Goal: Task Accomplishment & Management: Manage account settings

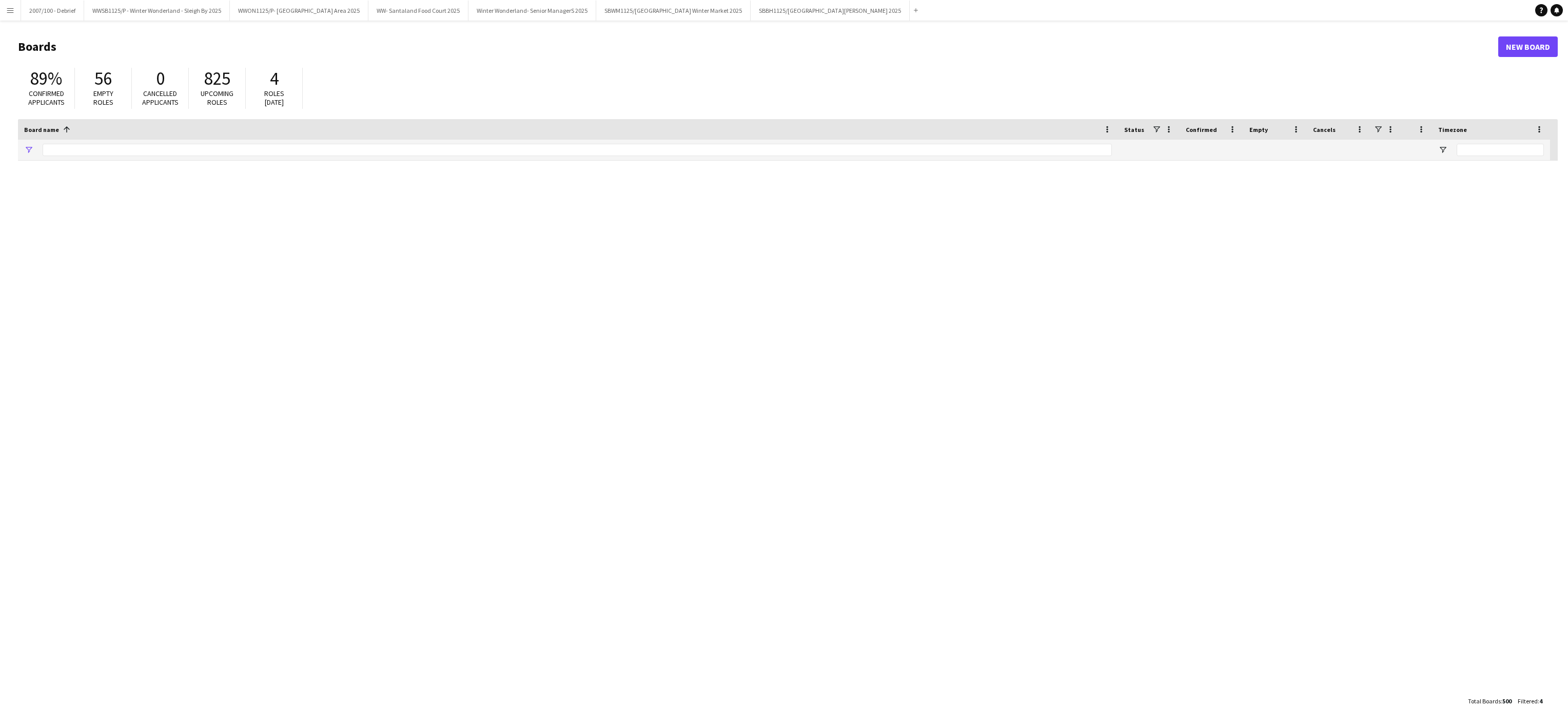
type input "*******"
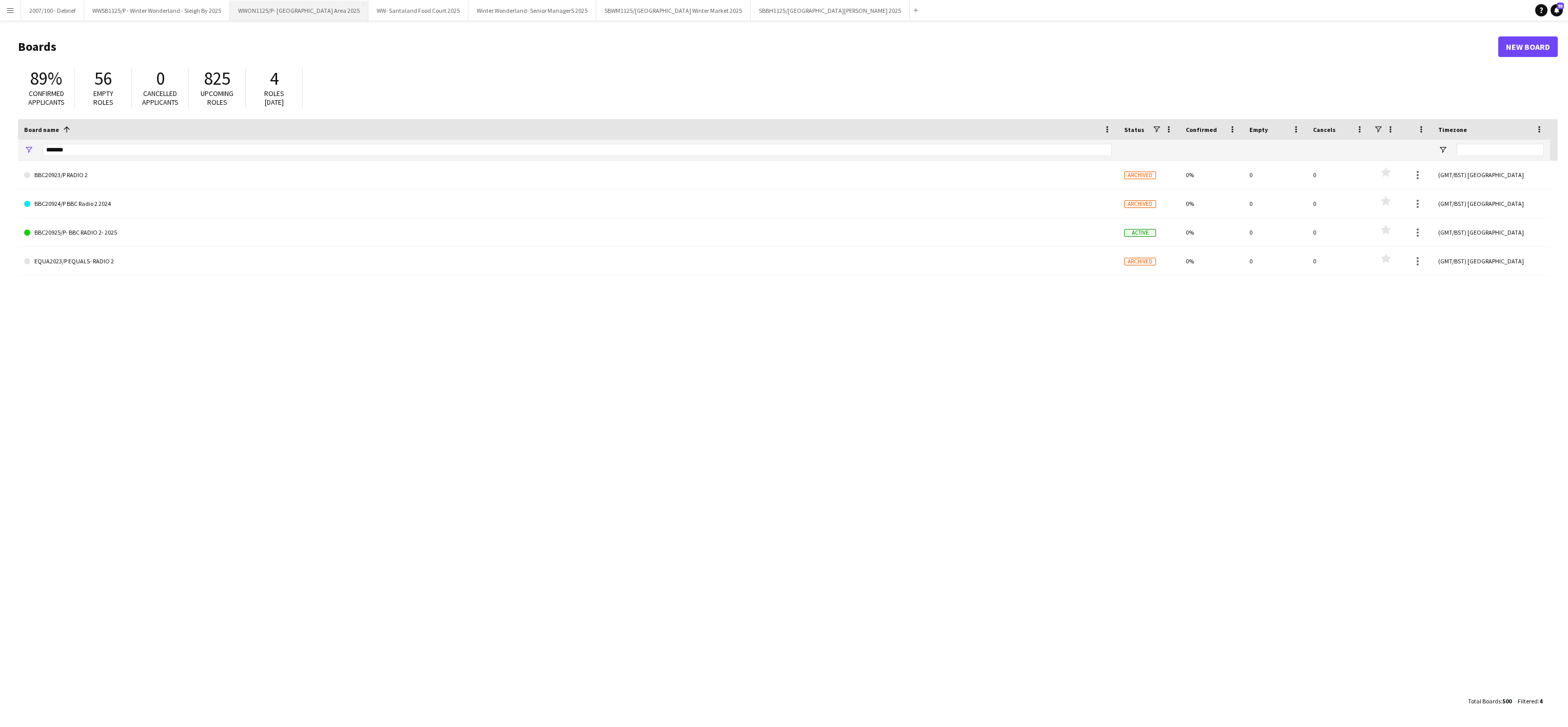
click at [329, 16] on button "WWON1125/P- Winter Wonderland- Streetfood Area 2025 Close" at bounding box center [299, 11] width 139 height 20
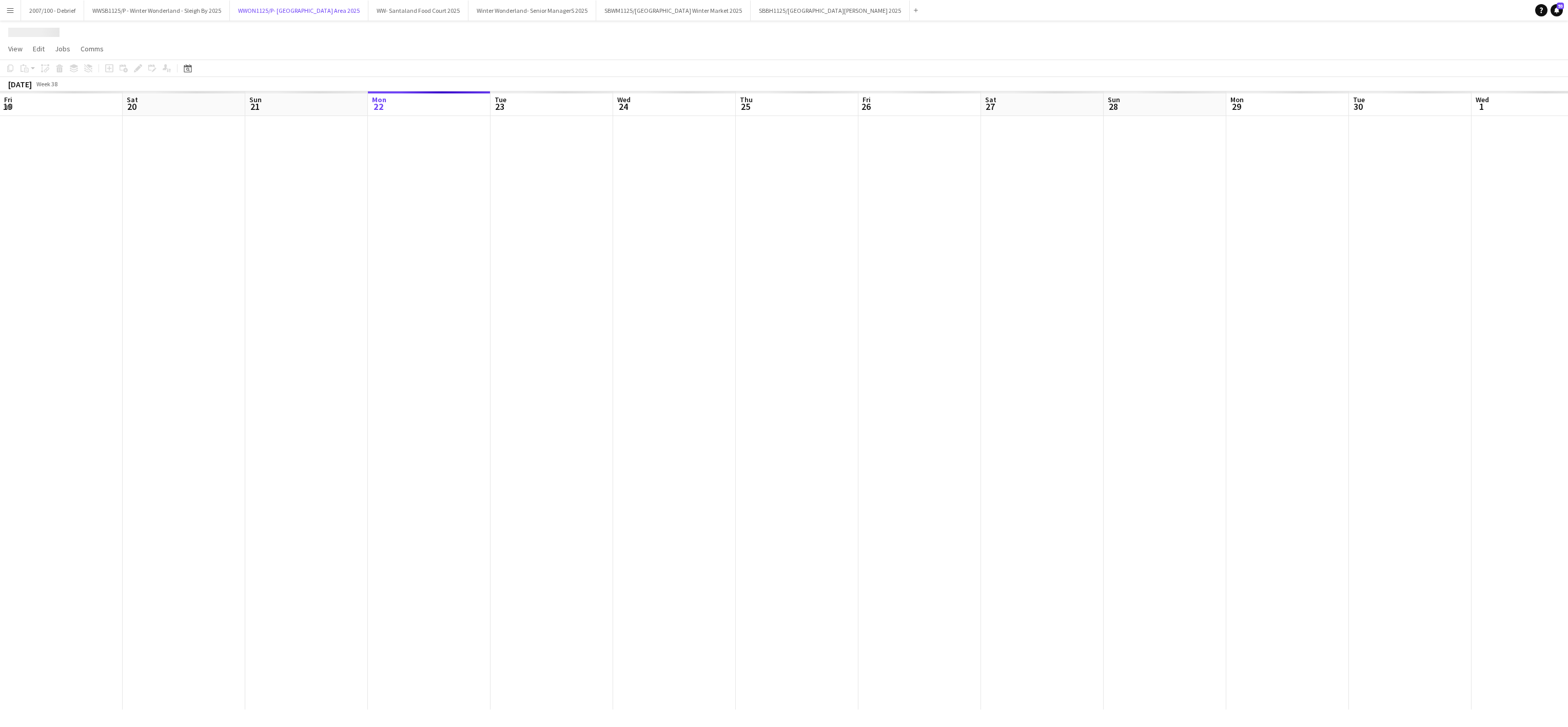
scroll to position [0, 246]
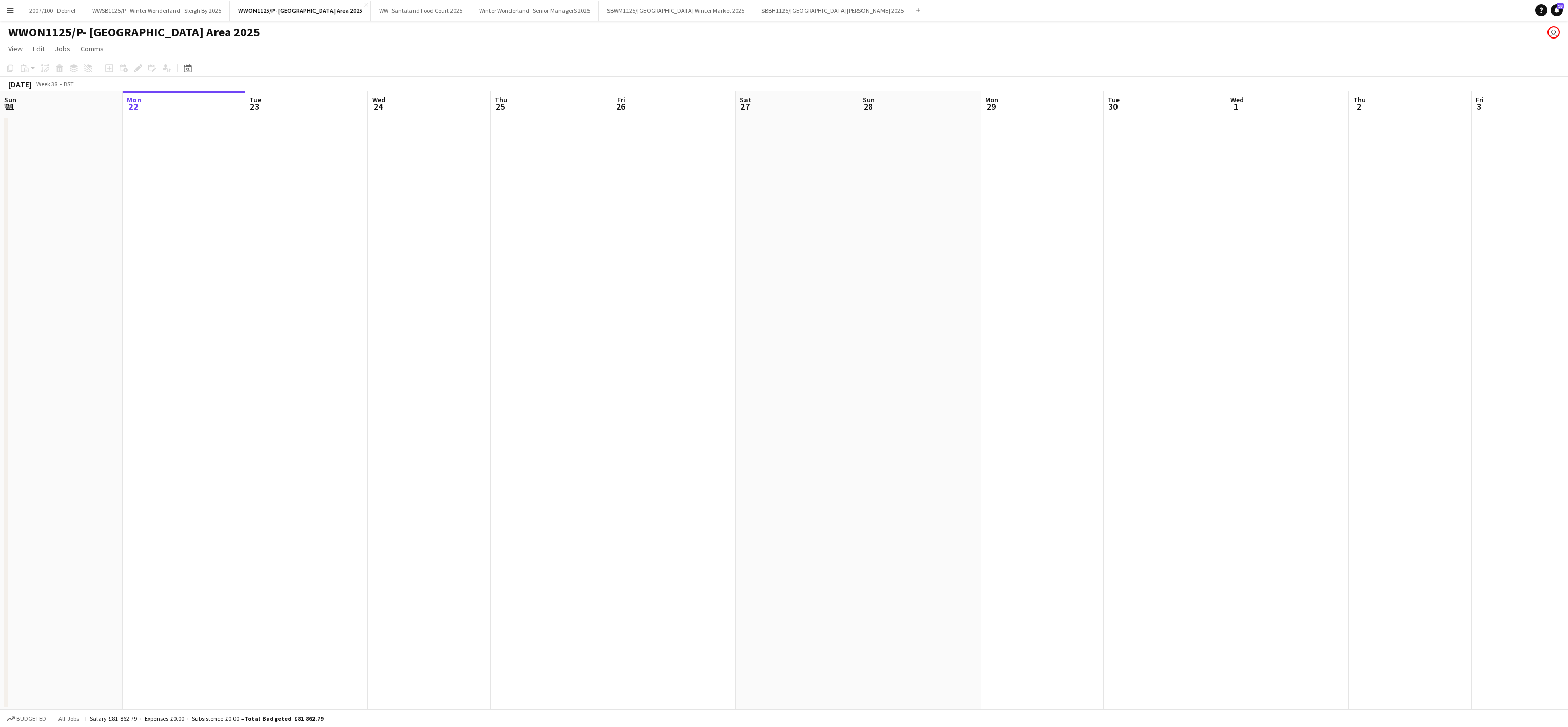
click at [571, 370] on app-date-cell at bounding box center [551, 412] width 122 height 594
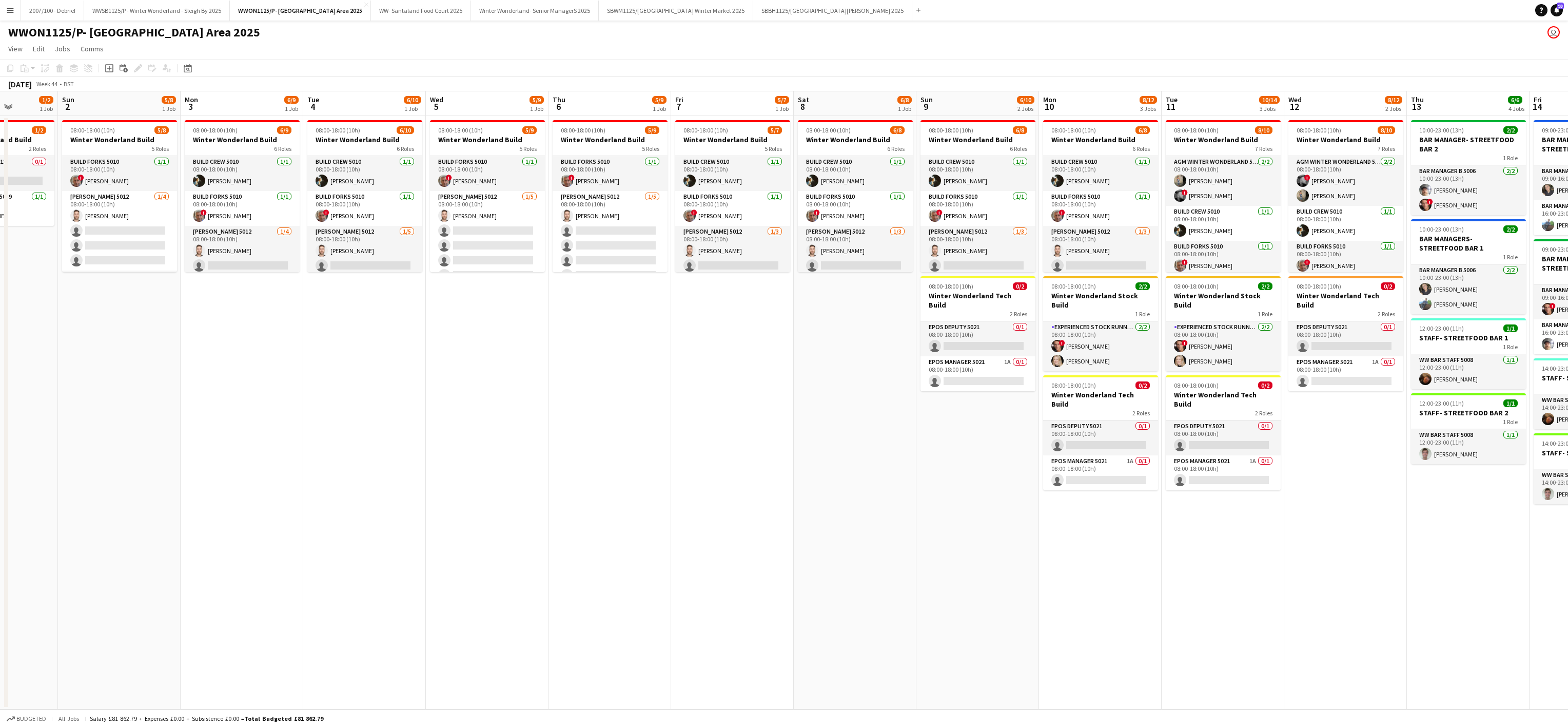
scroll to position [0, 269]
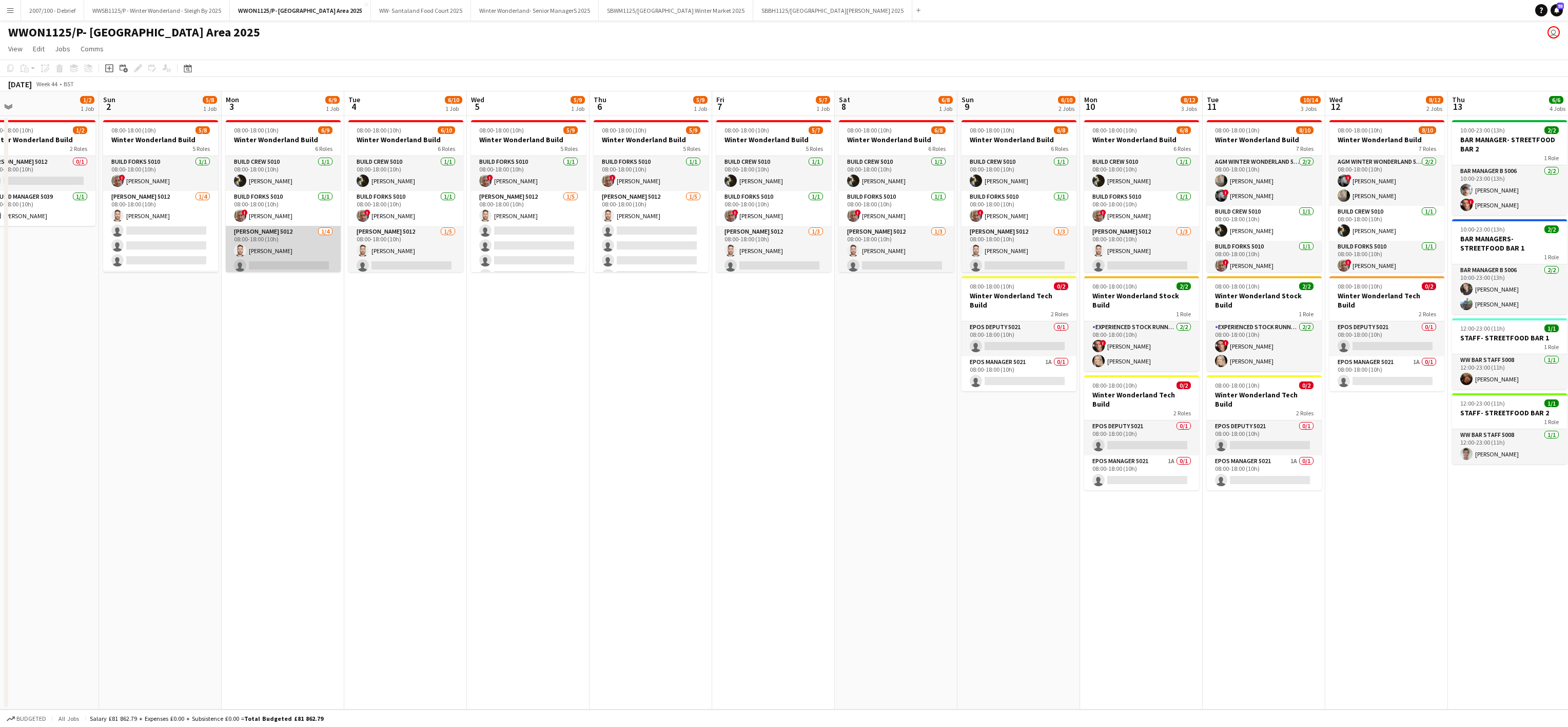
click at [269, 266] on app-card-role "[PERSON_NAME] 5012 [DATE] 08:00-18:00 (10h) [PERSON_NAME] single-neutral-action…" at bounding box center [282, 265] width 115 height 79
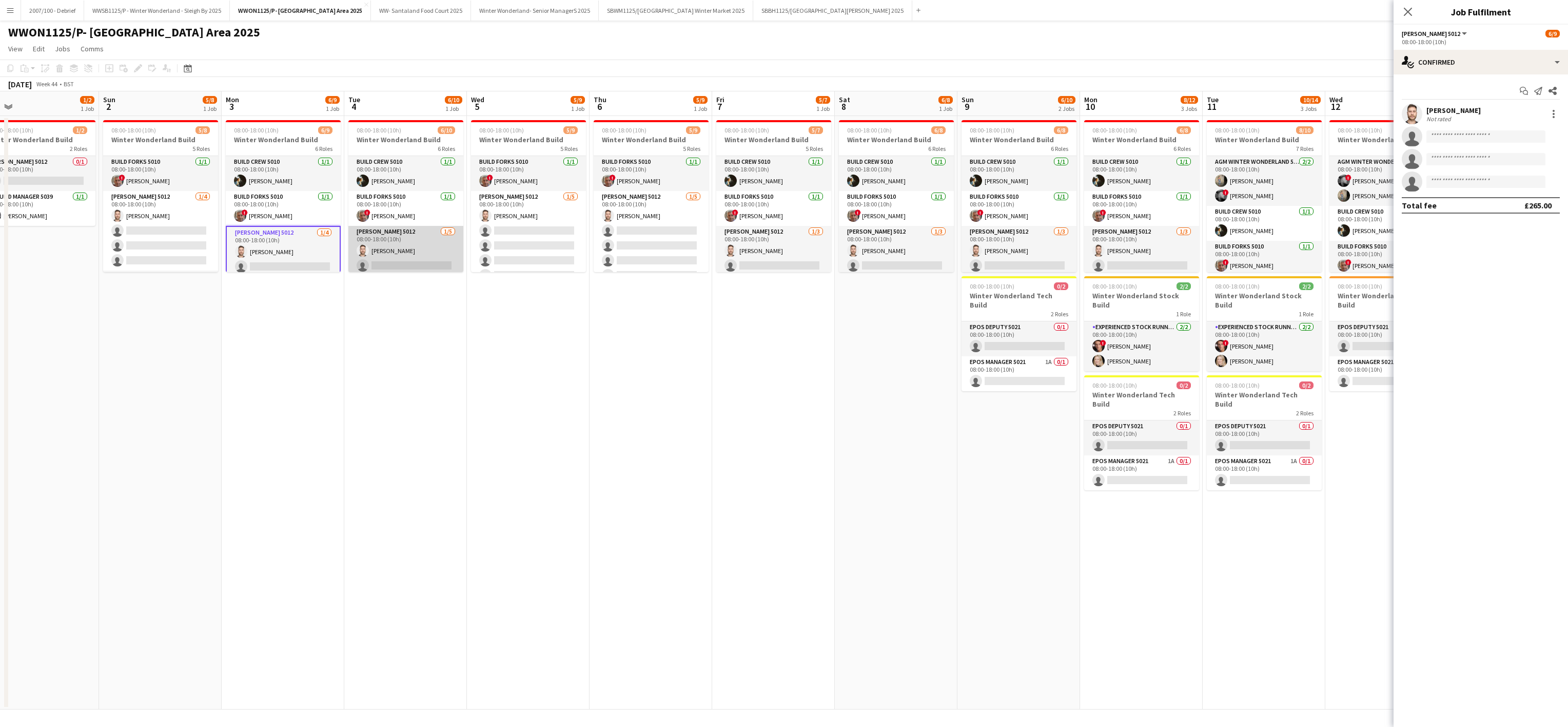
click at [379, 260] on app-card-role "[PERSON_NAME] 5012 [DATE] 08:00-18:00 (10h) [PERSON_NAME] single-neutral-action…" at bounding box center [406, 272] width 115 height 95
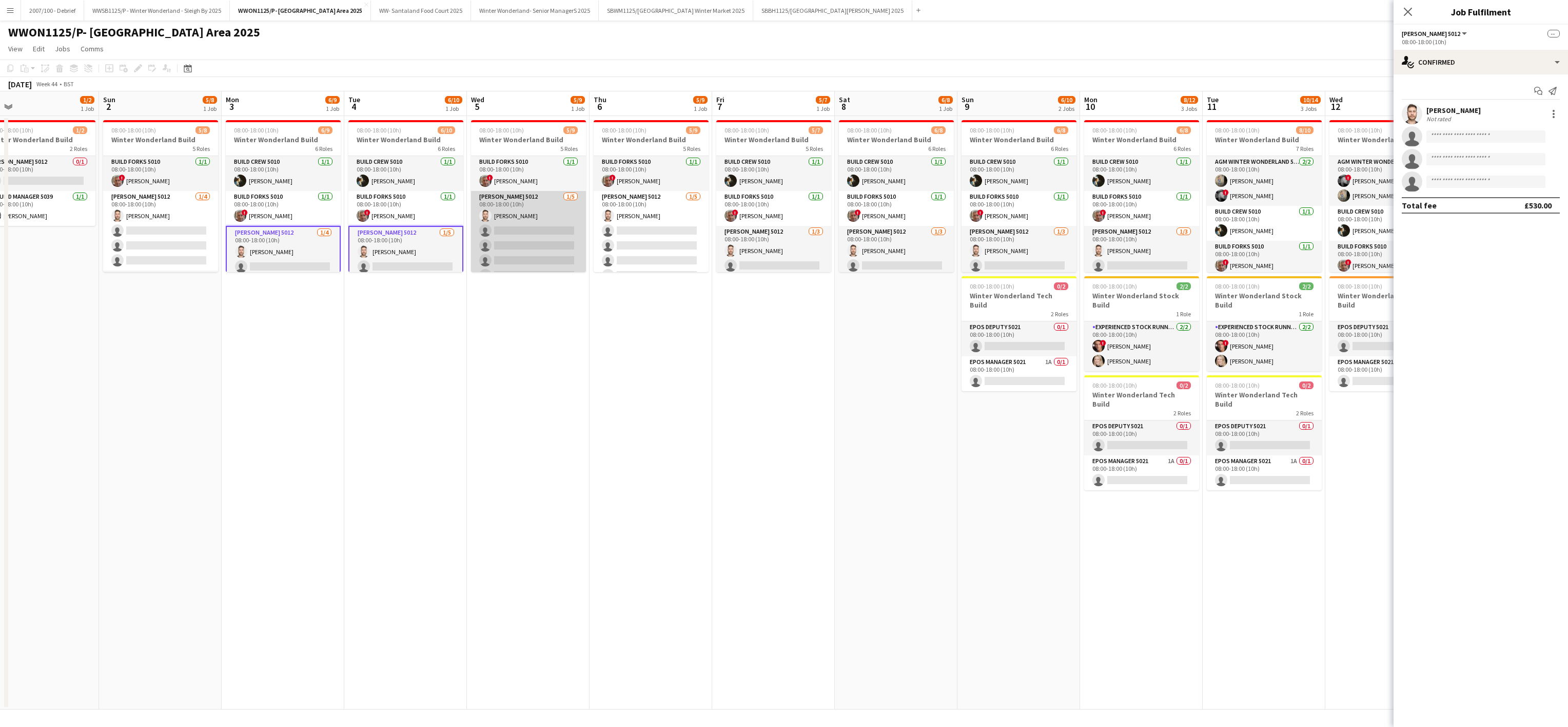
click at [536, 227] on app-card-role "[PERSON_NAME] 5012 [DATE] 08:00-18:00 (10h) [PERSON_NAME] single-neutral-action…" at bounding box center [528, 237] width 115 height 95
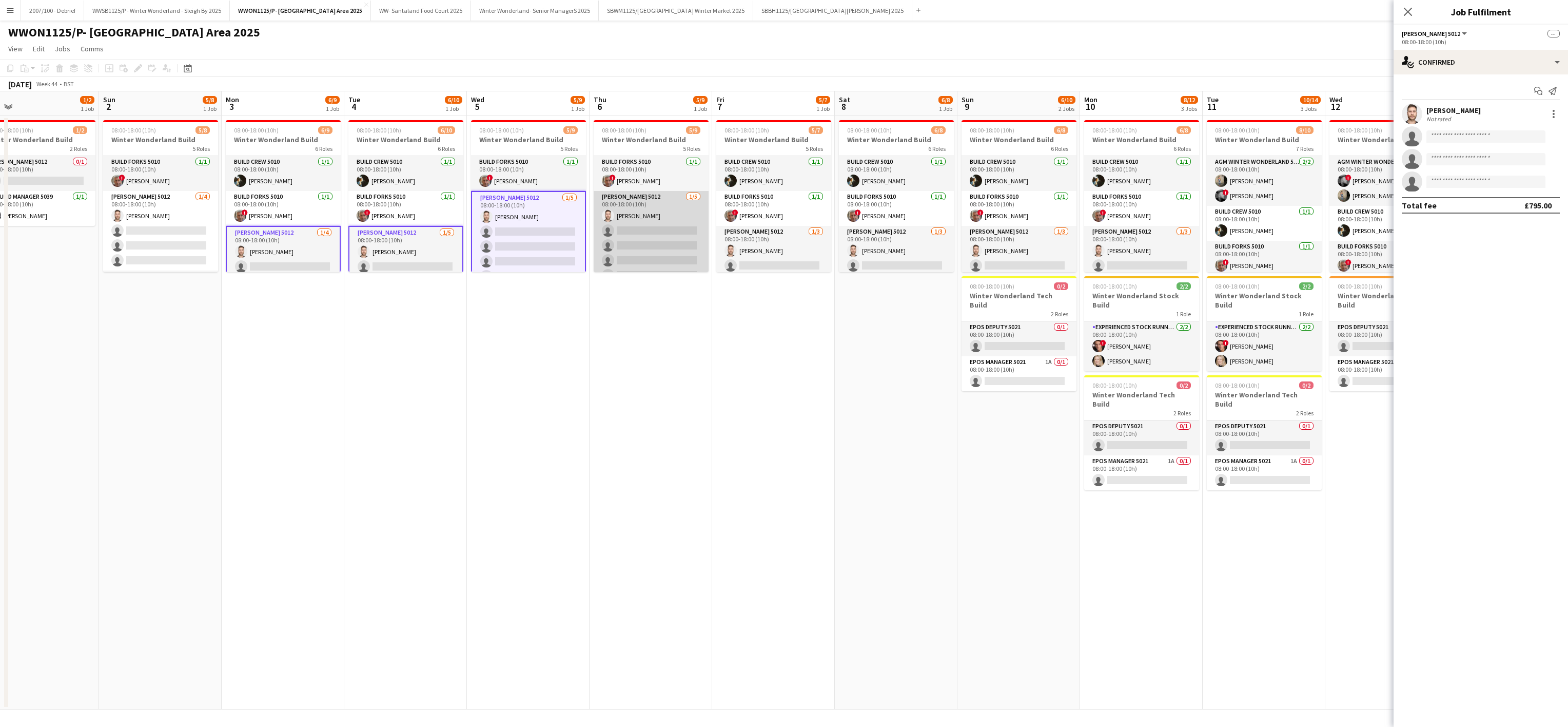
click at [667, 247] on app-card-role "[PERSON_NAME] 5012 [DATE] 08:00-18:00 (10h) [PERSON_NAME] single-neutral-action…" at bounding box center [651, 237] width 115 height 95
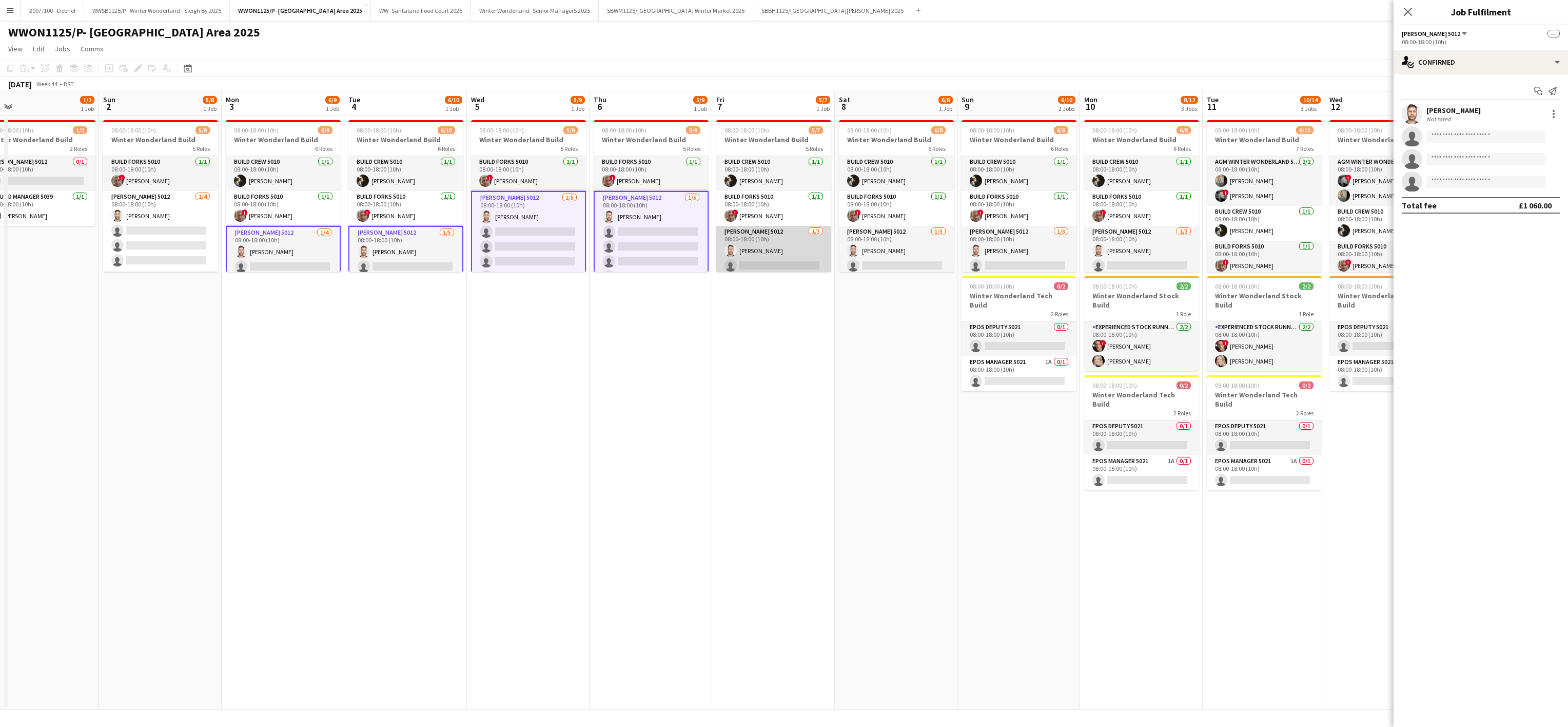
click at [788, 250] on app-card-role "[PERSON_NAME] 5012 [DATE] 08:00-18:00 (10h) [PERSON_NAME] single-neutral-action…" at bounding box center [774, 258] width 115 height 64
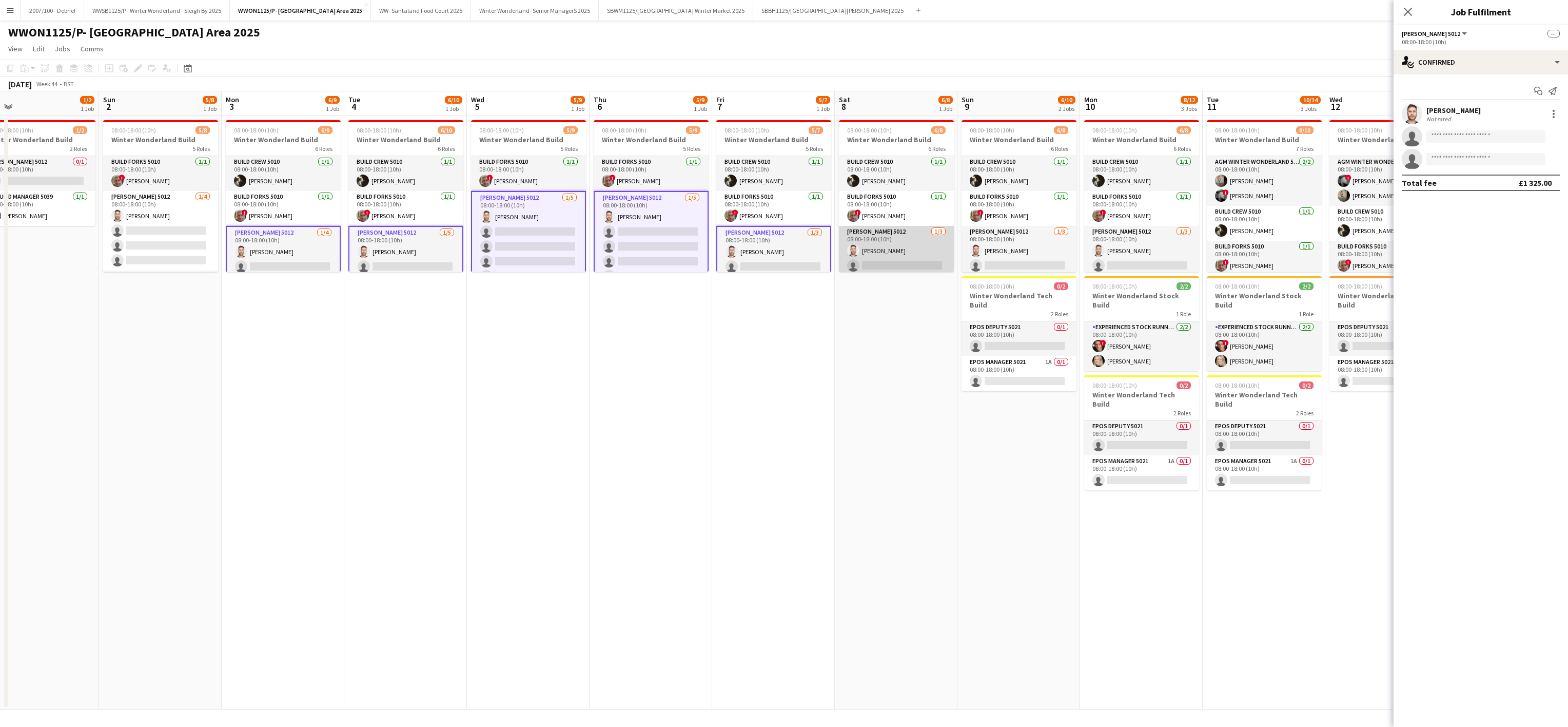
click at [900, 252] on app-card-role "[PERSON_NAME] 5012 [DATE] 08:00-18:00 (10h) [PERSON_NAME] single-neutral-action…" at bounding box center [896, 258] width 115 height 64
click at [1471, 134] on input at bounding box center [1485, 136] width 119 height 12
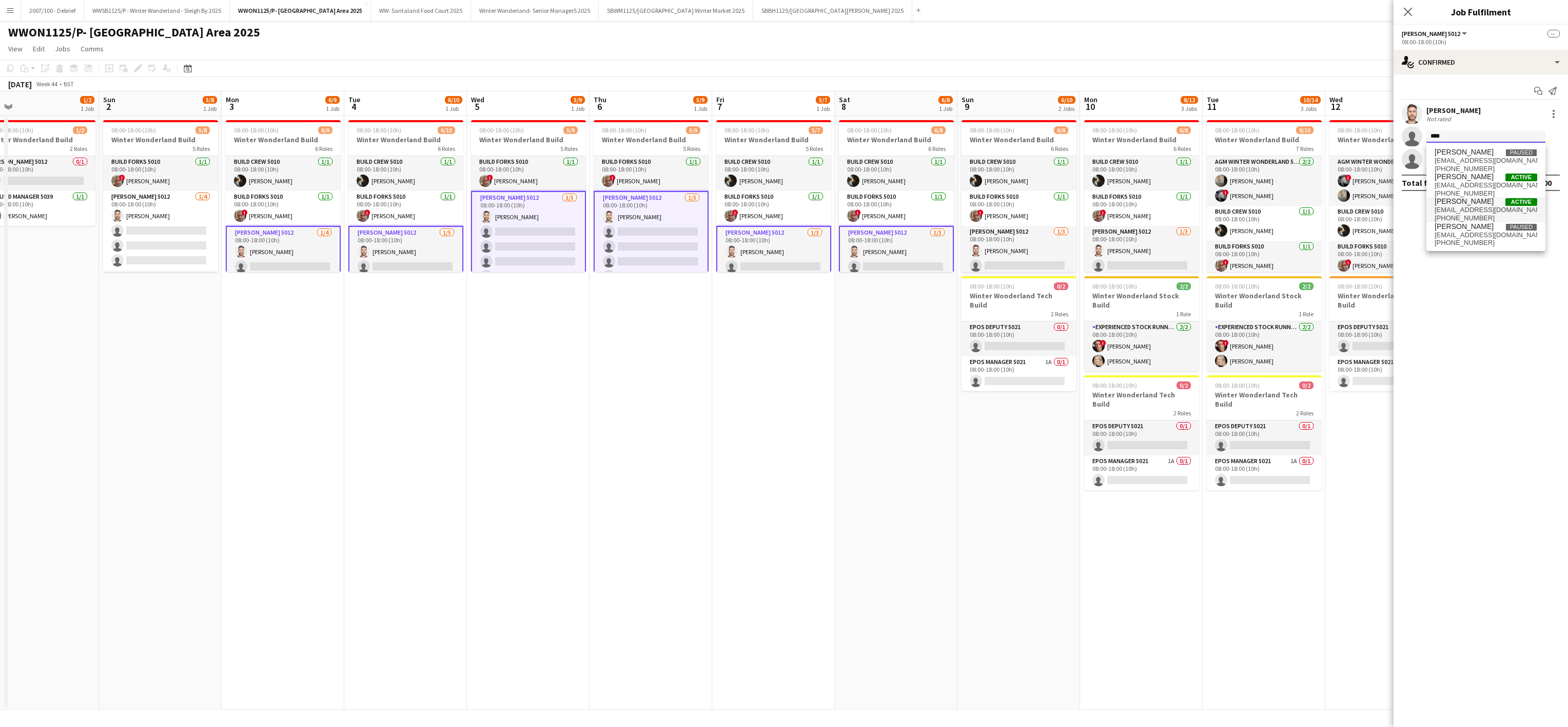
type input "****"
click at [1463, 199] on span "[PERSON_NAME]" at bounding box center [1464, 201] width 59 height 8
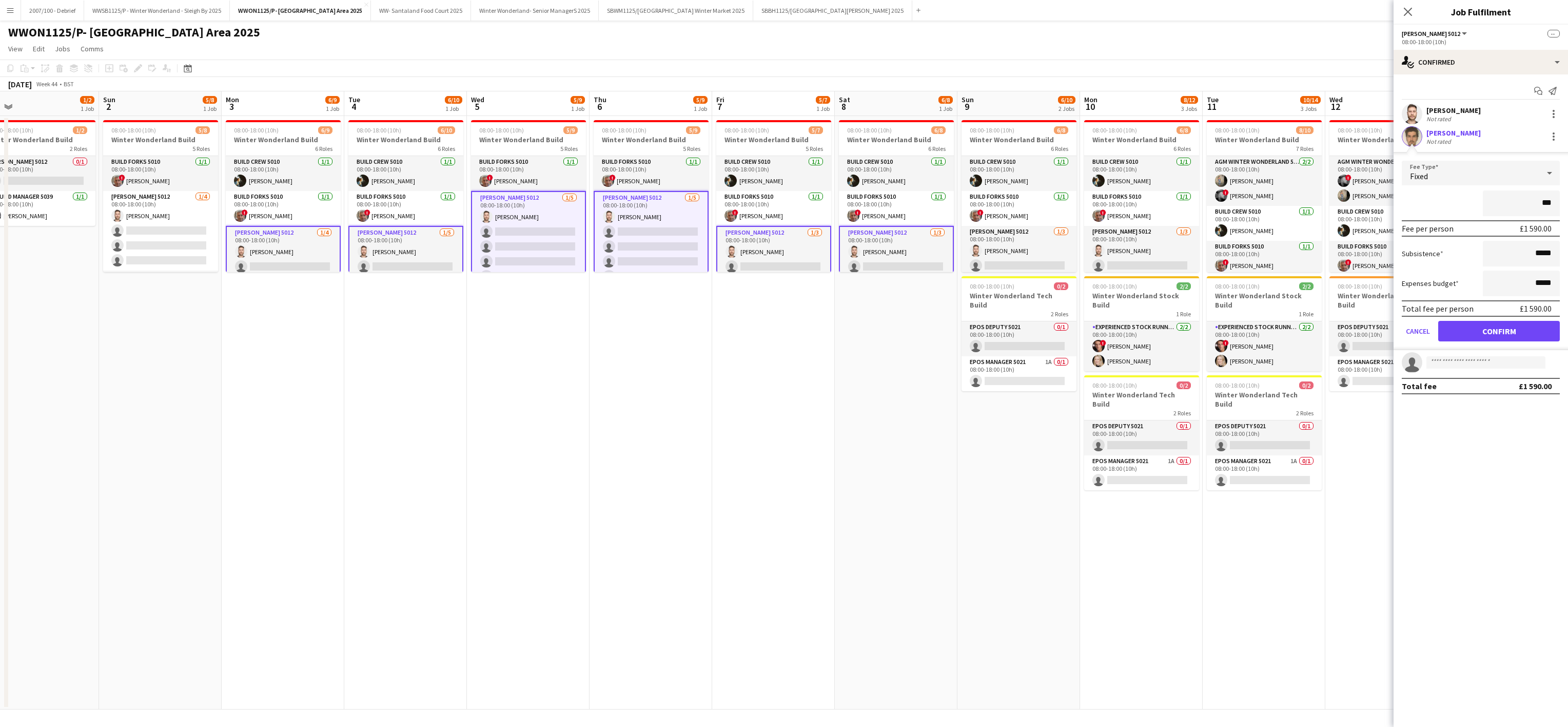
type input "**"
type input "*****"
click at [1437, 179] on div "Fixed" at bounding box center [1470, 173] width 137 height 25
click at [1437, 222] on mat-option "Fixed" at bounding box center [1482, 229] width 158 height 26
click at [1482, 329] on button "Confirm" at bounding box center [1499, 331] width 121 height 20
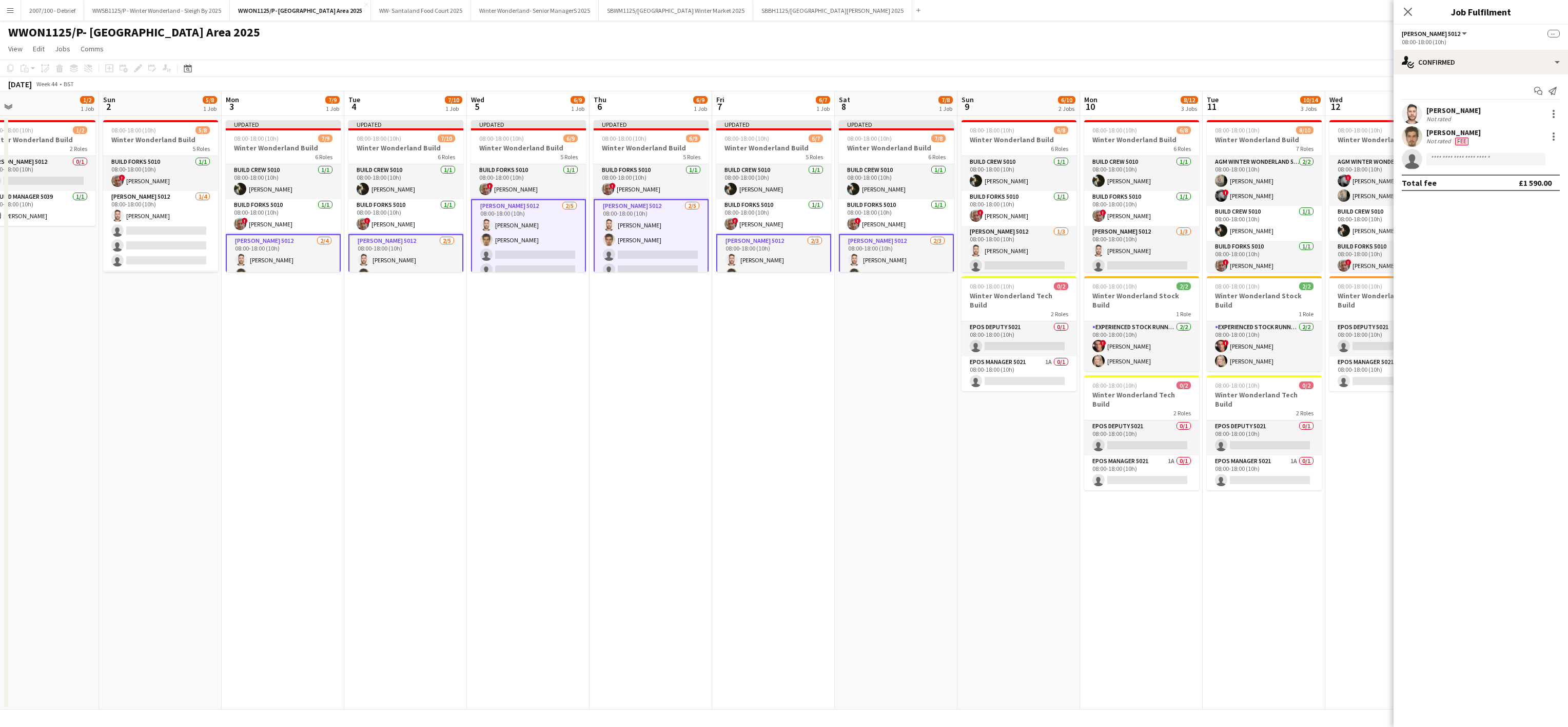
click at [609, 522] on app-date-cell "Updated 08:00-18:00 (10h) 6/9 Winter Wonderland Build 5 Roles Build Forks 5010 …" at bounding box center [651, 412] width 122 height 594
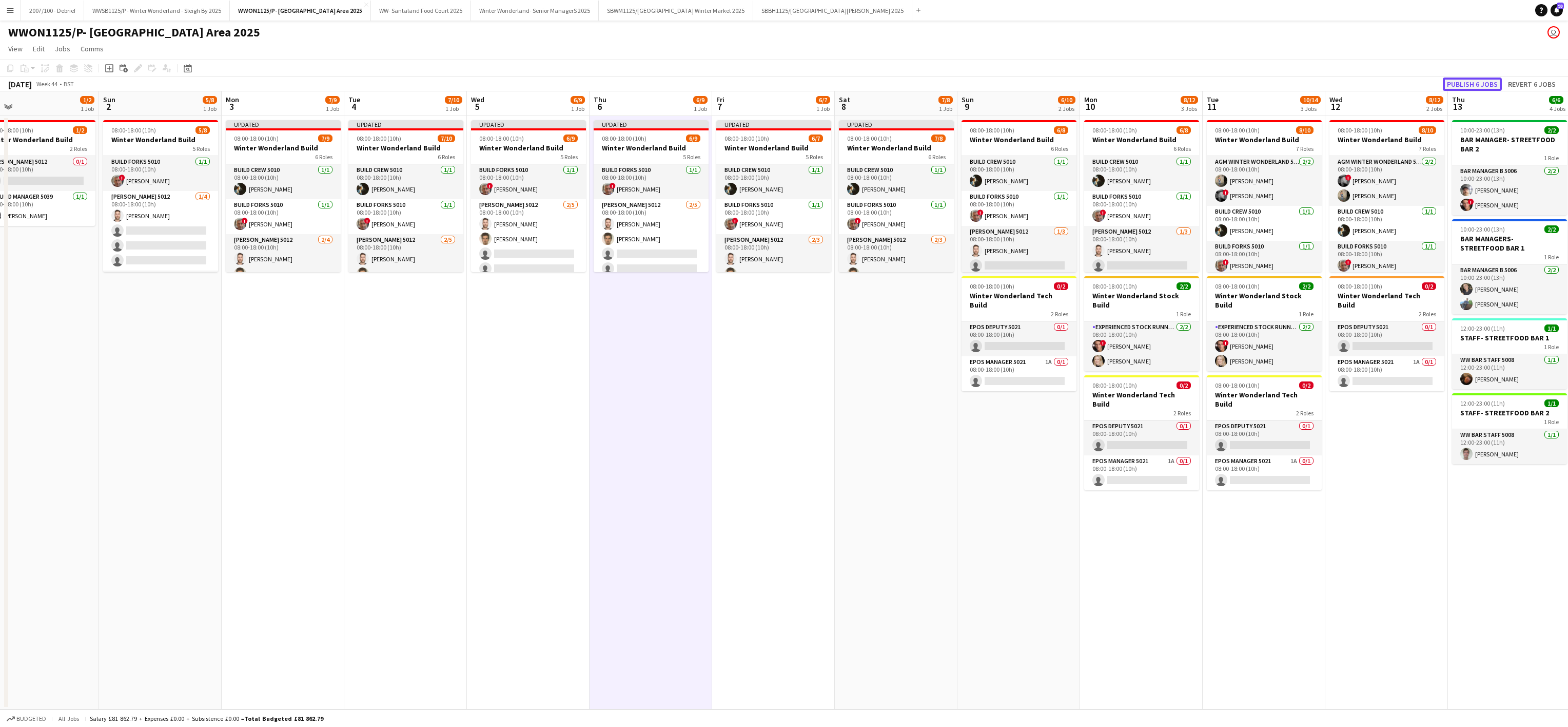
click at [1485, 80] on button "Publish 6 jobs" at bounding box center [1472, 84] width 59 height 14
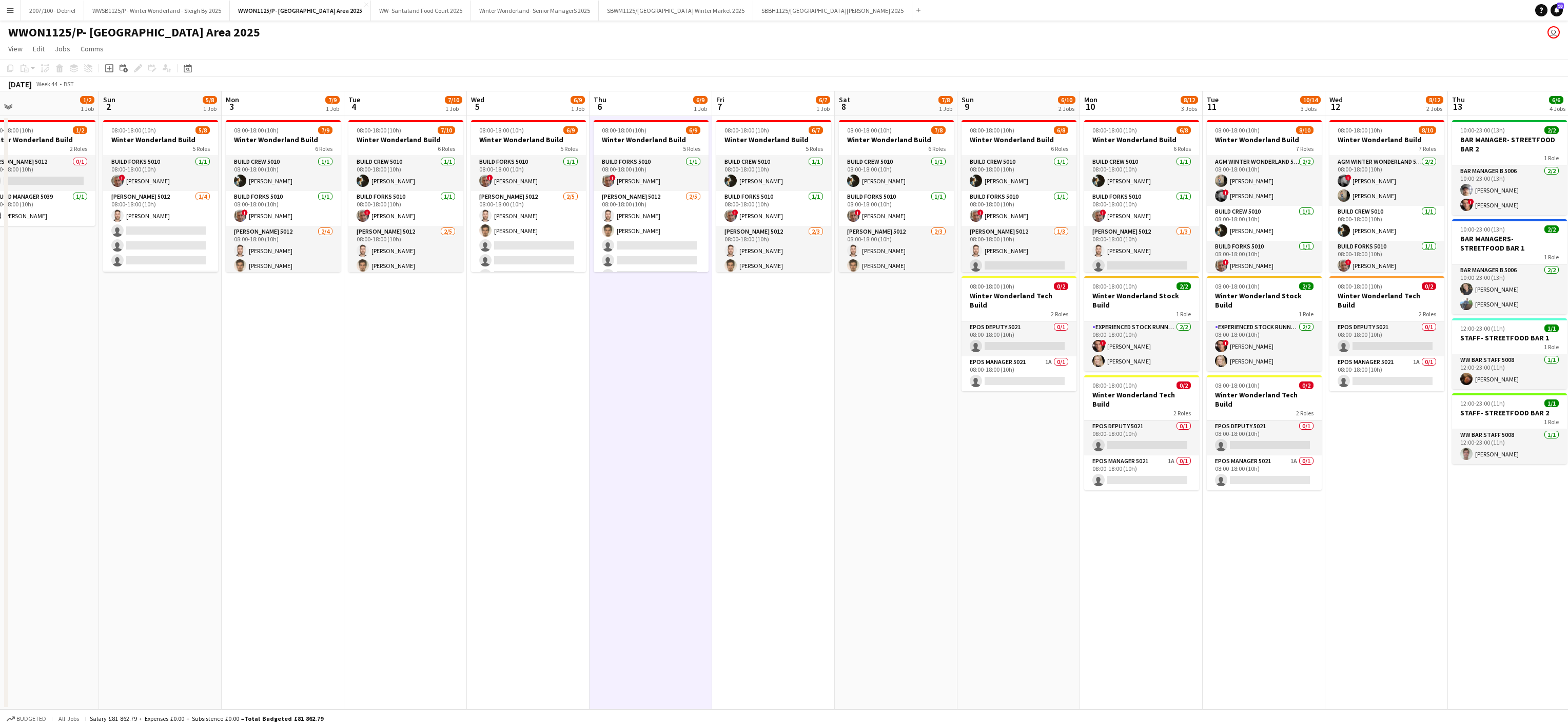
click at [767, 479] on app-date-cell "08:00-18:00 (10h) 6/7 Winter Wonderland Build 5 Roles Build Crew 5010 [DATE] 08…" at bounding box center [773, 412] width 122 height 594
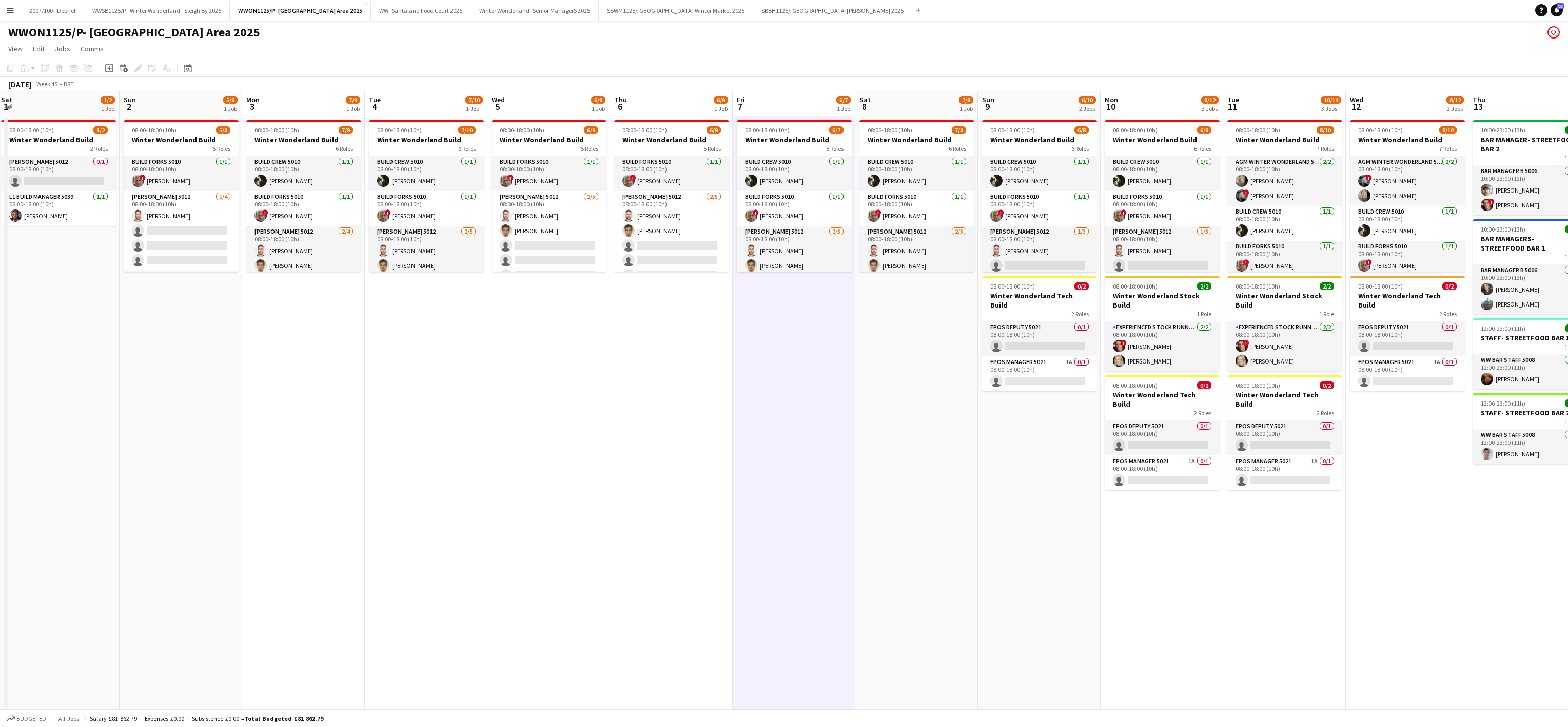
scroll to position [0, 308]
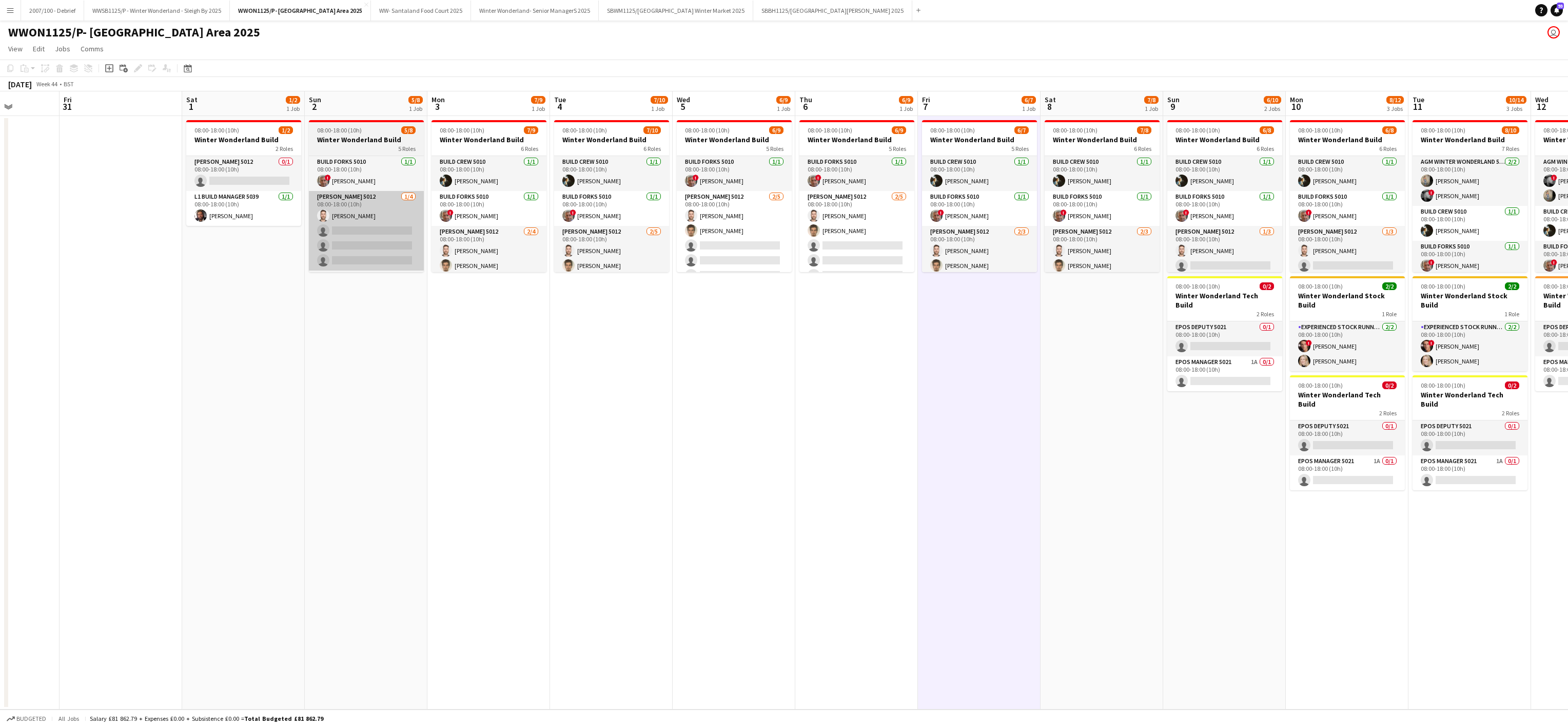
click at [400, 236] on app-card-role "[PERSON_NAME] 5012 [DATE] 08:00-18:00 (10h) [PERSON_NAME] single-neutral-action…" at bounding box center [366, 230] width 115 height 79
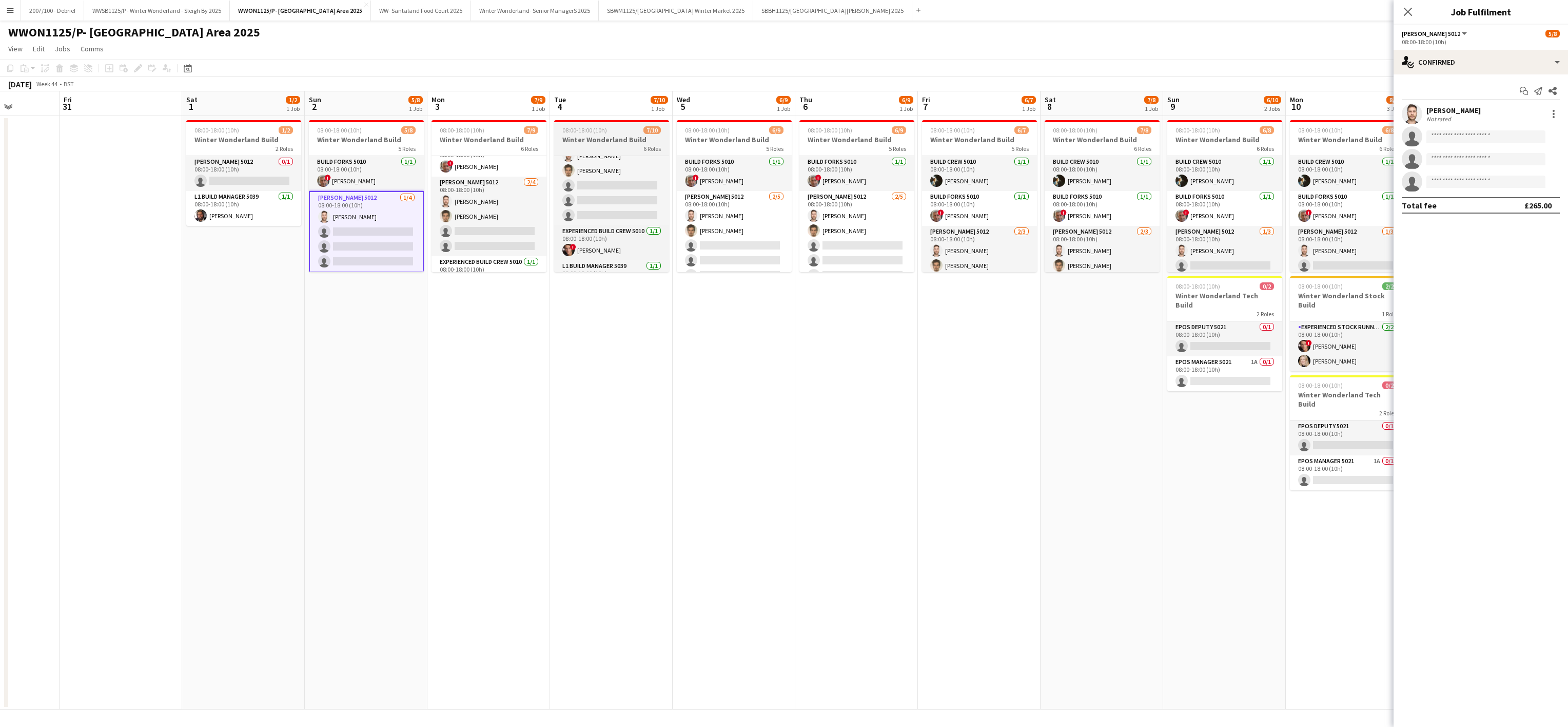
scroll to position [82, 0]
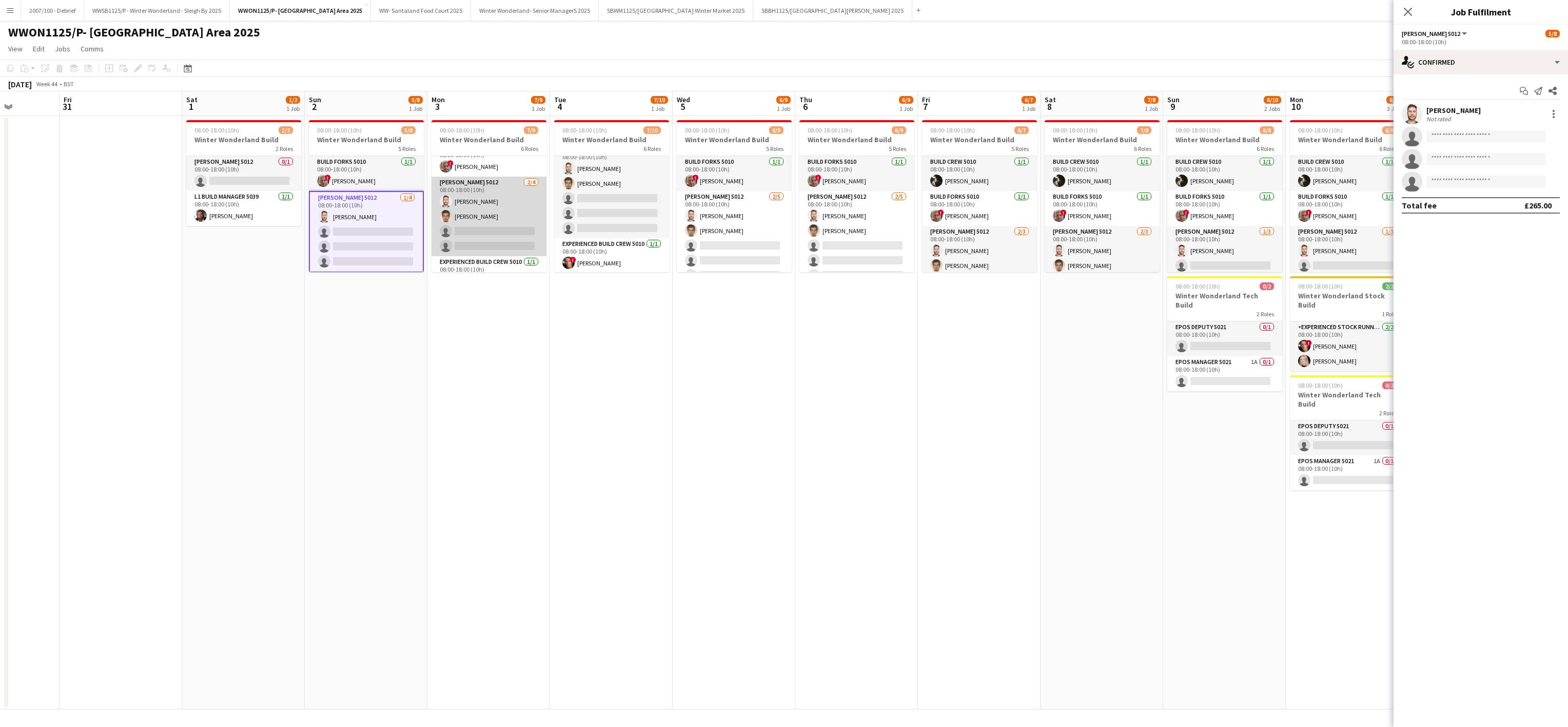
click at [462, 233] on app-card-role "[PERSON_NAME] 5012 [DATE] 08:00-18:00 (10h) [PERSON_NAME] [PERSON_NAME] single-…" at bounding box center [489, 216] width 115 height 79
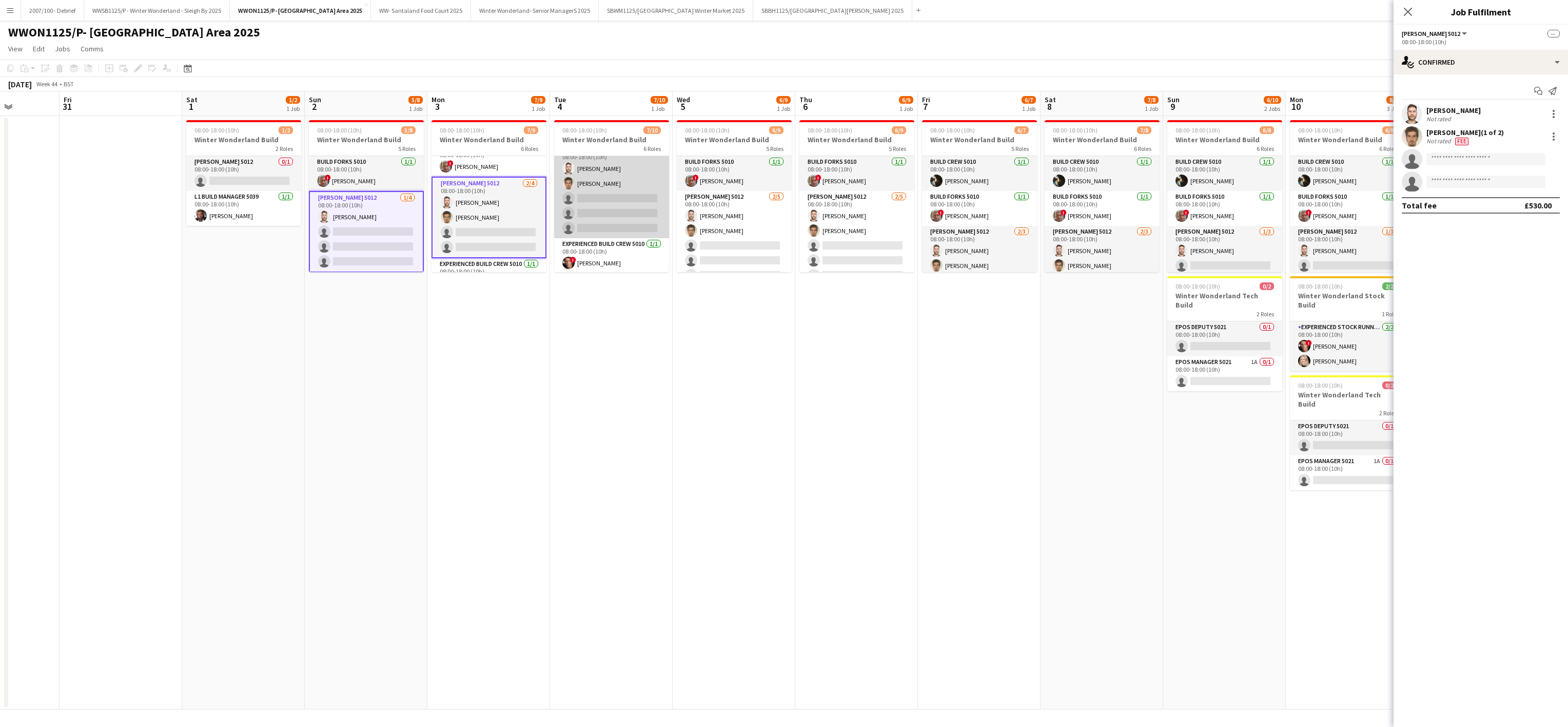
click at [613, 213] on app-card-role "[PERSON_NAME] 5012 [DATE] 08:00-18:00 (10h) [PERSON_NAME] [PERSON_NAME] single-…" at bounding box center [611, 190] width 115 height 95
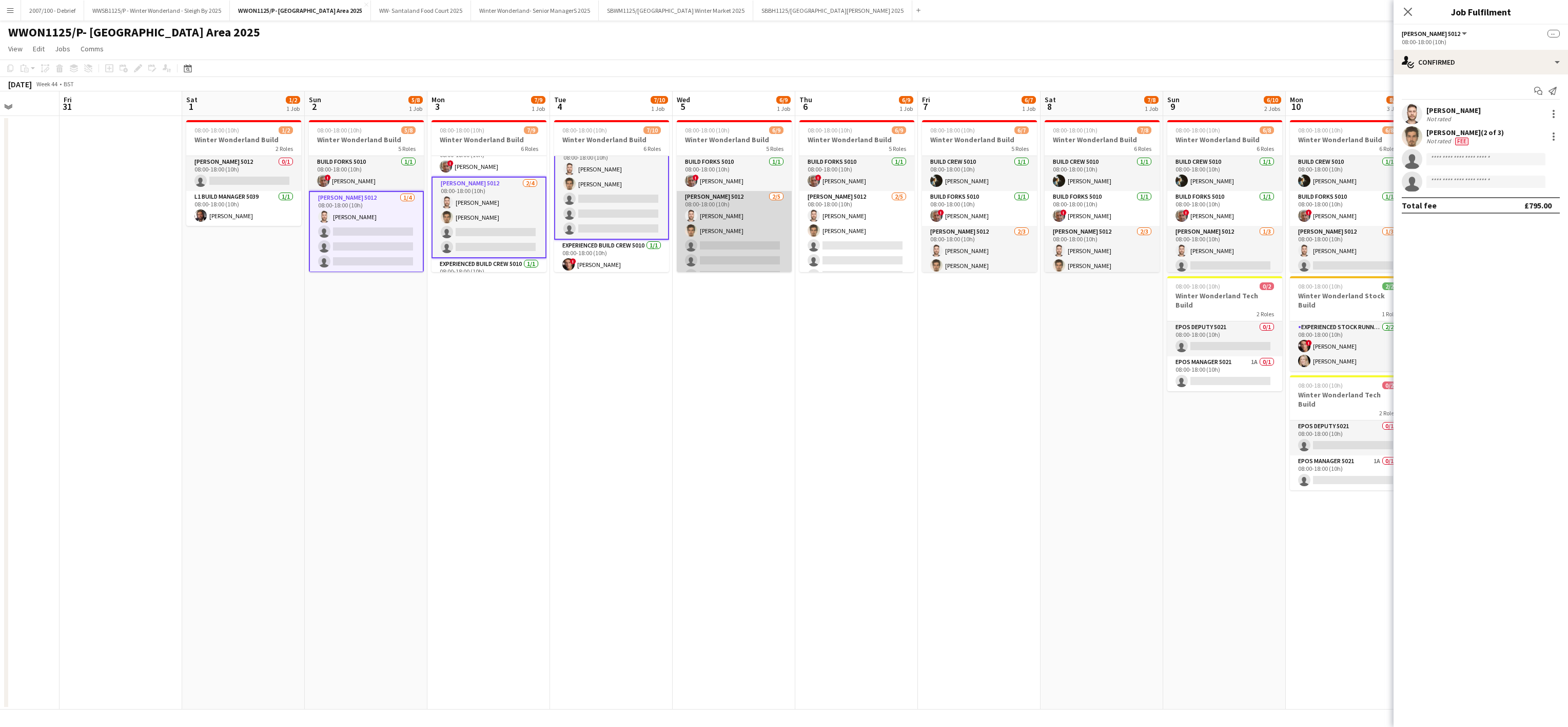
click at [704, 236] on app-card-role "[PERSON_NAME] 5012 [DATE] 08:00-18:00 (10h) [PERSON_NAME] [PERSON_NAME] single-…" at bounding box center [734, 237] width 115 height 95
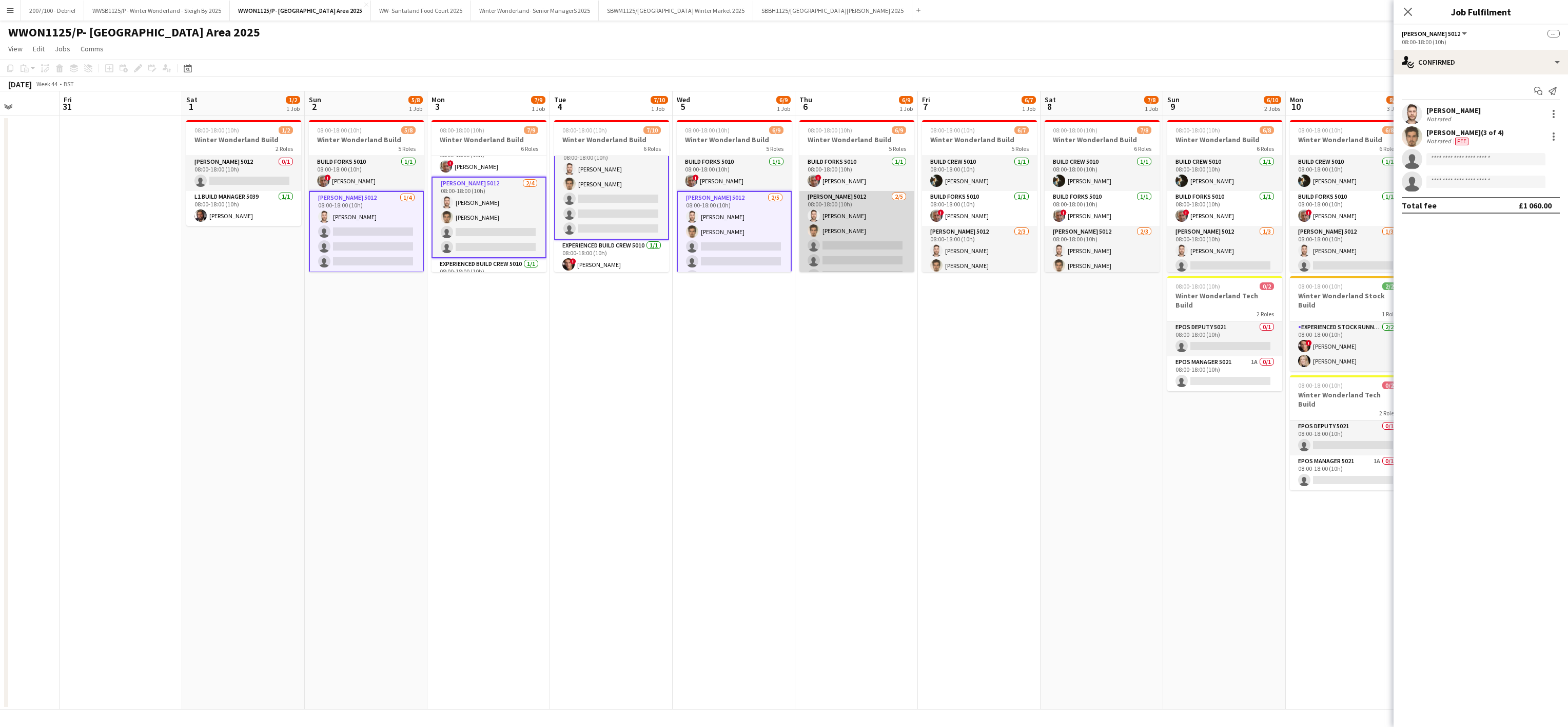
click at [838, 232] on app-card-role "[PERSON_NAME] 5012 [DATE] 08:00-18:00 (10h) [PERSON_NAME] [PERSON_NAME] single-…" at bounding box center [857, 237] width 115 height 95
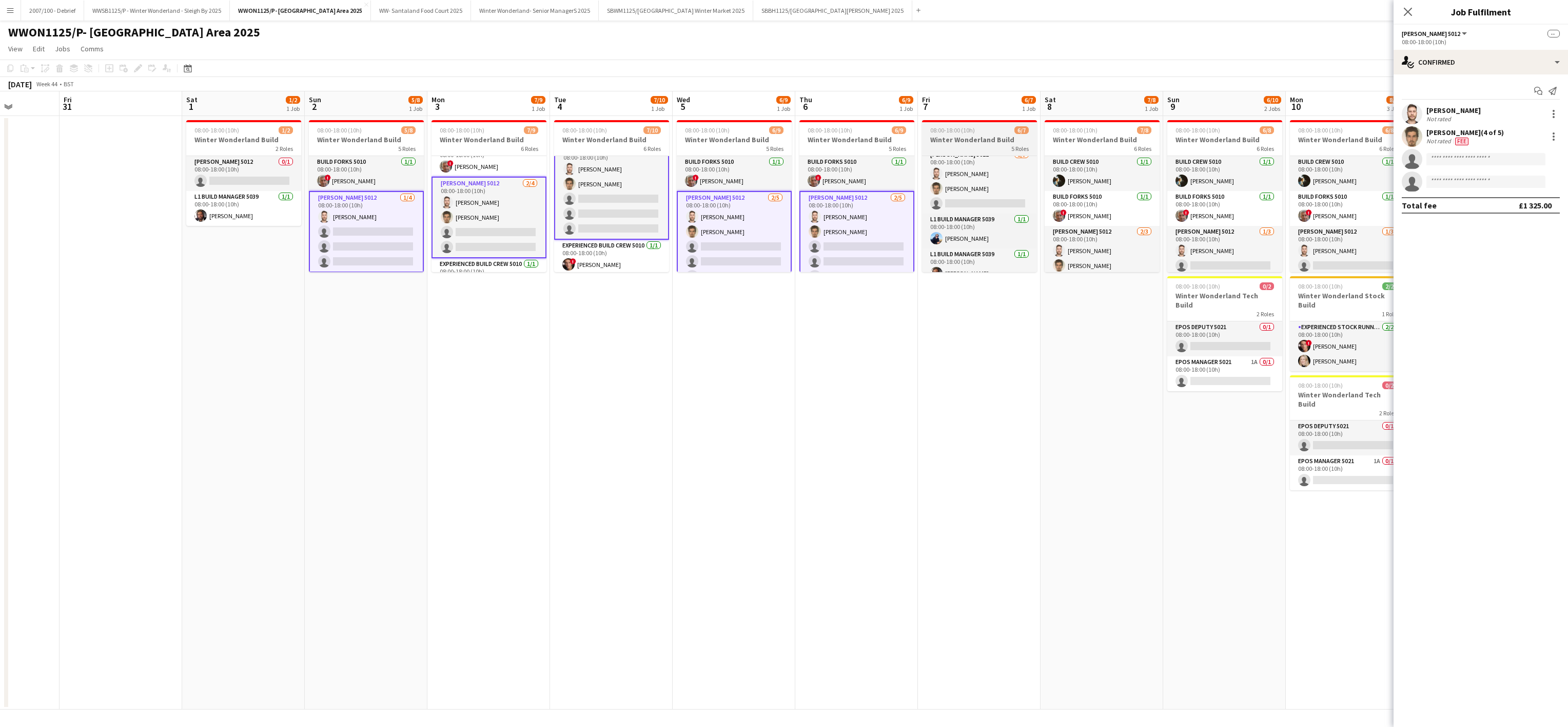
scroll to position [92, 0]
click at [959, 185] on app-card-role "[PERSON_NAME] 5012 [DATE] 08:00-18:00 (10h) [PERSON_NAME] [PERSON_NAME] single-…" at bounding box center [979, 169] width 115 height 64
click at [981, 190] on app-card-role "[PERSON_NAME] 5012 [DATE] 08:00-18:00 (10h) [PERSON_NAME] [PERSON_NAME] single-…" at bounding box center [979, 168] width 115 height 67
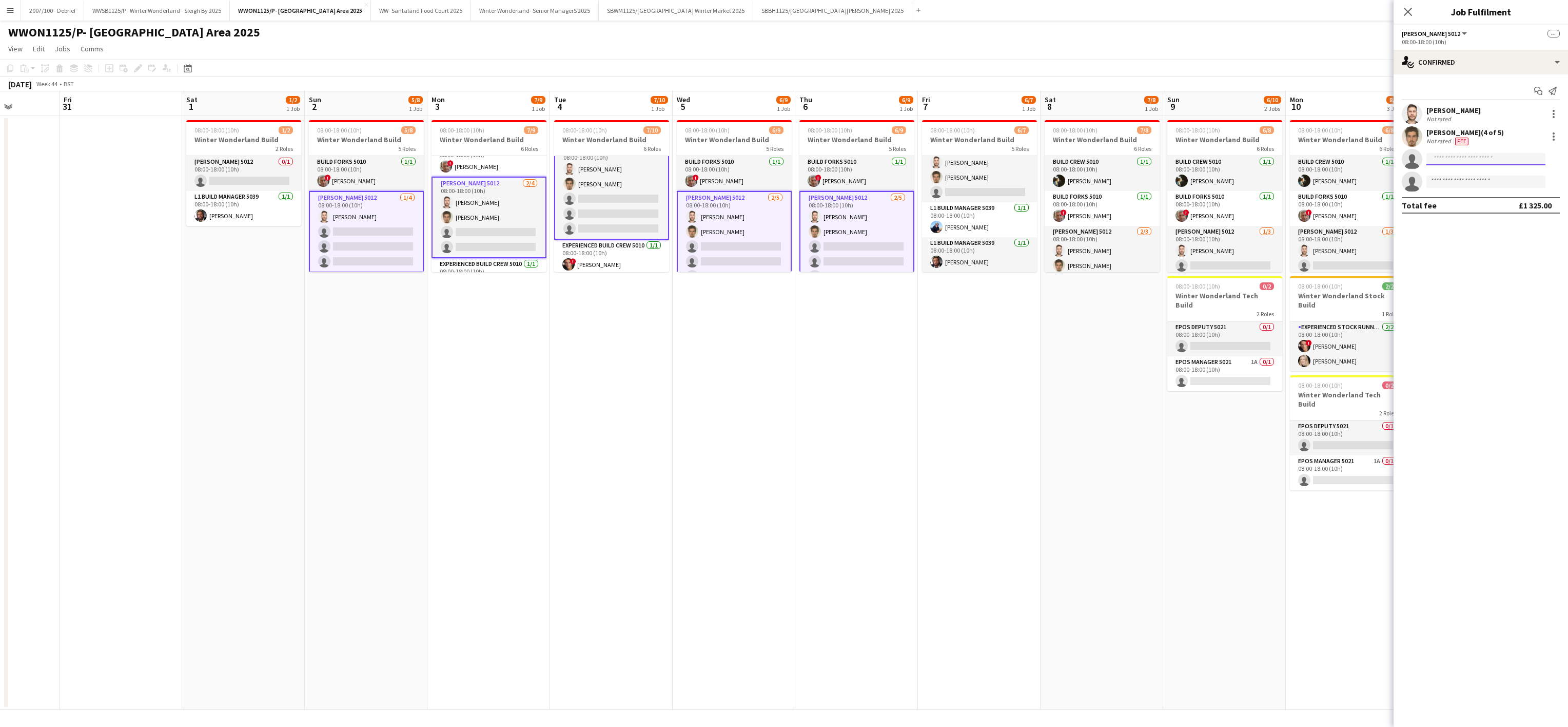
click at [1457, 163] on input at bounding box center [1485, 158] width 119 height 12
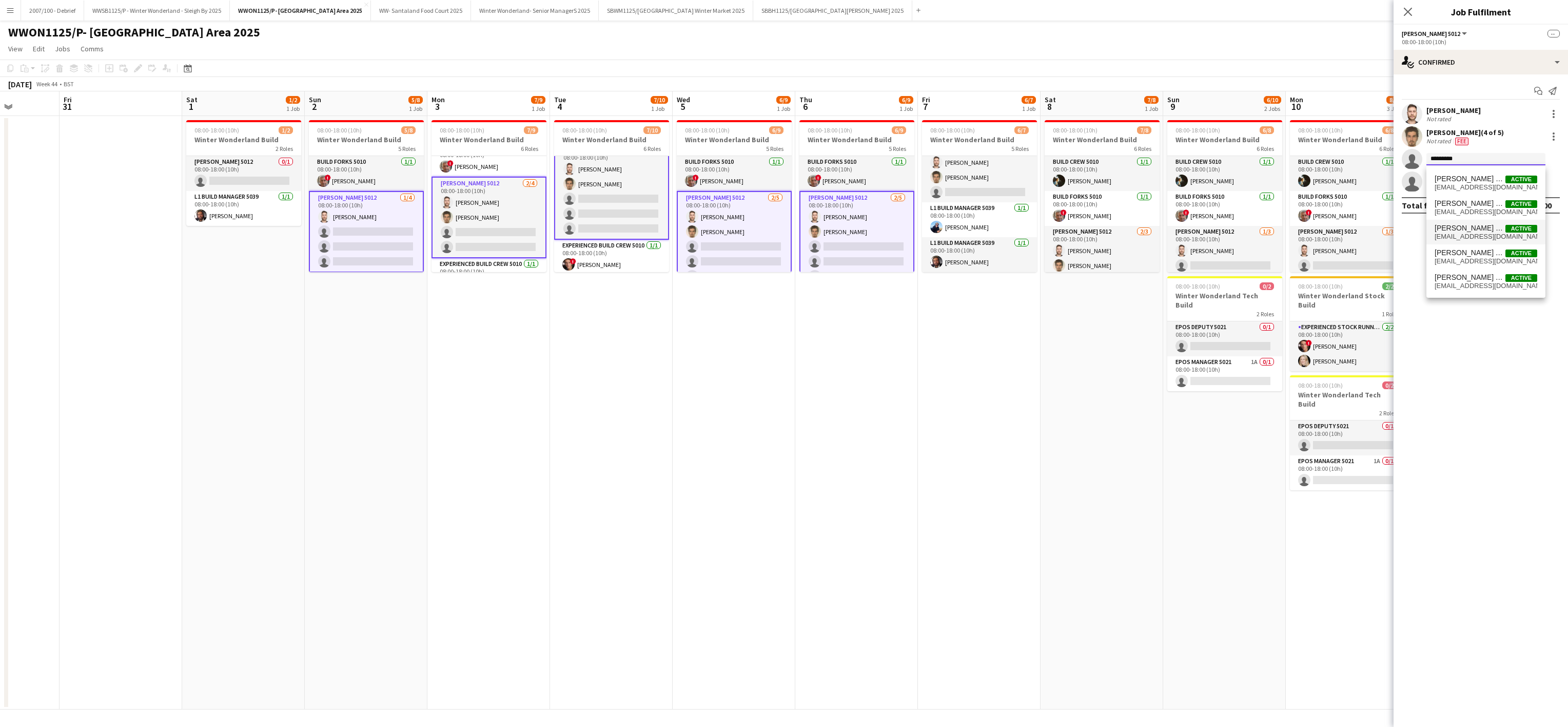
type input "*********"
click at [1445, 233] on span "[EMAIL_ADDRESS][DOMAIN_NAME]" at bounding box center [1486, 237] width 103 height 8
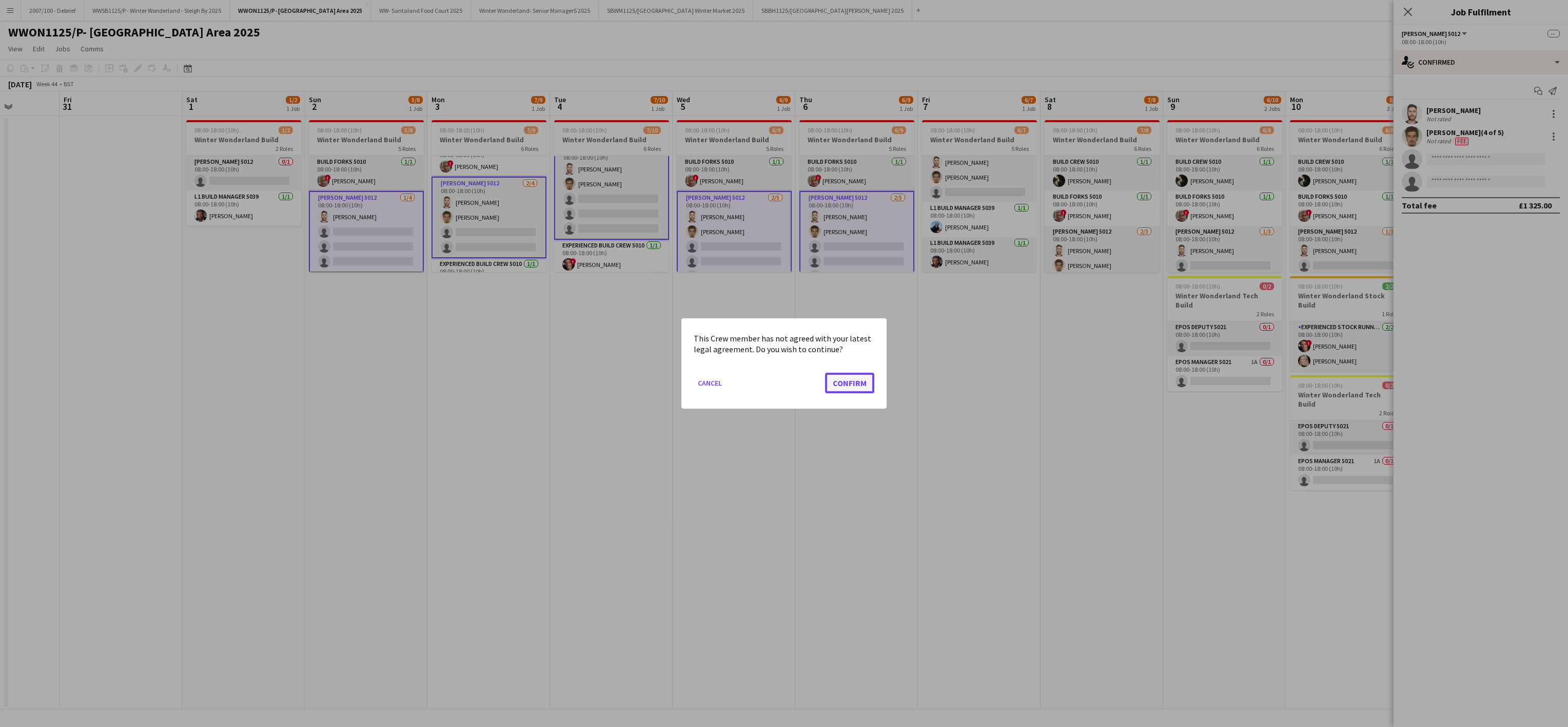
click at [834, 380] on button "Confirm" at bounding box center [850, 383] width 50 height 20
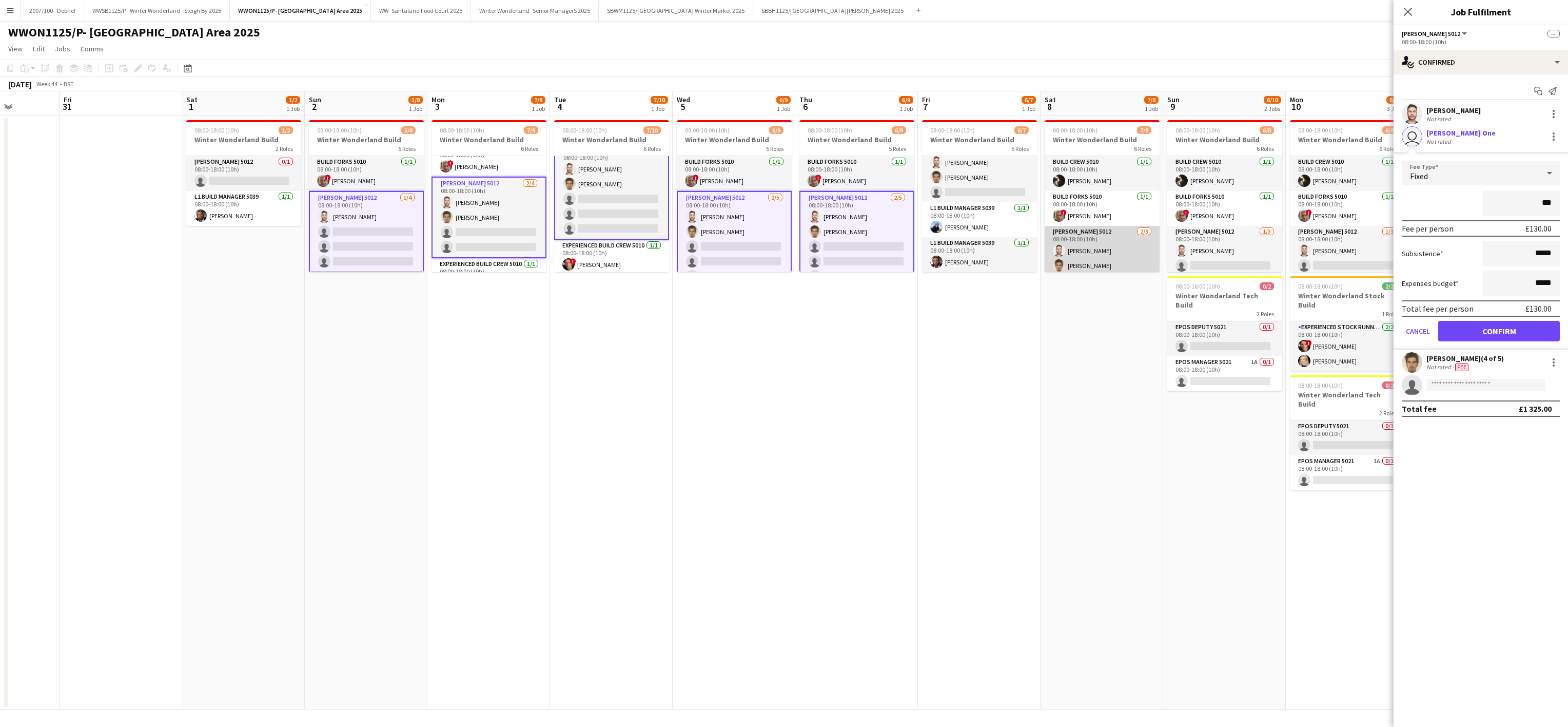
type input "**"
type input "*****"
click button "Confirm" at bounding box center [1499, 331] width 121 height 20
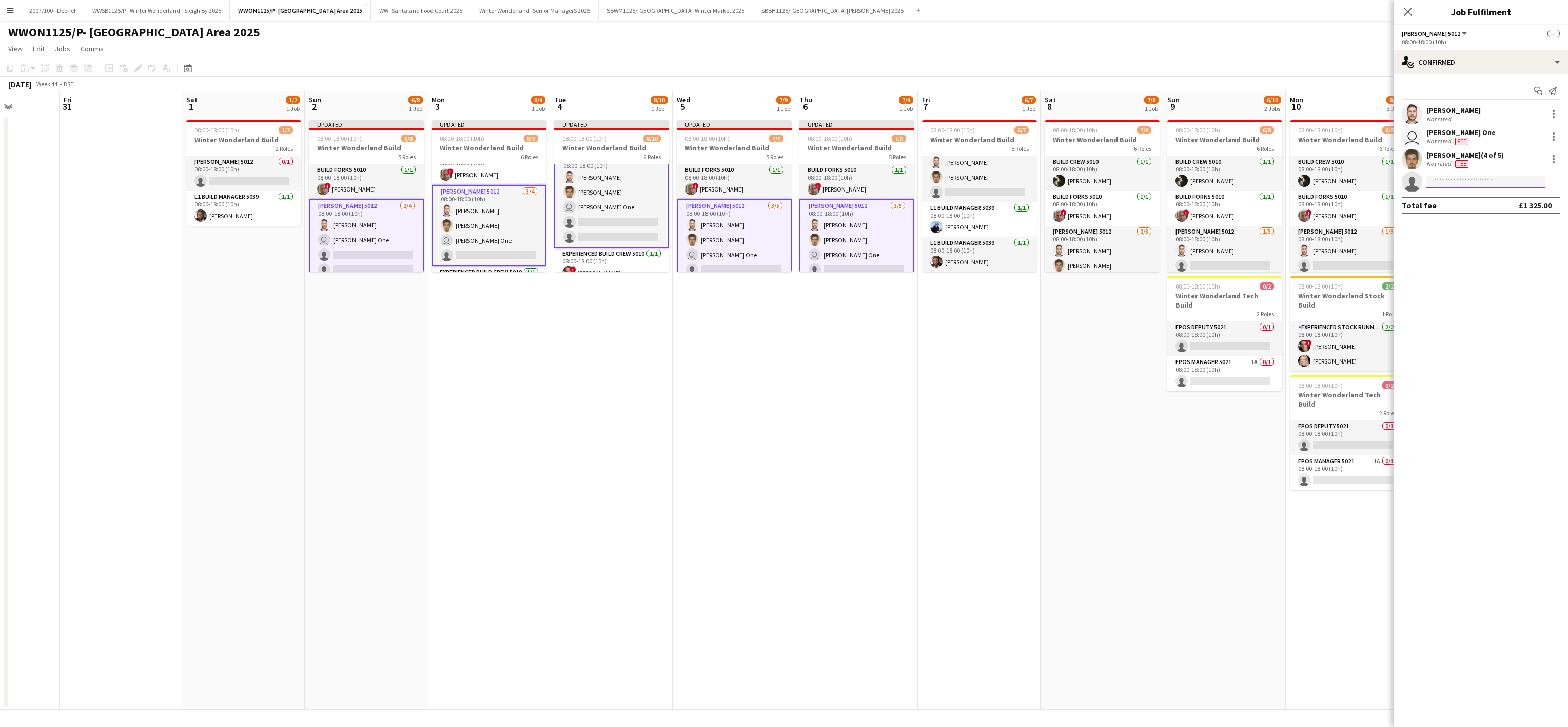
click at [1477, 182] on input at bounding box center [1485, 181] width 119 height 12
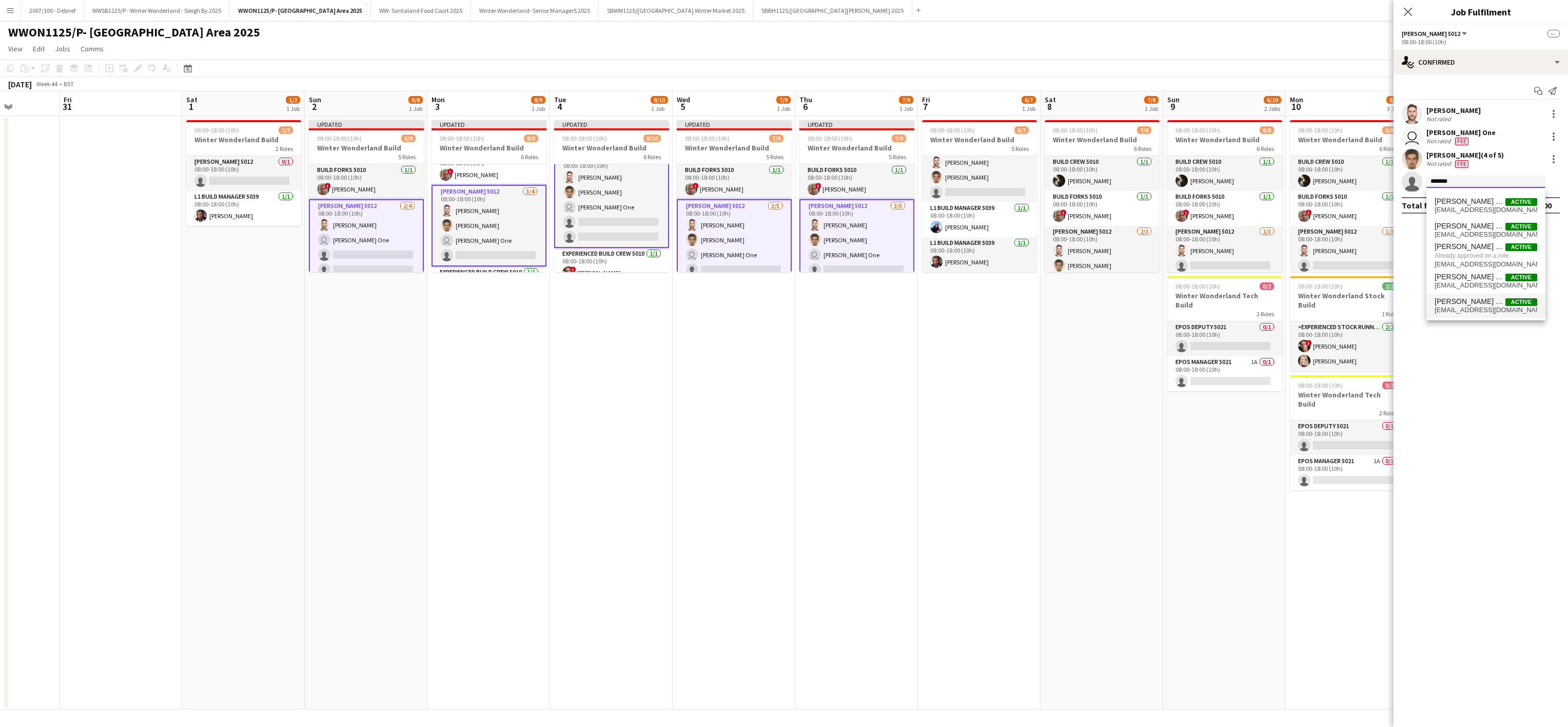
type input "*******"
click at [1457, 297] on span "[PERSON_NAME] Two" at bounding box center [1470, 301] width 71 height 8
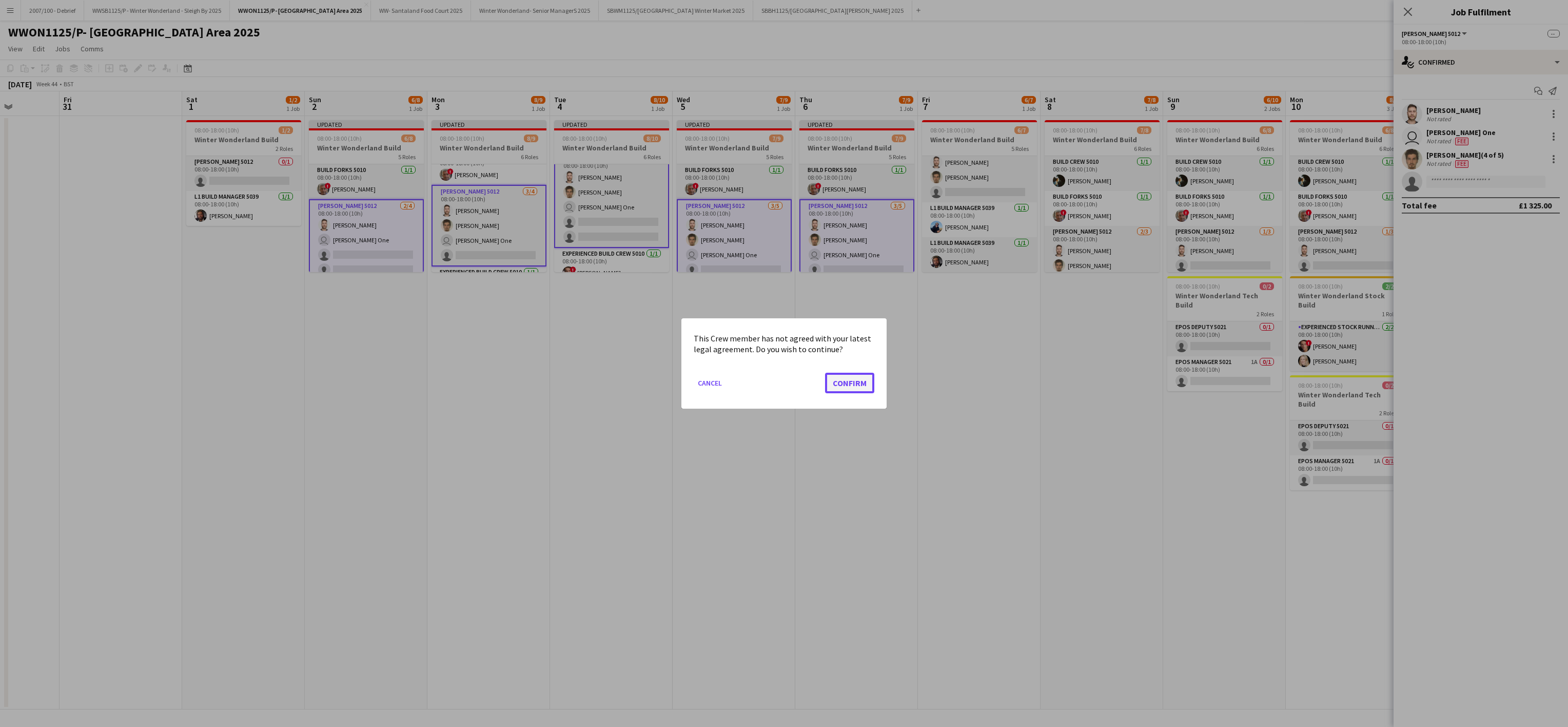
click at [834, 380] on button "Confirm" at bounding box center [850, 383] width 50 height 20
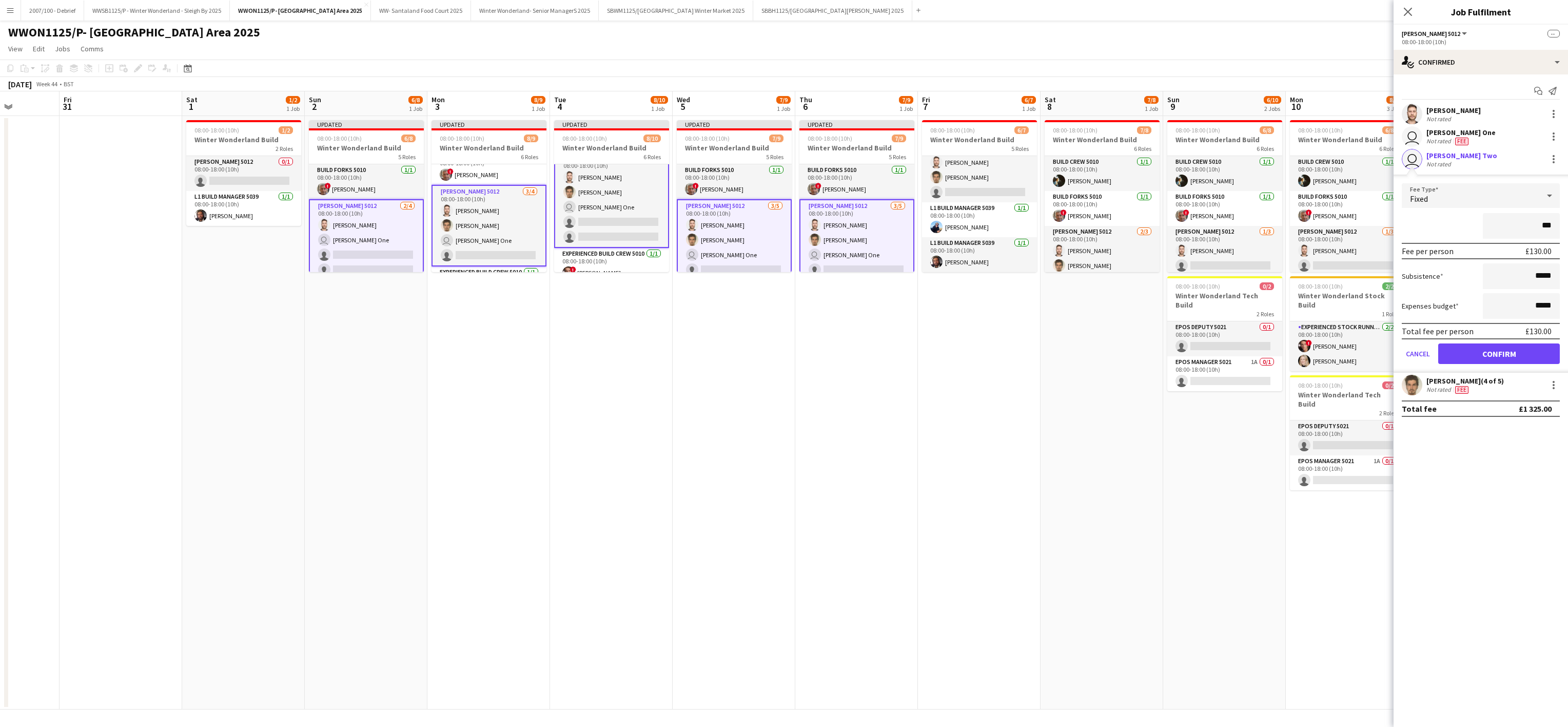
type input "**"
type input "*****"
click button "Confirm" at bounding box center [1499, 353] width 121 height 20
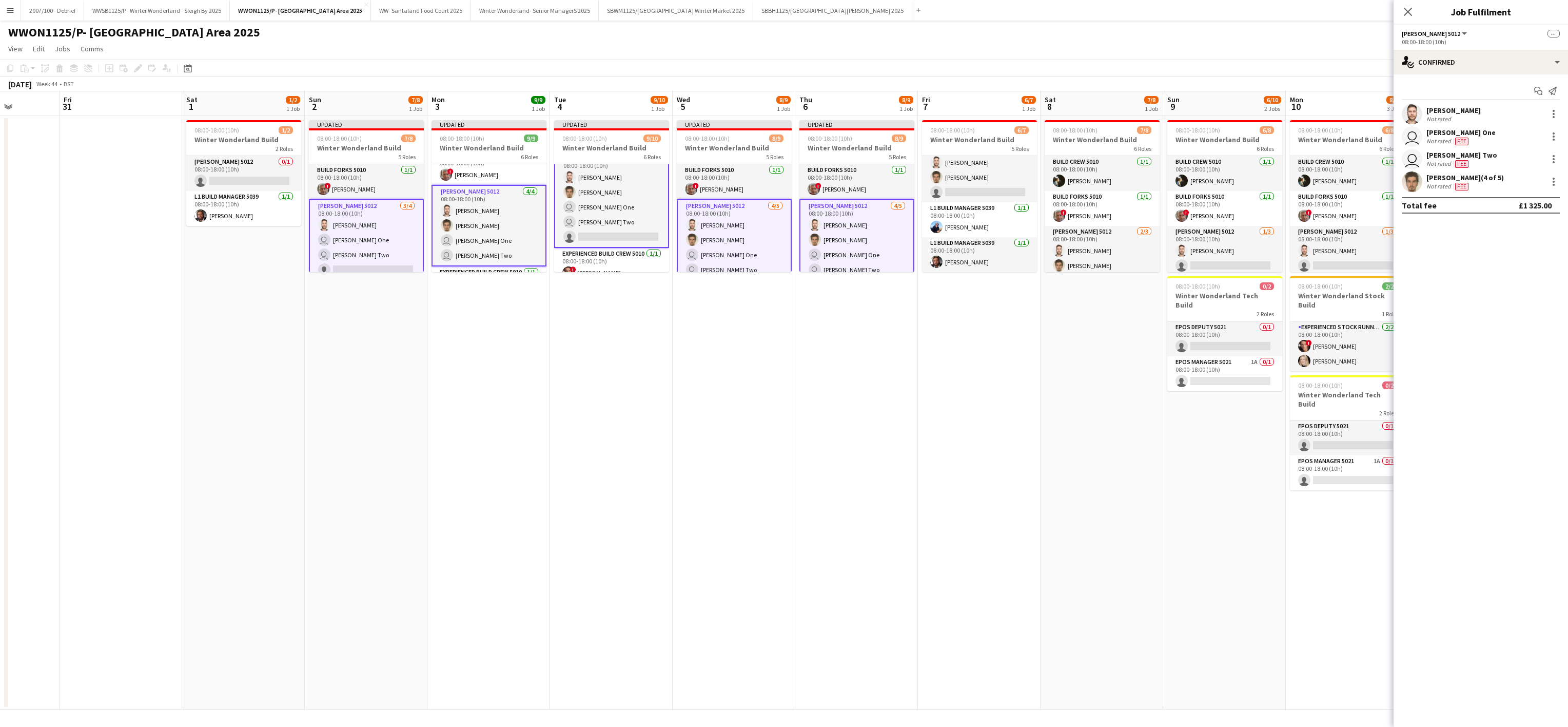
click at [358, 260] on app-card-role "[PERSON_NAME] 5012 [DATE] 08:00-18:00 (10h) [PERSON_NAME] user [PERSON_NAME] On…" at bounding box center [366, 239] width 115 height 82
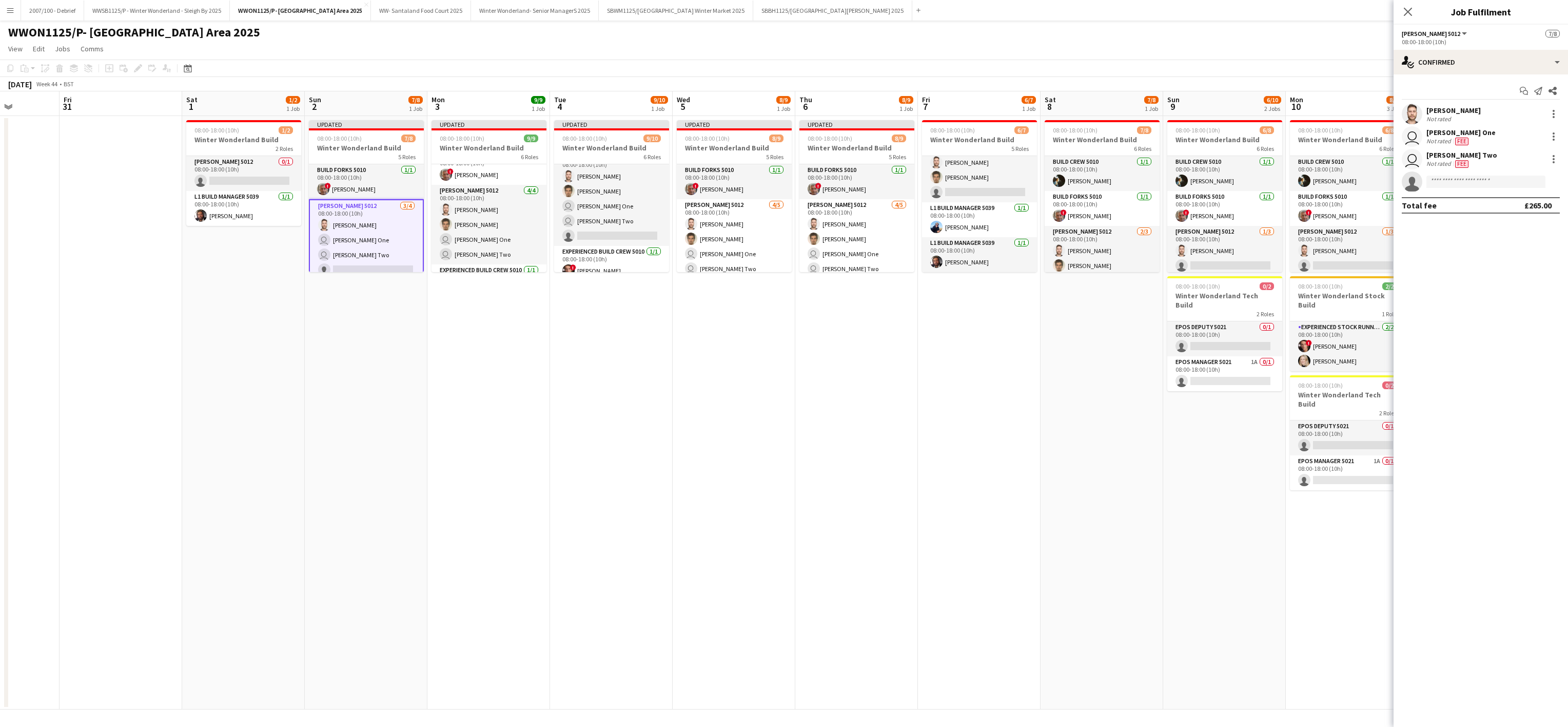
scroll to position [82, 0]
click at [580, 237] on app-card-role "[PERSON_NAME] 5012 [DATE] 08:00-18:00 (10h) [PERSON_NAME] [PERSON_NAME] user [P…" at bounding box center [611, 199] width 115 height 95
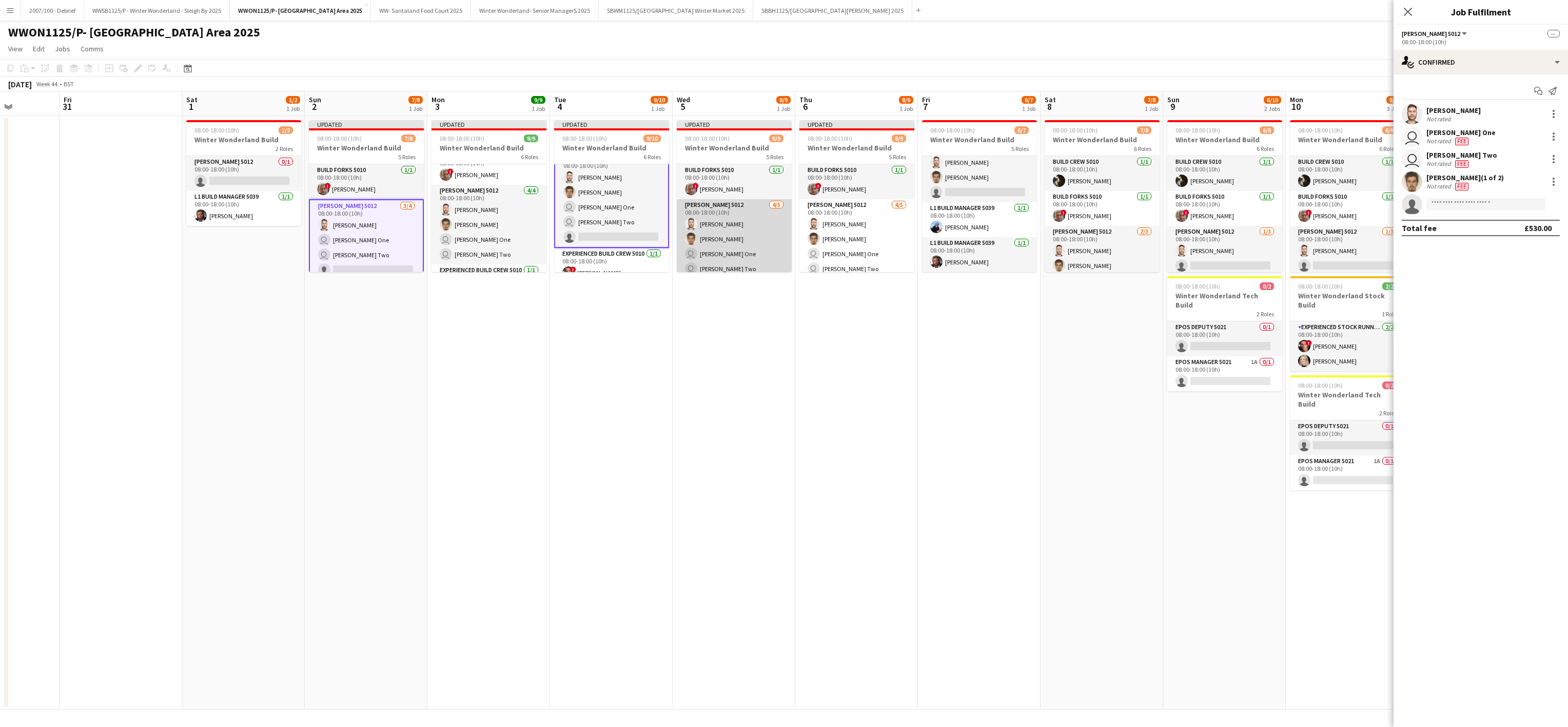
click at [682, 265] on app-card-role "[PERSON_NAME] 5012 [DATE] 08:00-18:00 (10h) [PERSON_NAME] [PERSON_NAME] user [P…" at bounding box center [734, 246] width 115 height 95
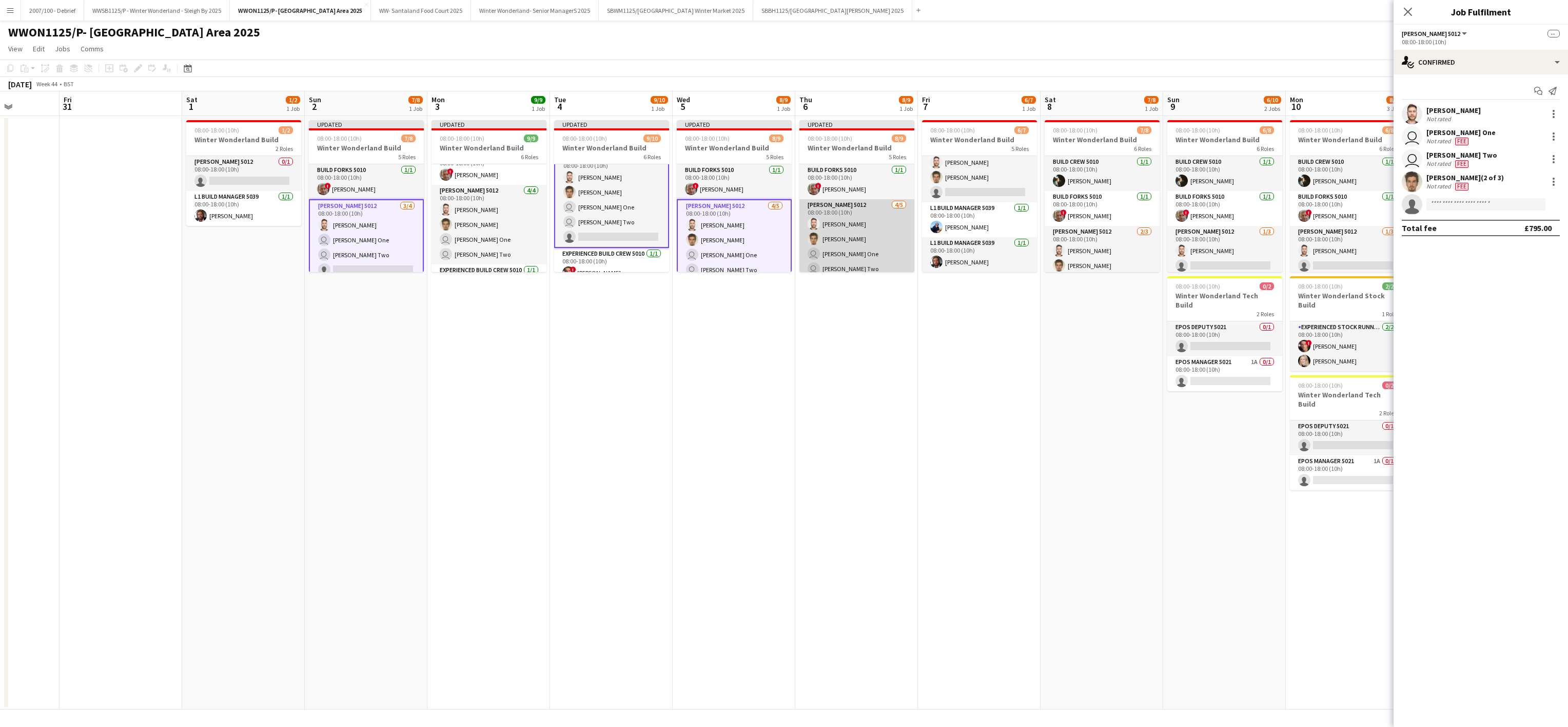
click at [831, 215] on app-card-role "[PERSON_NAME] 5012 [DATE] 08:00-18:00 (10h) [PERSON_NAME] [PERSON_NAME] user [P…" at bounding box center [857, 246] width 115 height 95
click at [1483, 205] on input at bounding box center [1485, 203] width 119 height 12
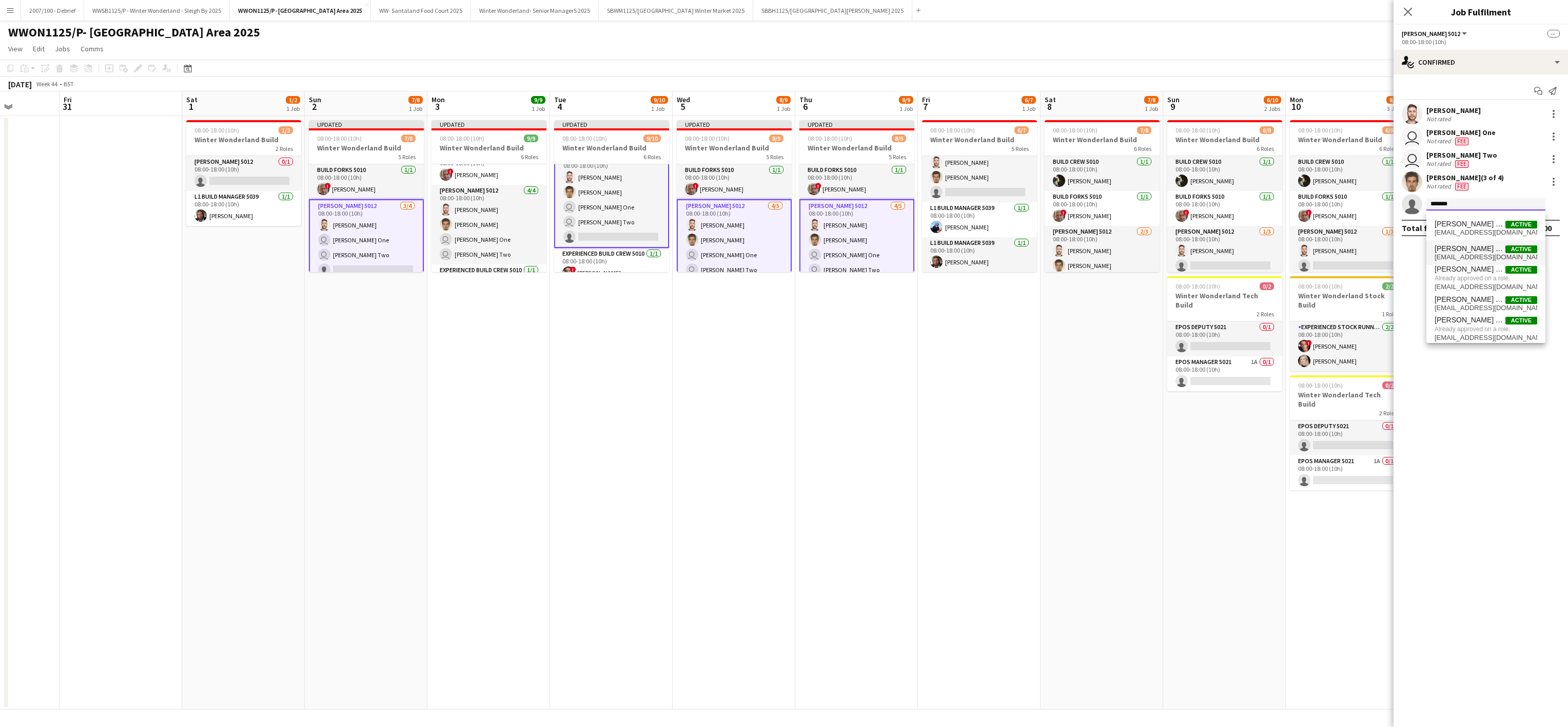
type input "*******"
click at [1464, 258] on span "[EMAIL_ADDRESS][DOMAIN_NAME]" at bounding box center [1486, 257] width 103 height 8
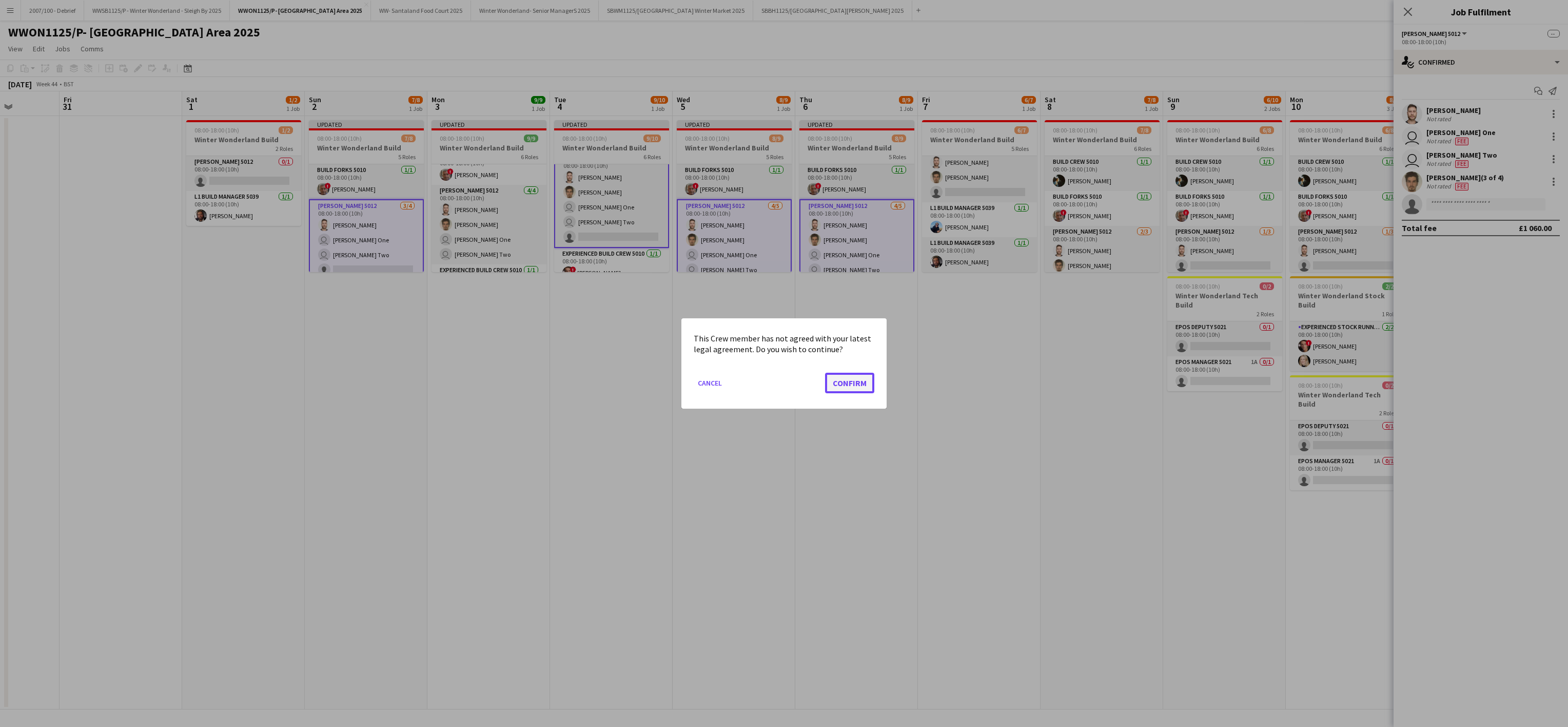
click at [828, 384] on button "Confirm" at bounding box center [850, 383] width 50 height 20
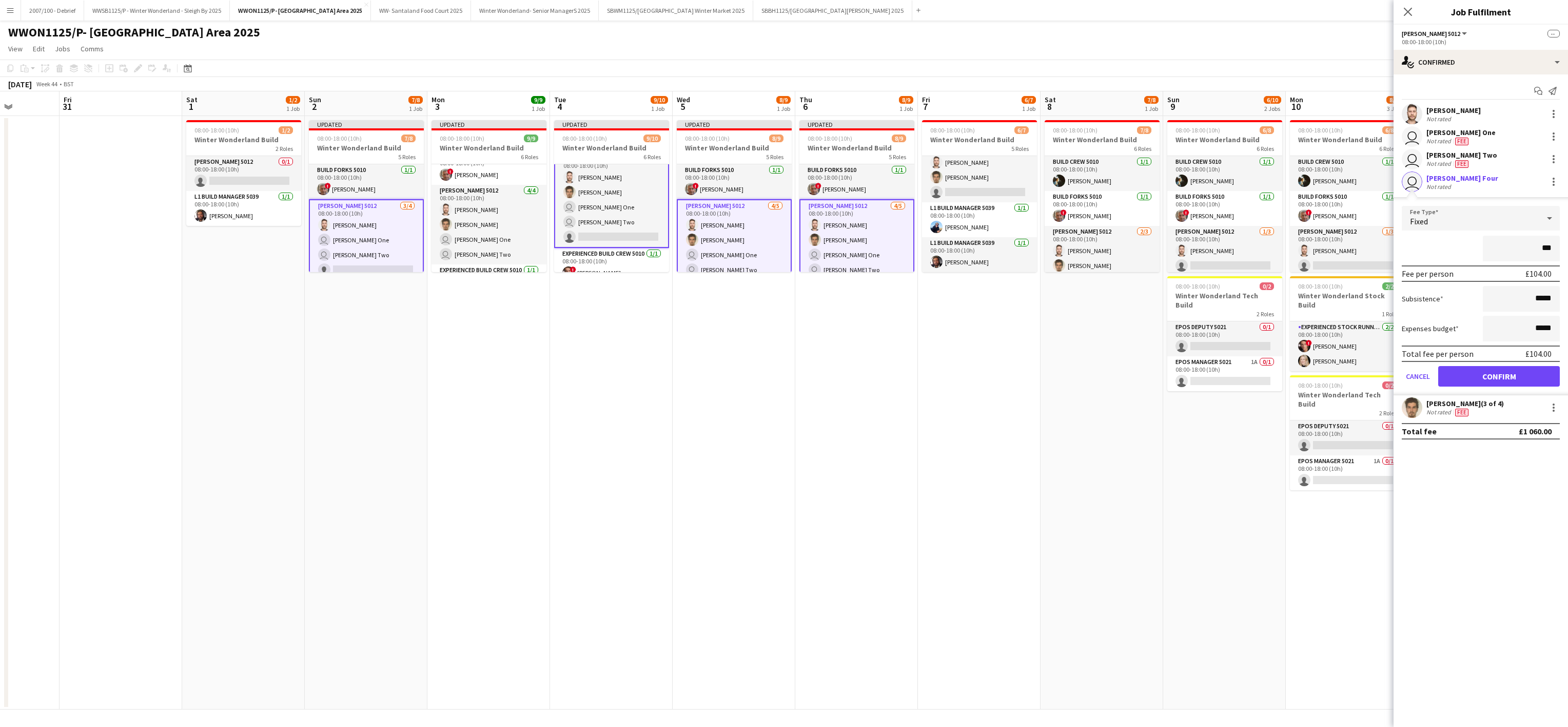
type input "**"
type input "*****"
click button "Confirm" at bounding box center [1499, 376] width 121 height 20
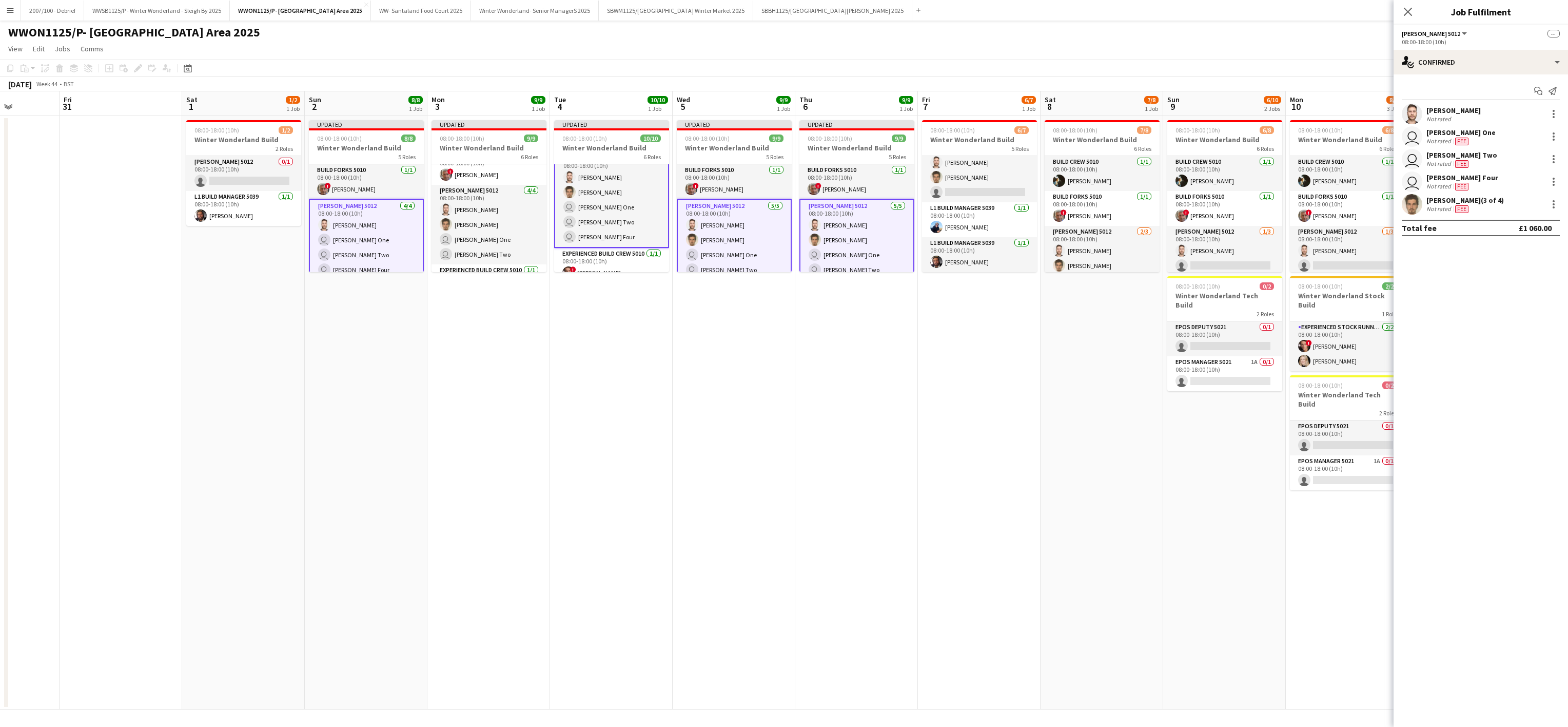
click at [403, 390] on app-date-cell "Updated 08:00-18:00 (10h) 8/8 Winter Wonderland Build 5 Roles Build Forks 5010 …" at bounding box center [365, 412] width 122 height 594
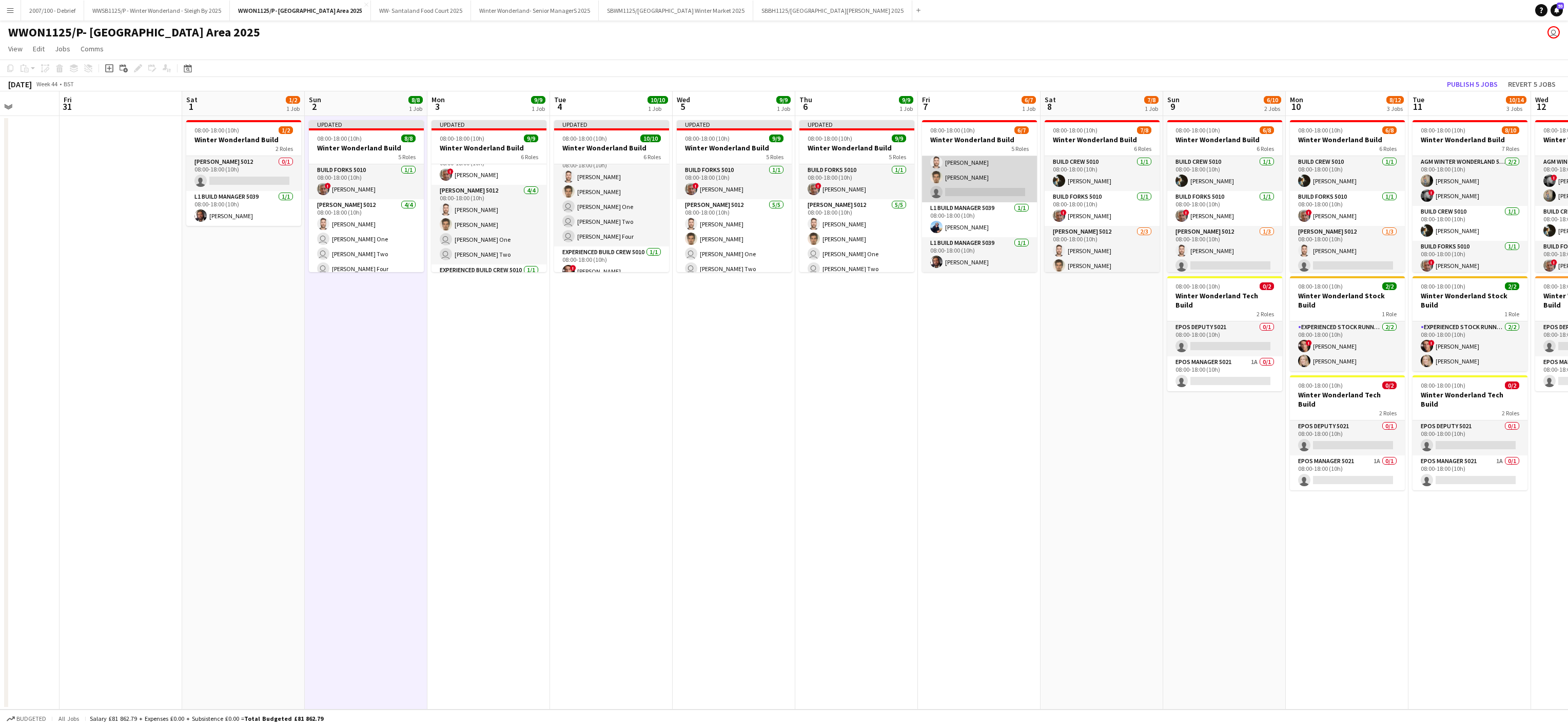
click at [979, 187] on app-card-role "[PERSON_NAME] 5012 [DATE] 08:00-18:00 (10h) [PERSON_NAME] [PERSON_NAME] single-…" at bounding box center [979, 169] width 115 height 64
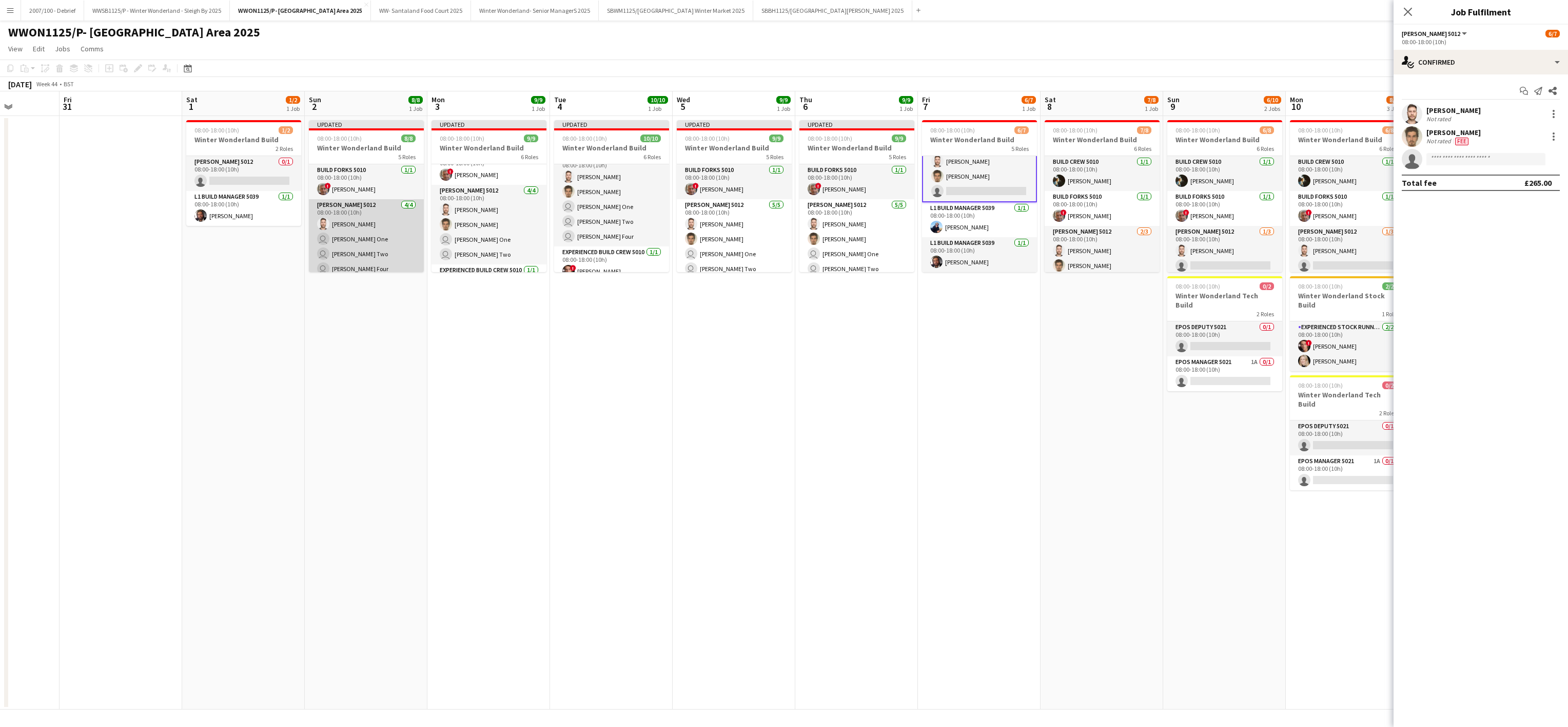
click at [380, 257] on app-card-role "[PERSON_NAME] 5012 [DATE] 08:00-18:00 (10h) [PERSON_NAME] user [PERSON_NAME] On…" at bounding box center [366, 238] width 115 height 79
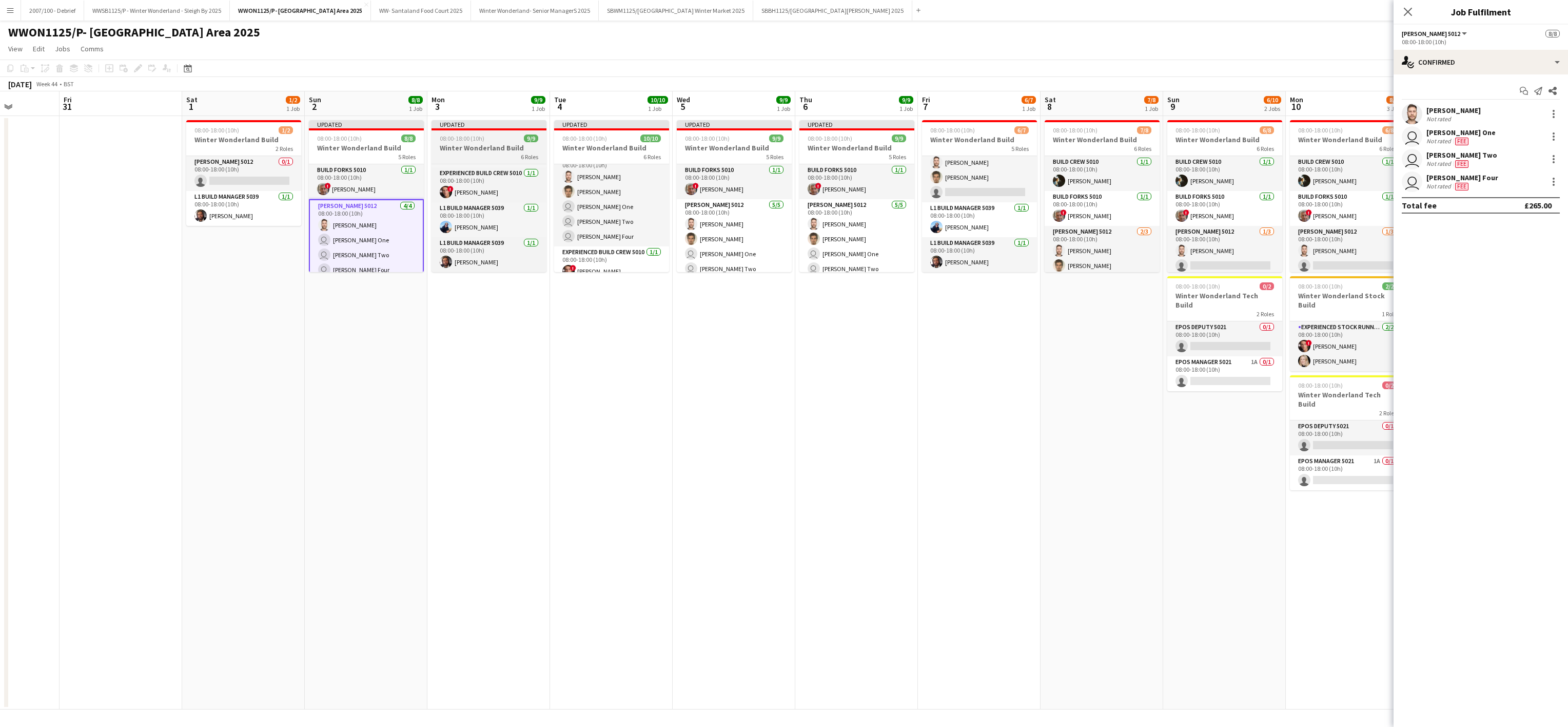
scroll to position [0, 0]
click at [1006, 182] on app-card-role "[PERSON_NAME] 5012 [DATE] 08:00-18:00 (10h) [PERSON_NAME] [PERSON_NAME] single-…" at bounding box center [979, 169] width 115 height 64
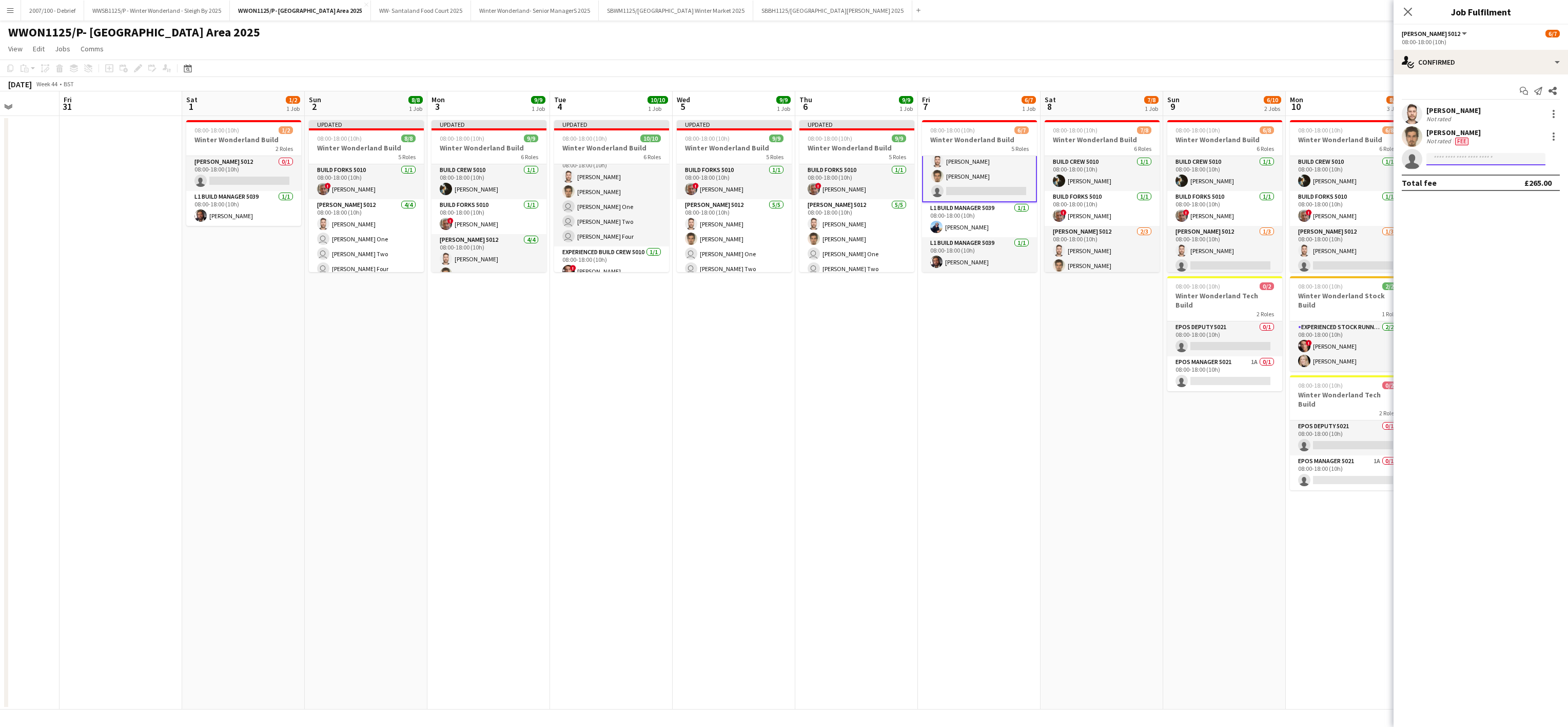
click at [1479, 154] on input at bounding box center [1485, 158] width 119 height 12
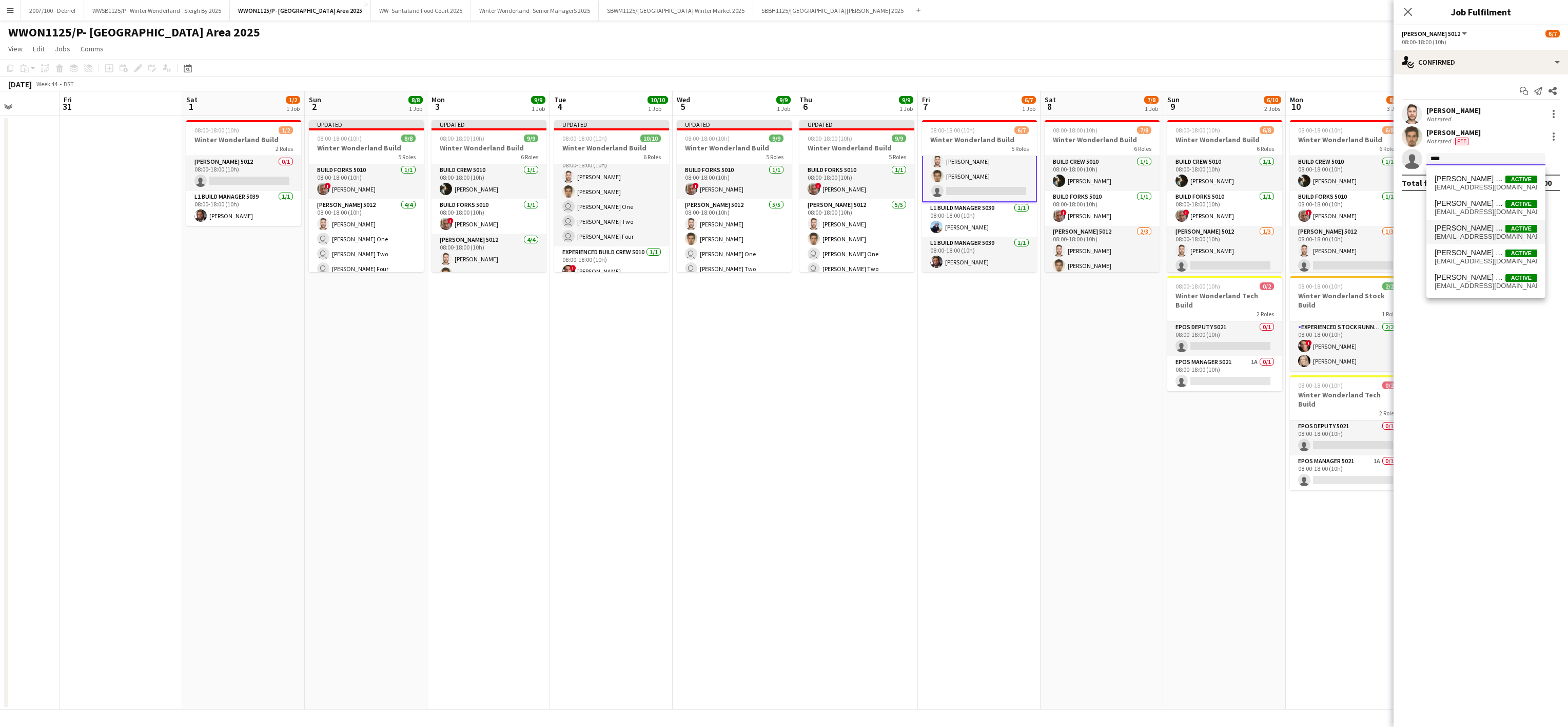
type input "****"
click at [1471, 236] on span "[EMAIL_ADDRESS][DOMAIN_NAME]" at bounding box center [1486, 237] width 103 height 8
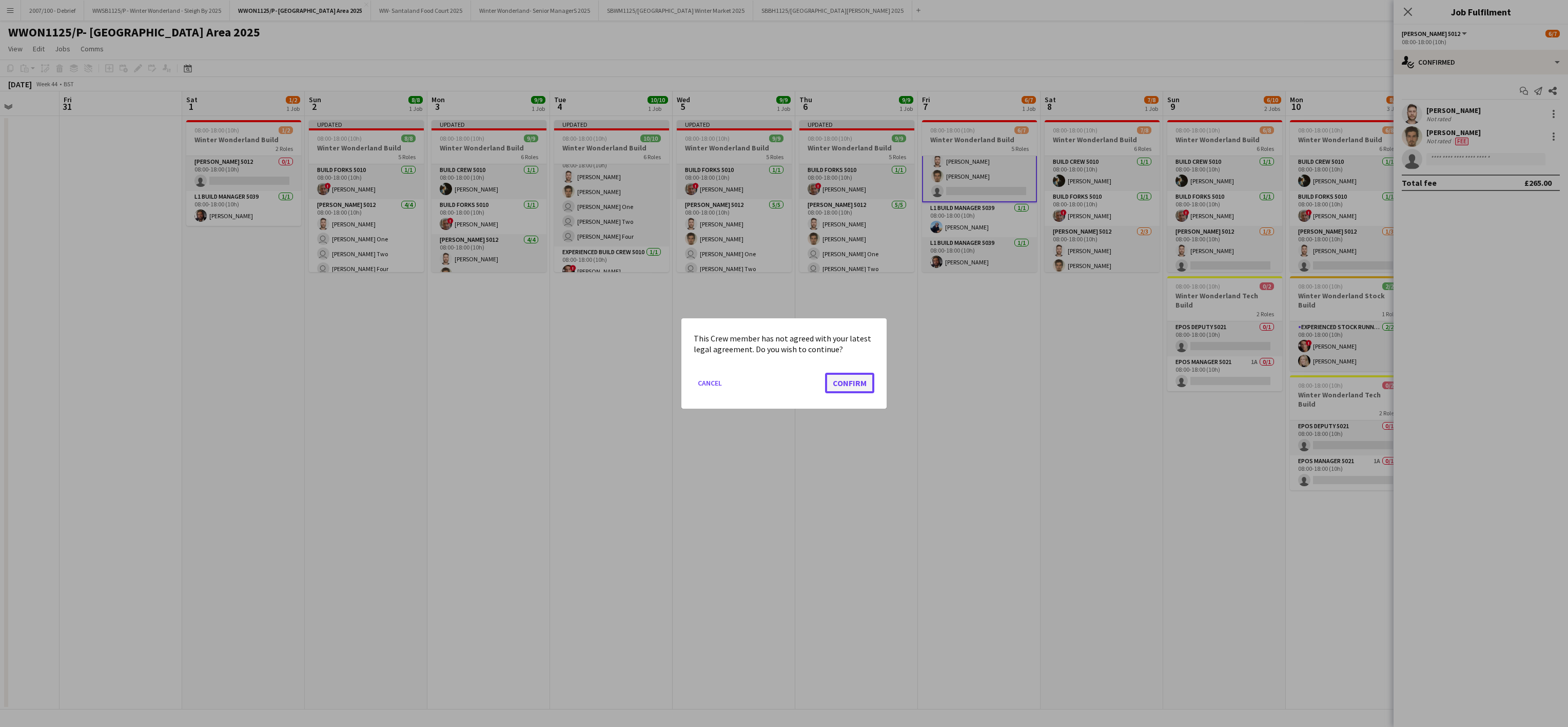
click at [830, 386] on button "Confirm" at bounding box center [850, 383] width 50 height 20
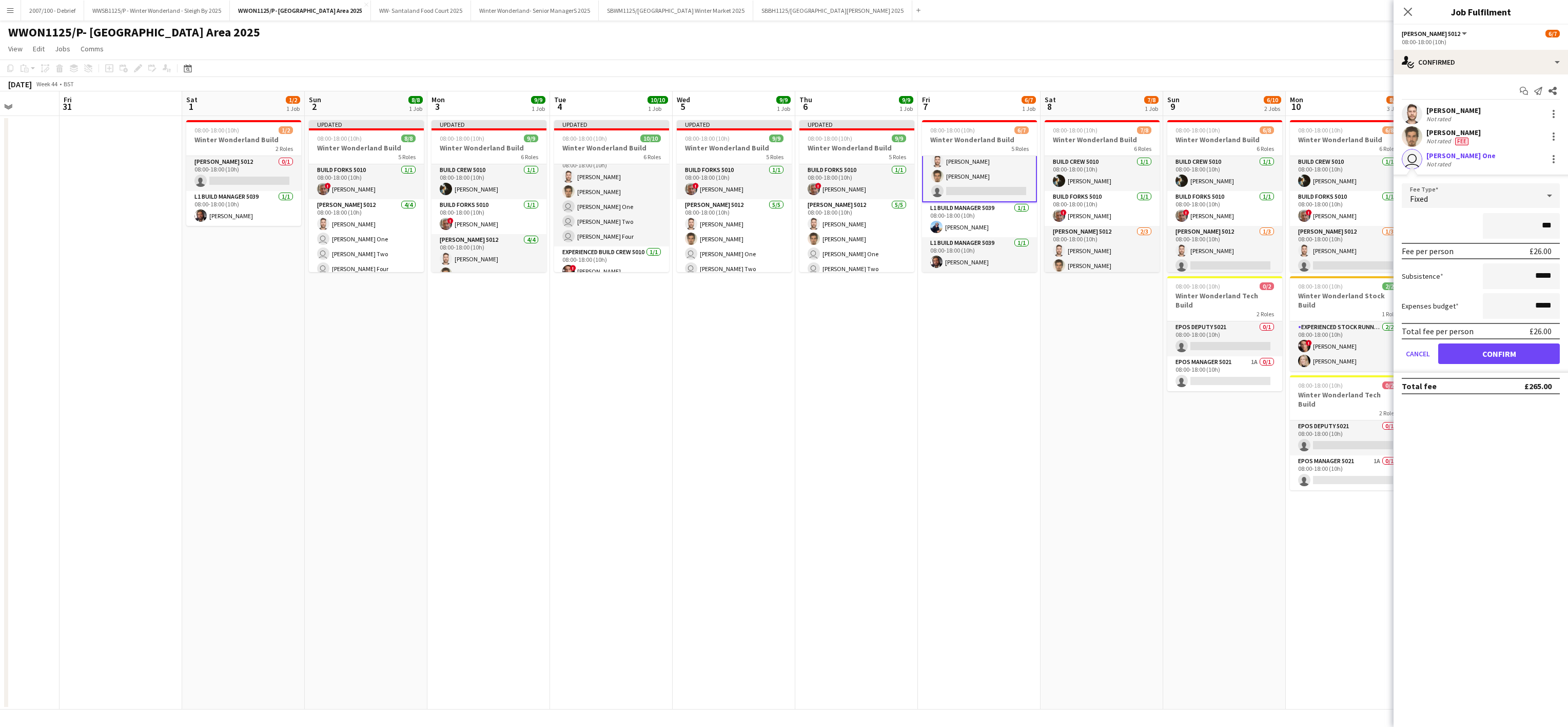
type input "**"
type input "*****"
click button "Confirm" at bounding box center [1499, 353] width 121 height 20
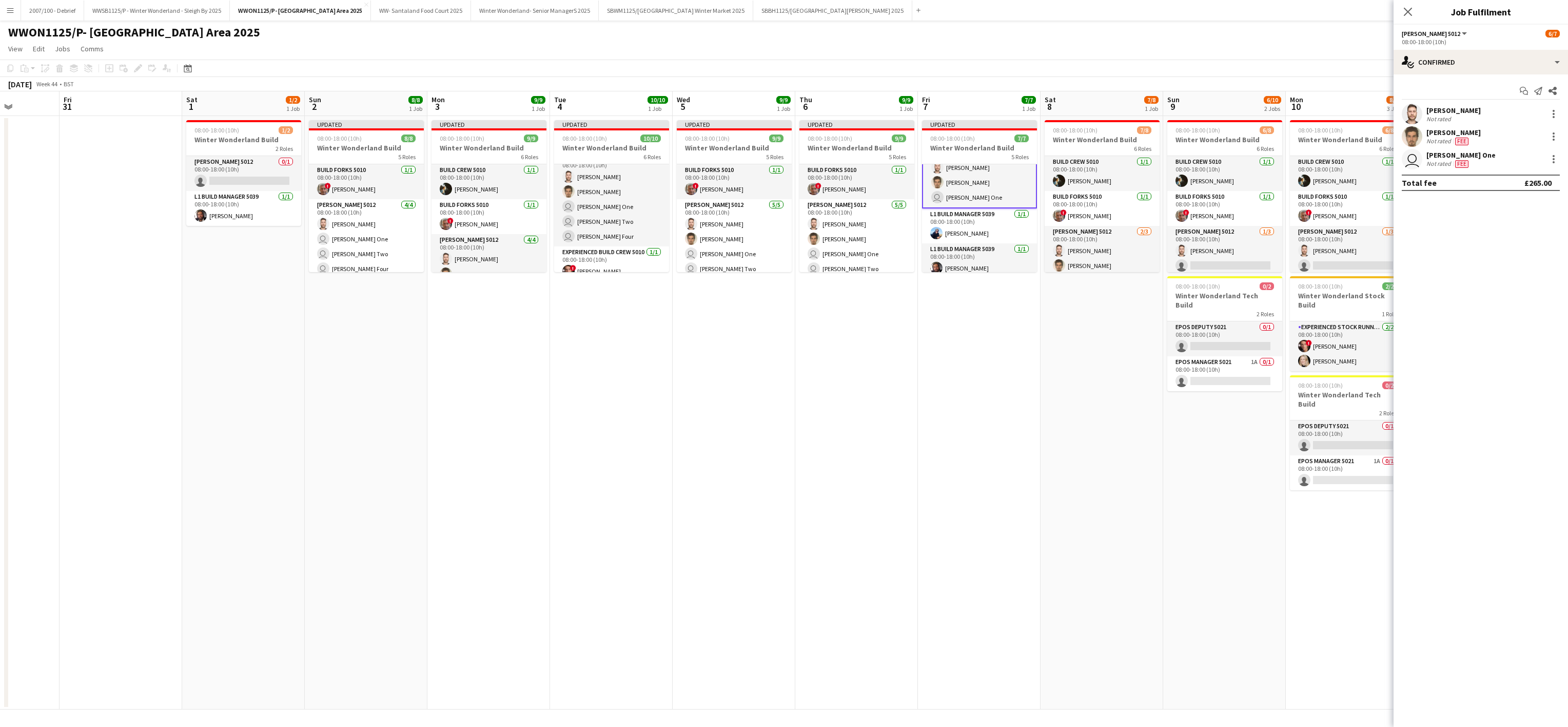
click at [682, 497] on app-date-cell "Updated 08:00-18:00 (10h) 9/9 Winter Wonderland Build 5 Roles Build Forks 5010 …" at bounding box center [733, 412] width 122 height 594
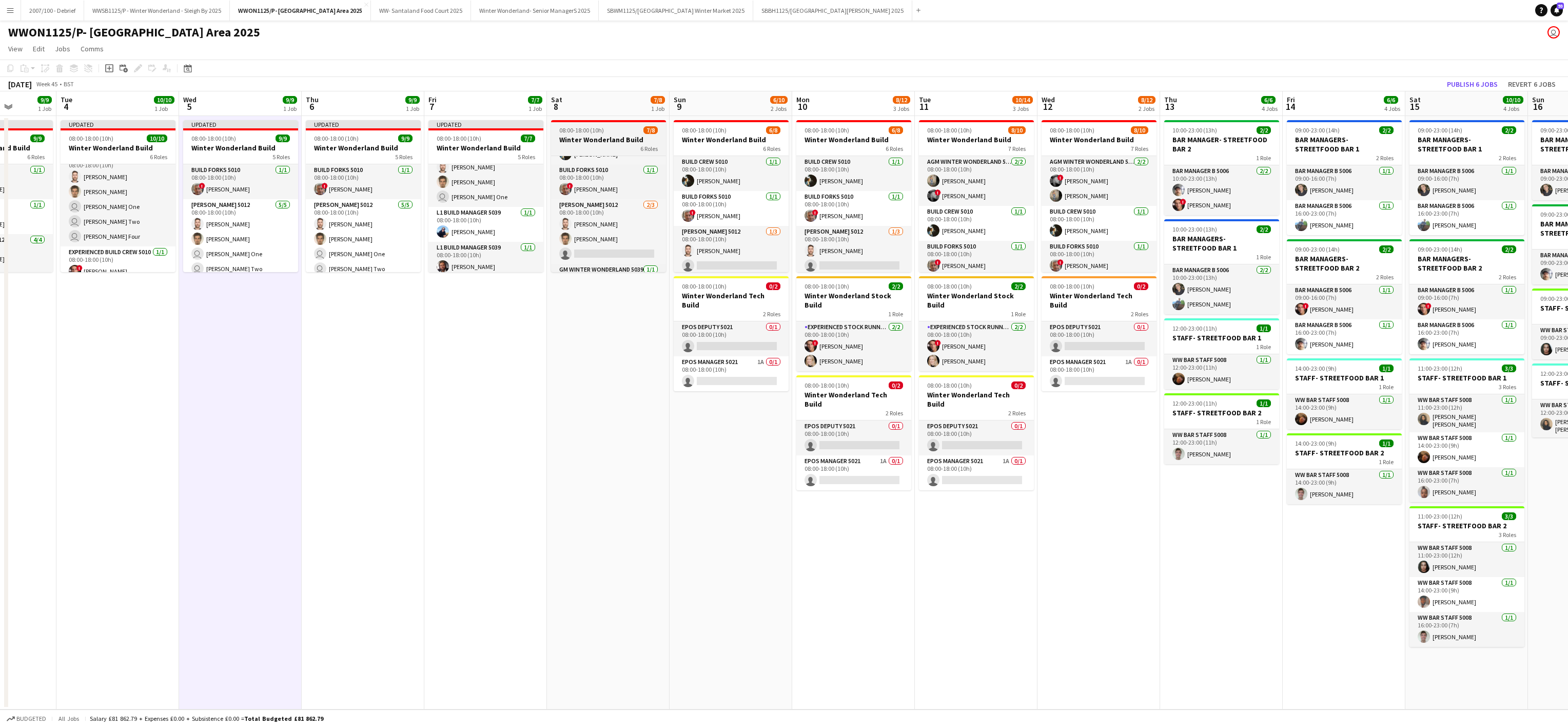
scroll to position [29, 0]
click at [604, 241] on app-card-role "[PERSON_NAME] 5012 [DATE] 08:00-18:00 (10h) [PERSON_NAME] [PERSON_NAME] single-…" at bounding box center [608, 229] width 115 height 64
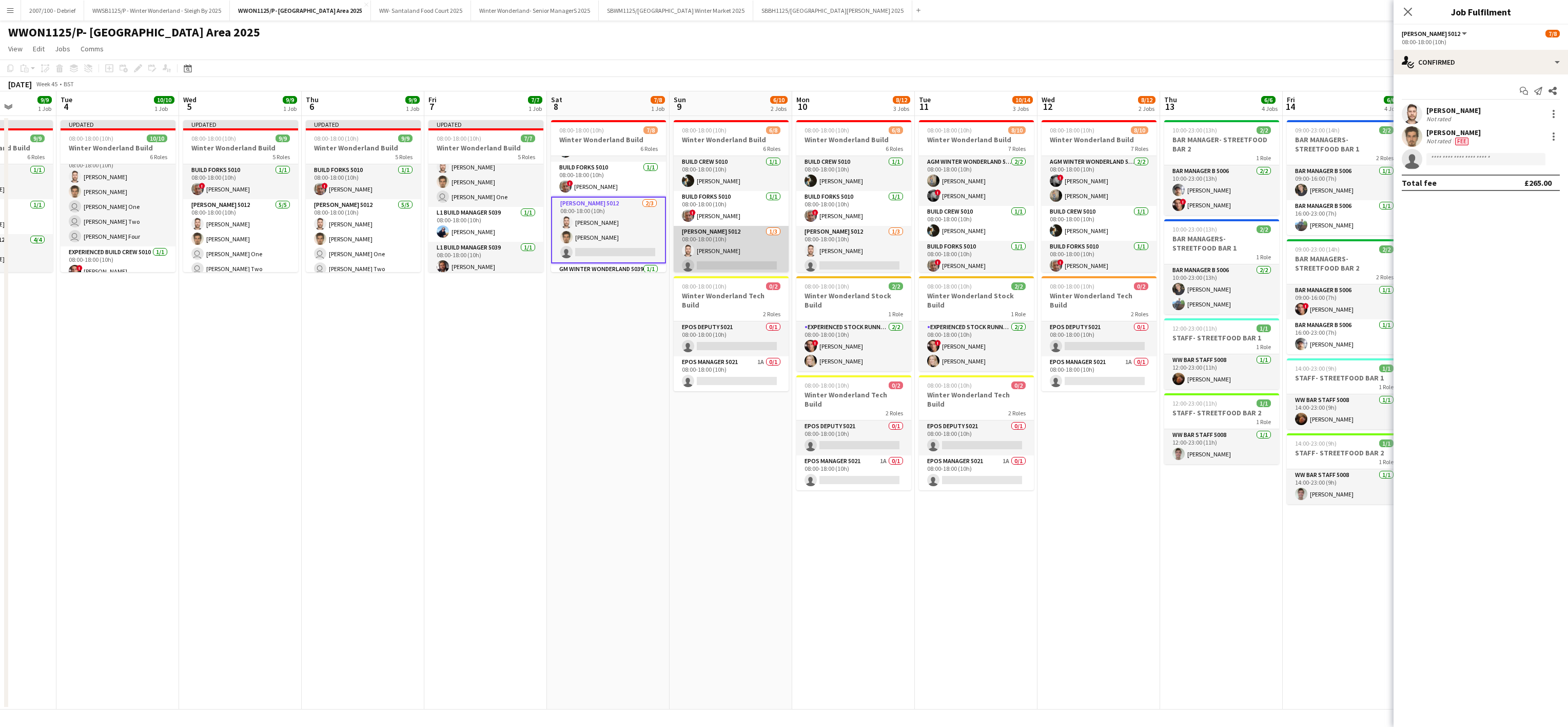
click at [748, 247] on app-card-role "[PERSON_NAME] 5012 [DATE] 08:00-18:00 (10h) [PERSON_NAME] single-neutral-action…" at bounding box center [731, 258] width 115 height 64
click at [882, 246] on app-card-role "[PERSON_NAME] 5012 [DATE] 08:00-18:00 (10h) [PERSON_NAME] single-neutral-action…" at bounding box center [854, 258] width 115 height 64
click at [1446, 169] on app-invite-slot "single-neutral-actions" at bounding box center [1482, 159] width 175 height 20
click at [1440, 160] on input at bounding box center [1485, 158] width 119 height 12
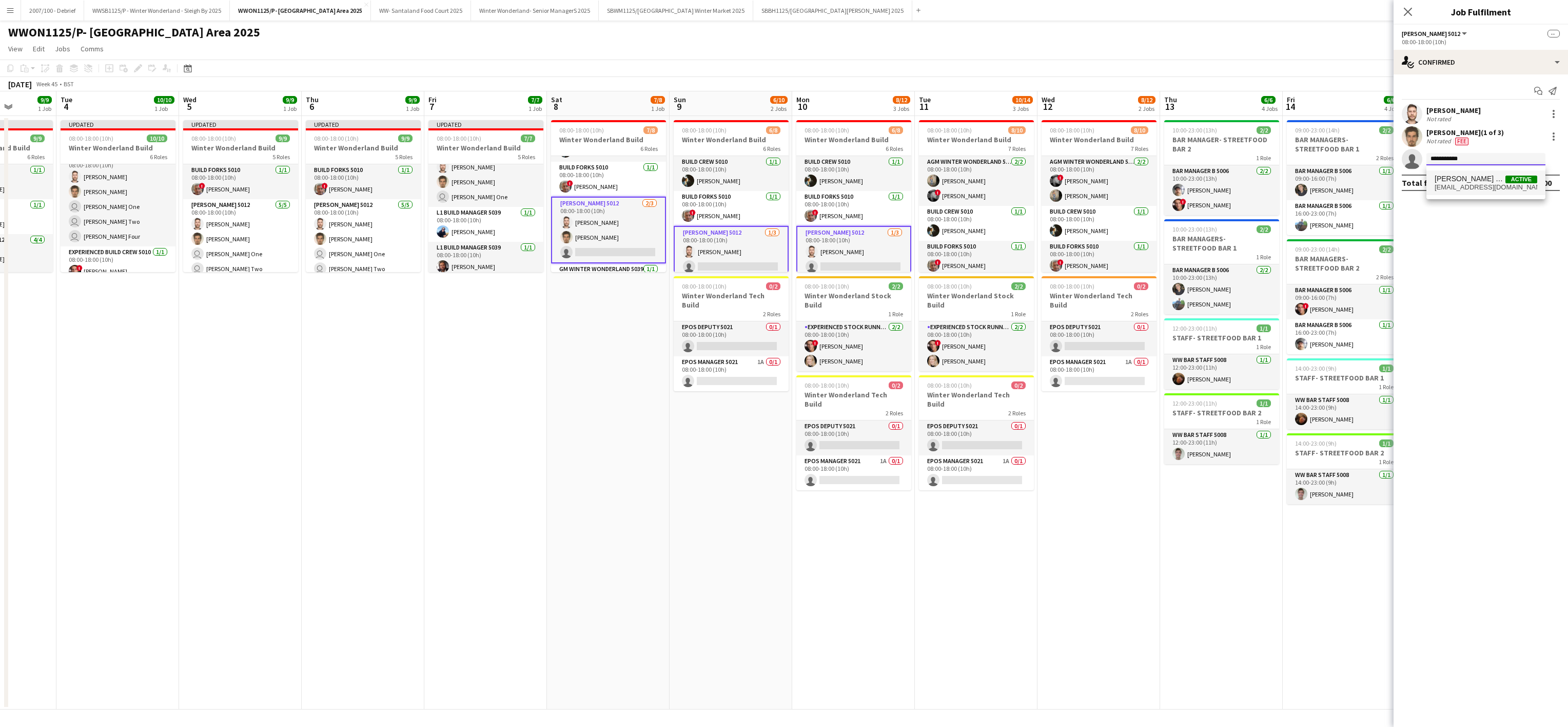
type input "**********"
click at [1464, 179] on span "[PERSON_NAME] One" at bounding box center [1470, 179] width 71 height 8
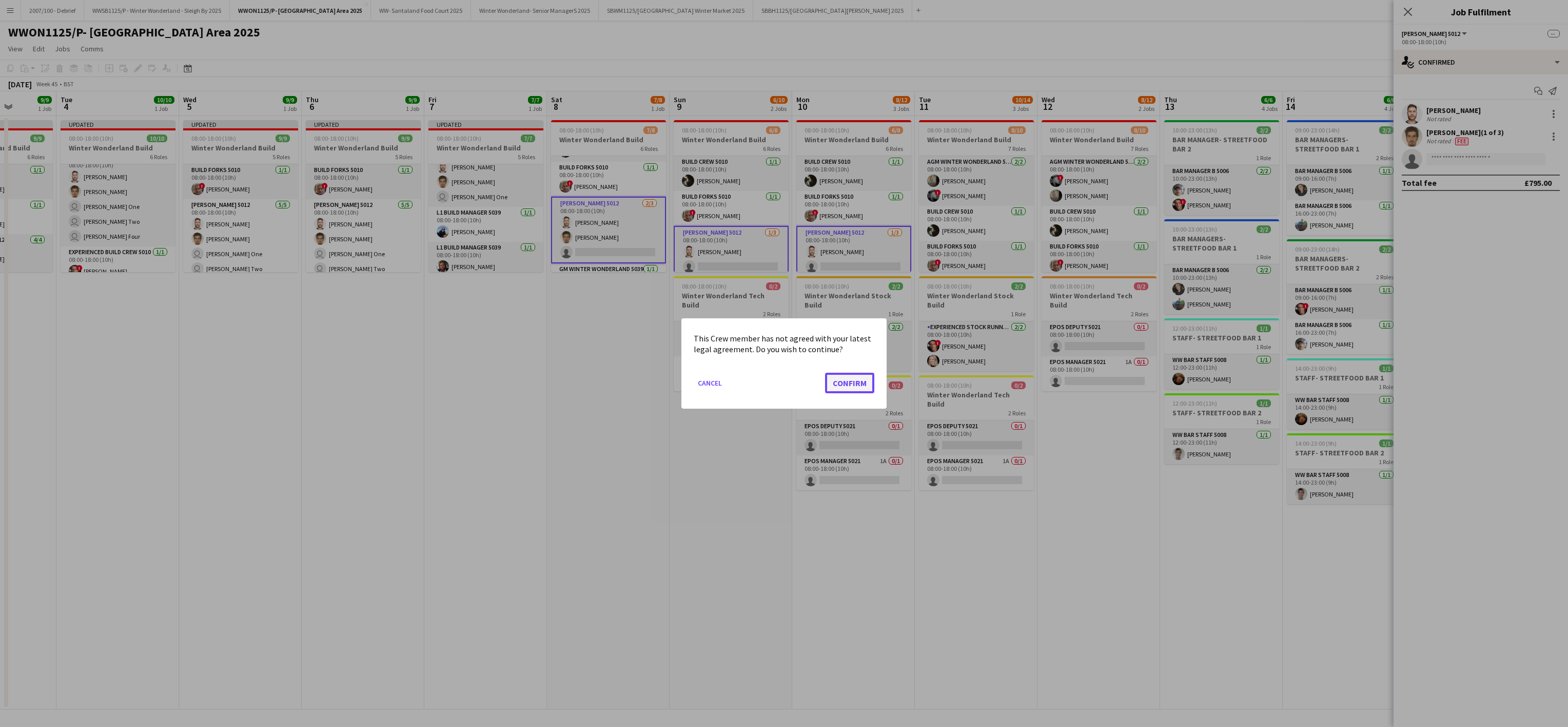
click at [839, 377] on button "Confirm" at bounding box center [850, 383] width 50 height 20
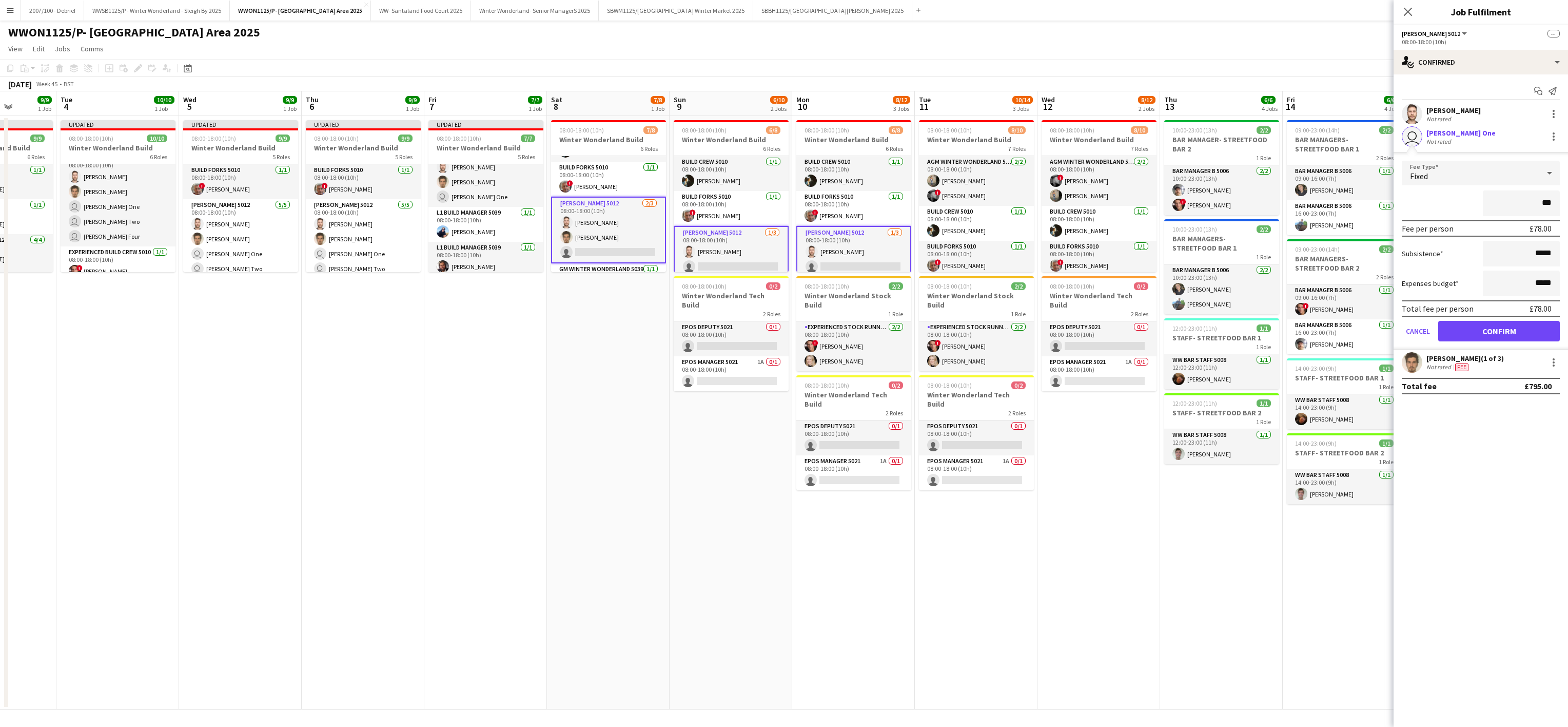
type input "**"
type input "*****"
click button "Confirm" at bounding box center [1499, 331] width 121 height 20
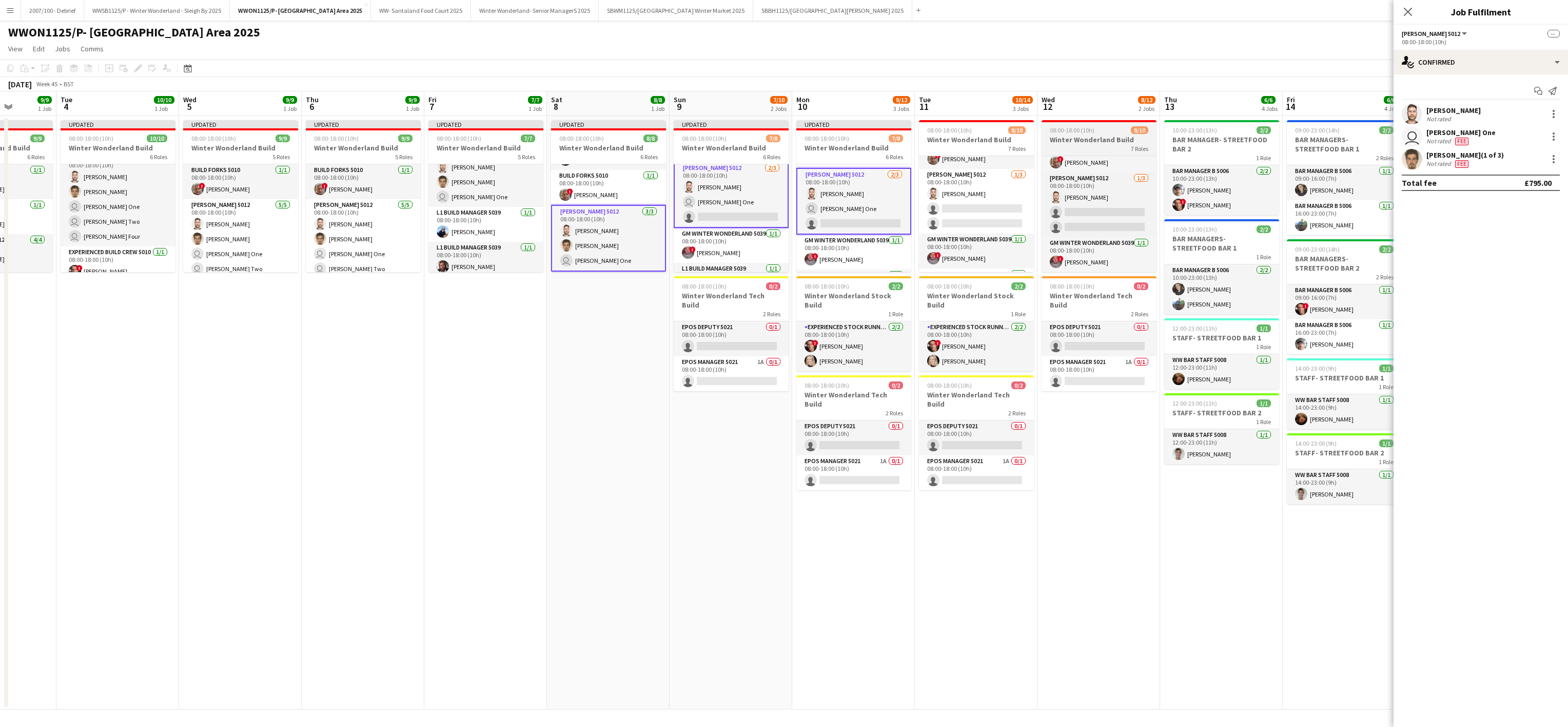
scroll to position [95, 0]
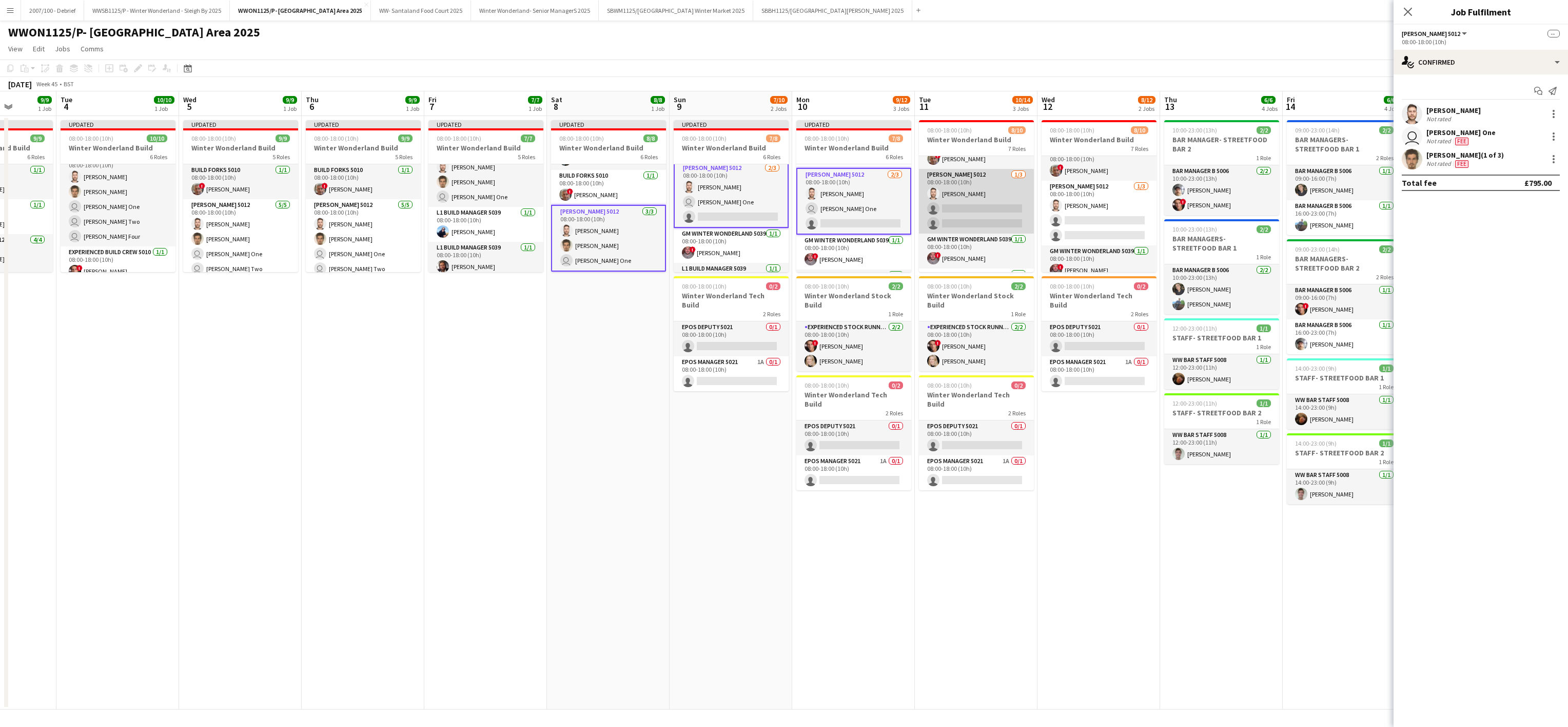
click at [930, 214] on app-card-role "[PERSON_NAME] 5012 [DATE] 08:00-18:00 (10h) [PERSON_NAME] single-neutral-action…" at bounding box center [976, 201] width 115 height 64
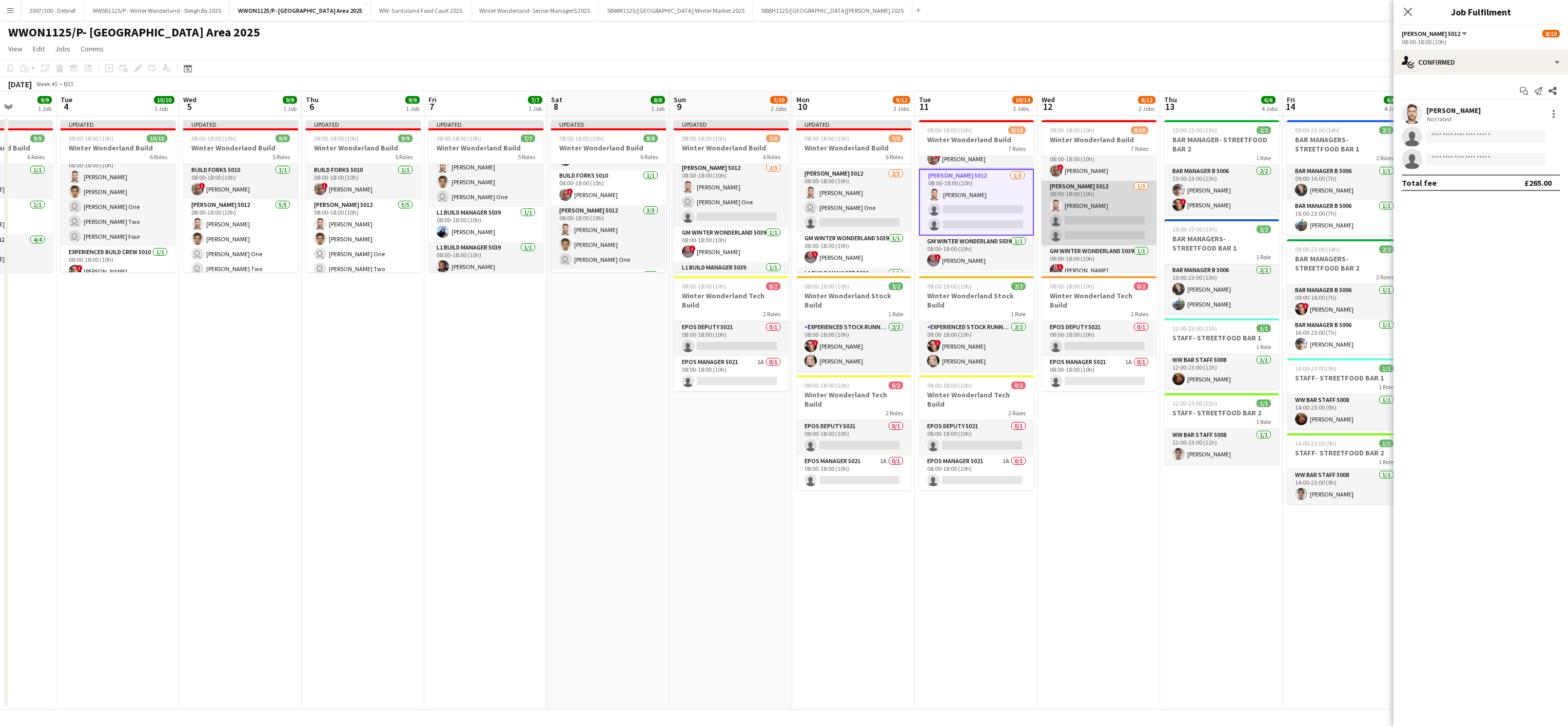
click at [1073, 217] on app-card-role "[PERSON_NAME] 5012 [DATE] 08:00-18:00 (10h) [PERSON_NAME] single-neutral-action…" at bounding box center [1099, 213] width 115 height 64
click at [1515, 139] on input at bounding box center [1485, 136] width 119 height 12
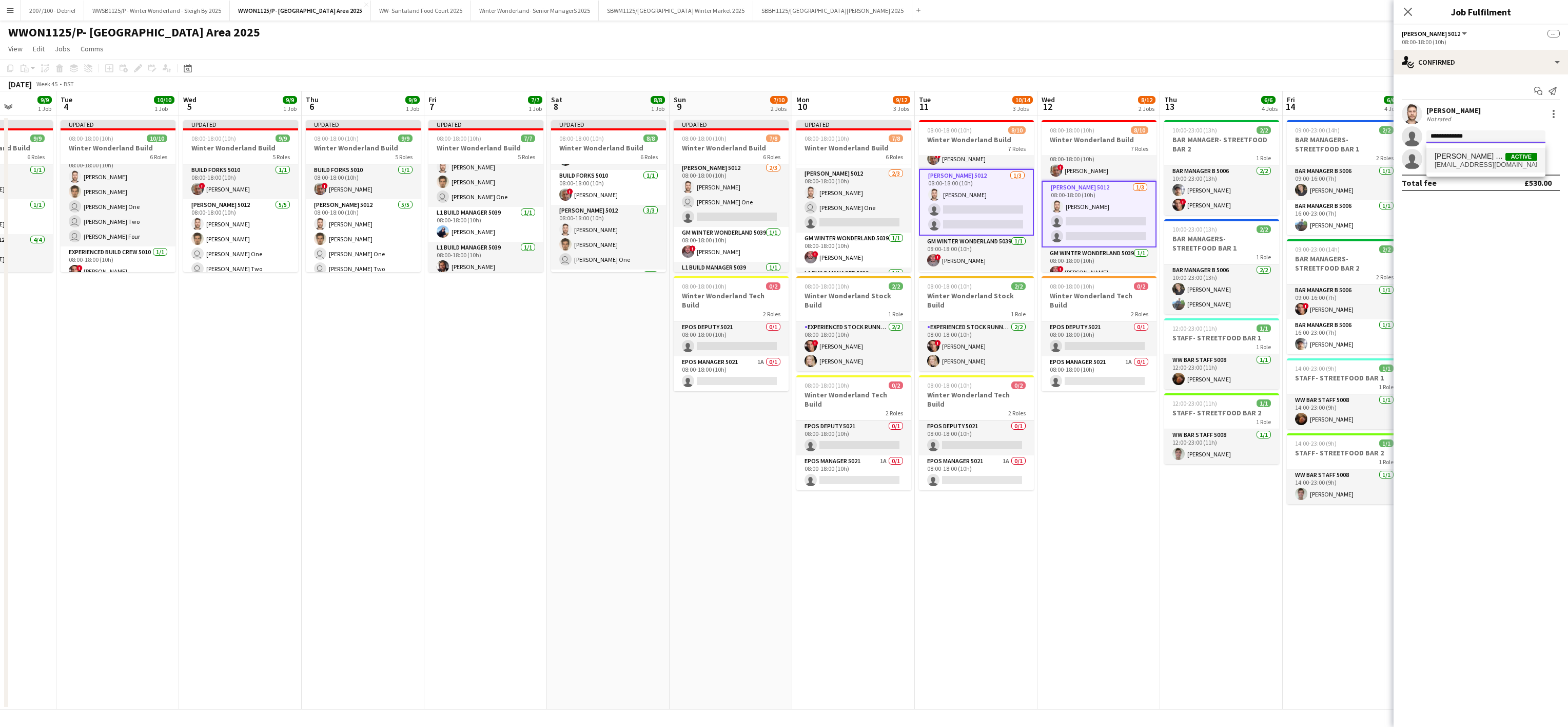
type input "**********"
click at [1489, 153] on span "[PERSON_NAME] One Active" at bounding box center [1486, 156] width 103 height 8
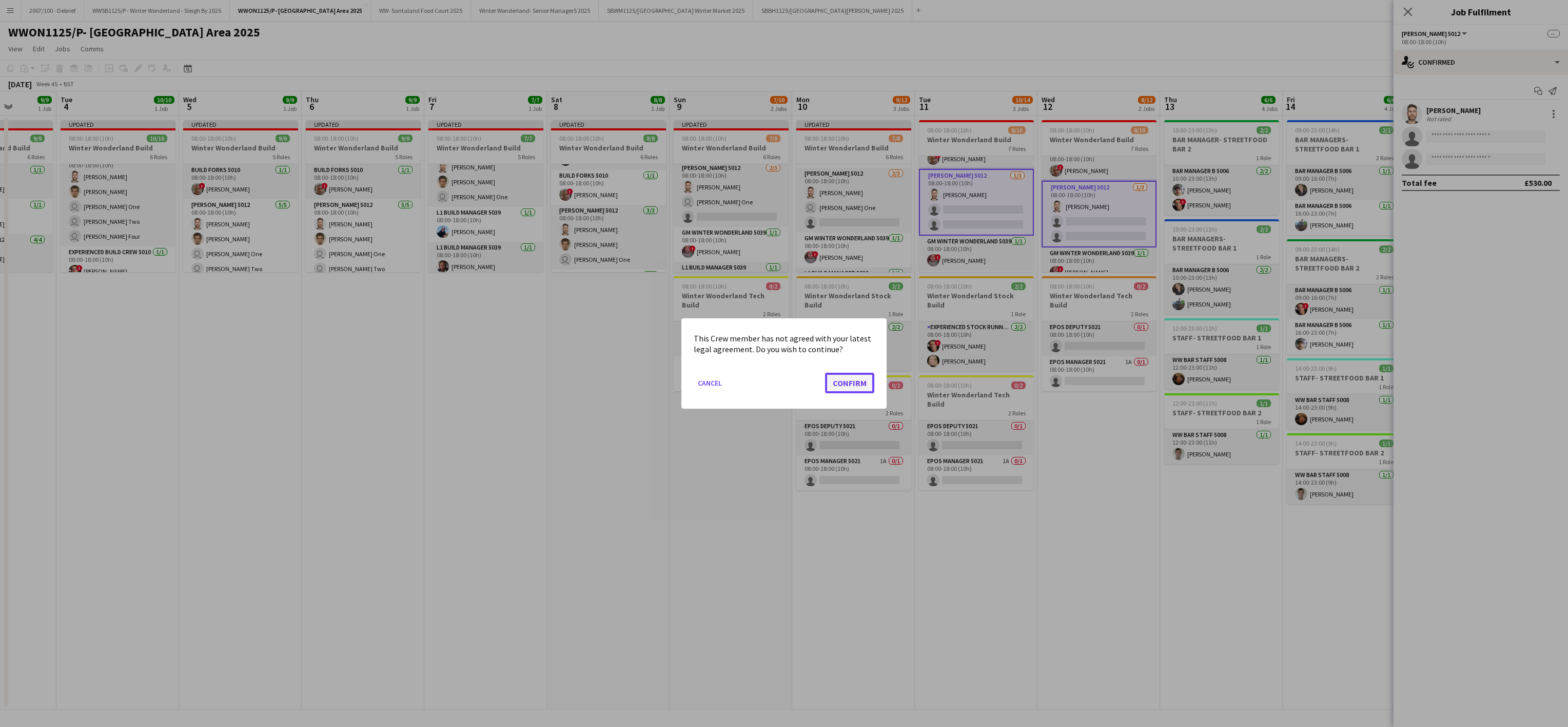
click at [848, 384] on button "Confirm" at bounding box center [850, 383] width 50 height 20
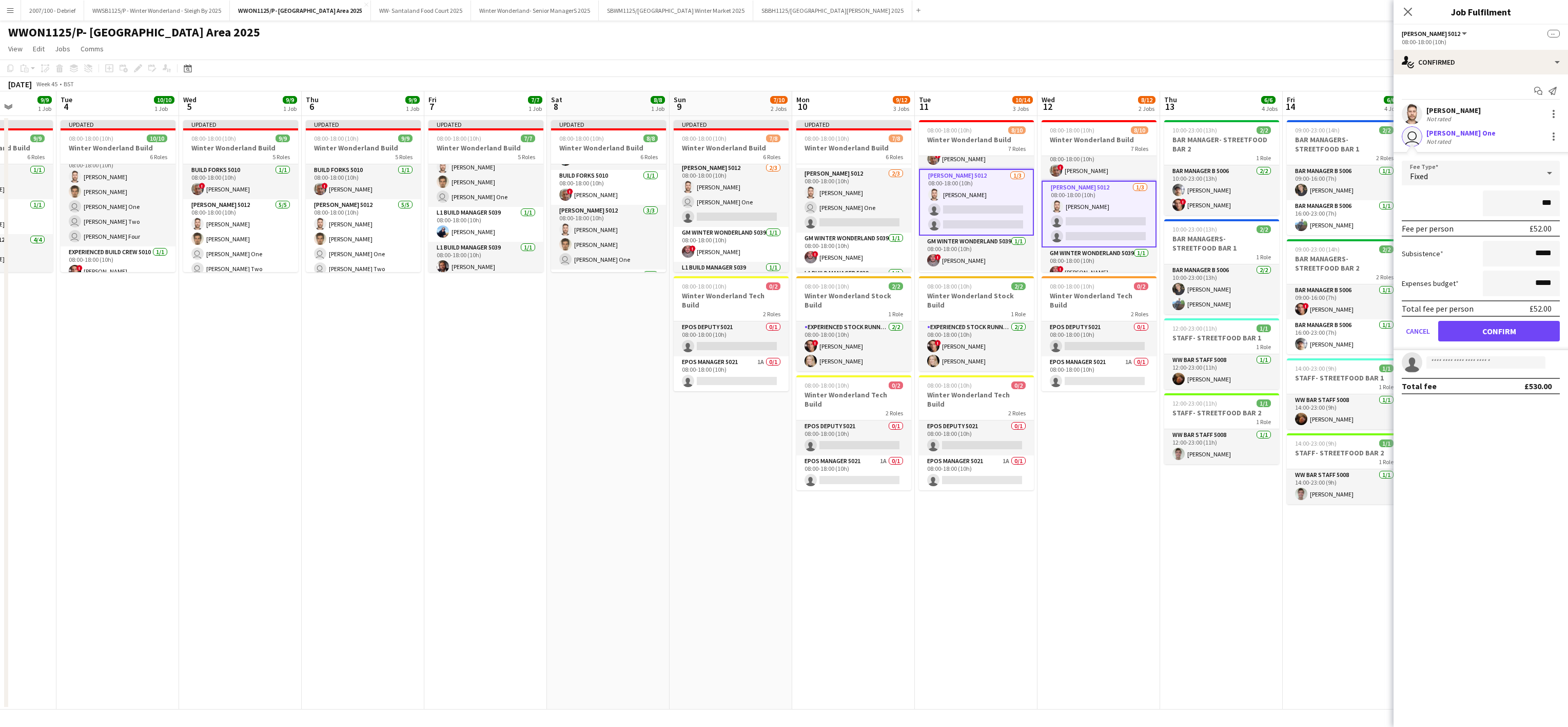
type input "**"
type input "*****"
click button "Confirm" at bounding box center [1499, 331] width 121 height 20
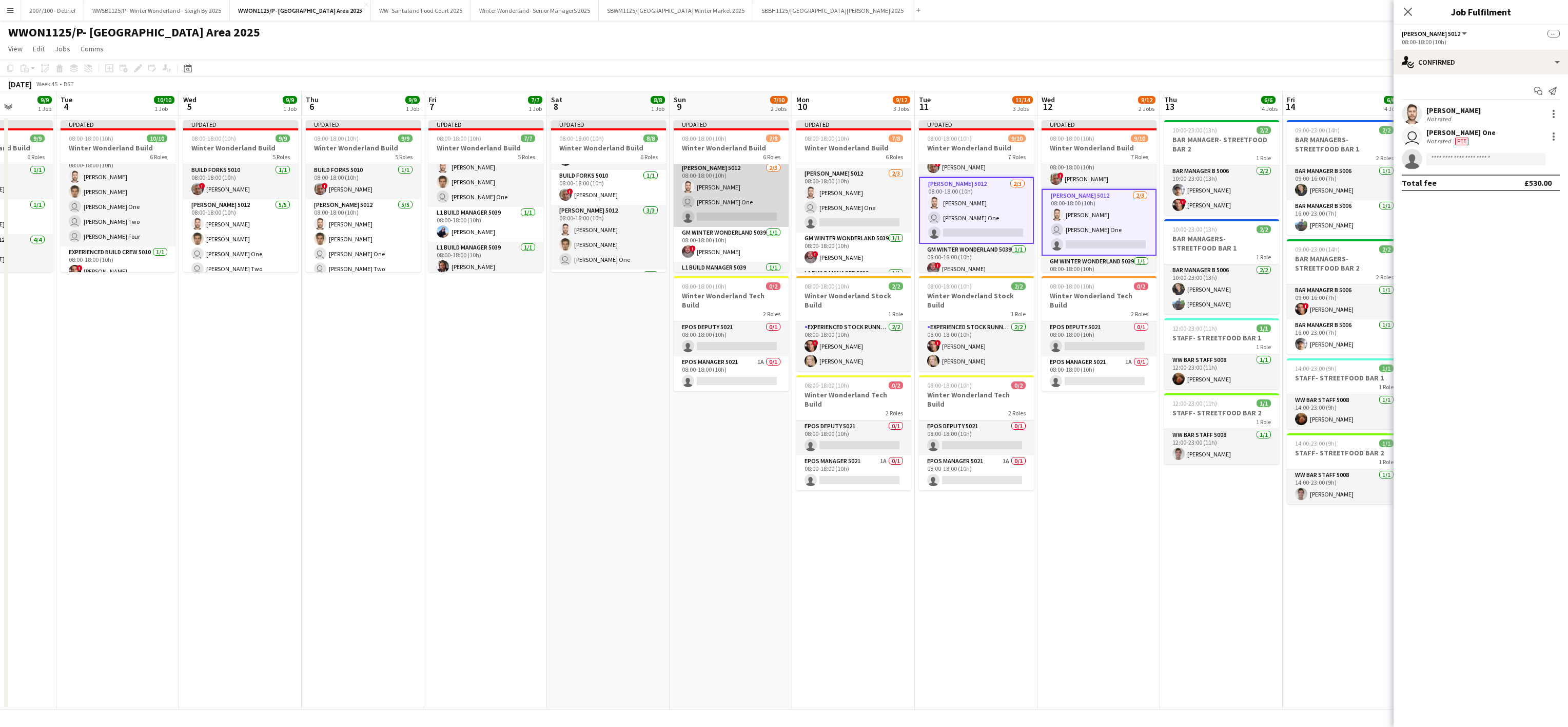
click at [737, 207] on app-card-role "[PERSON_NAME] 5012 [DATE] 08:00-18:00 (10h) [PERSON_NAME] user [PERSON_NAME] On…" at bounding box center [731, 194] width 115 height 64
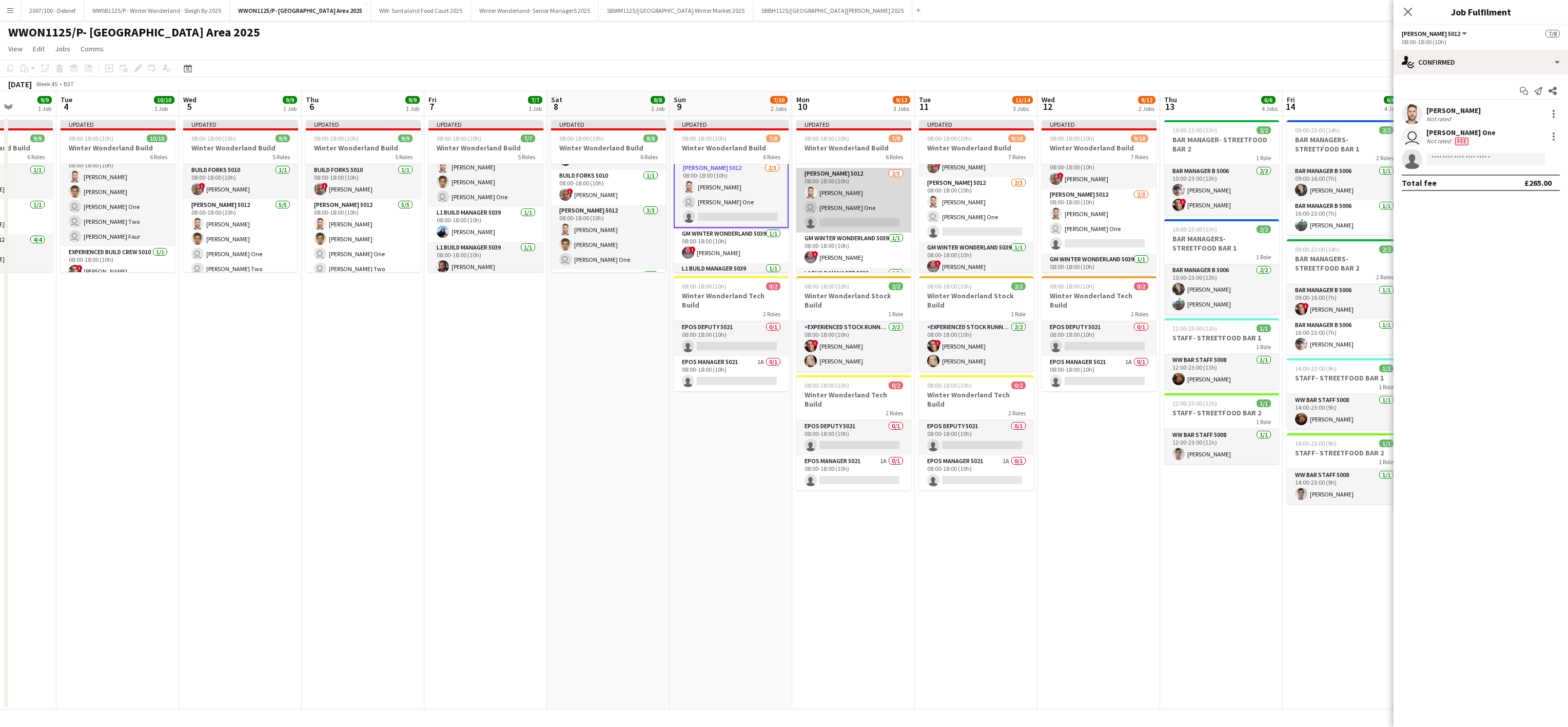
click at [835, 218] on app-card-role "[PERSON_NAME] 5012 [DATE] 08:00-18:00 (10h) [PERSON_NAME] user [PERSON_NAME] On…" at bounding box center [854, 200] width 115 height 64
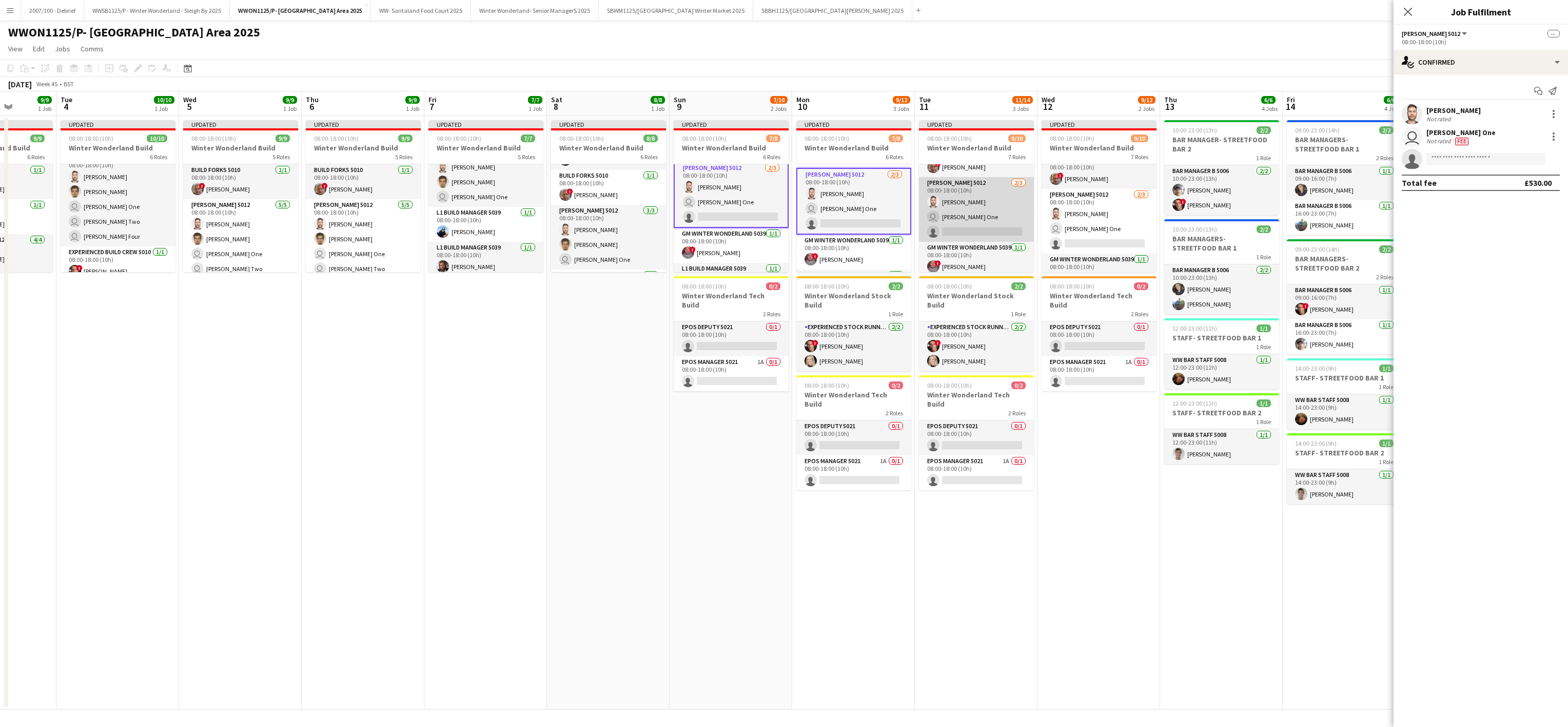
click at [954, 225] on app-card-role "[PERSON_NAME] 5012 [DATE] 08:00-18:00 (10h) [PERSON_NAME] user [PERSON_NAME] On…" at bounding box center [976, 209] width 115 height 64
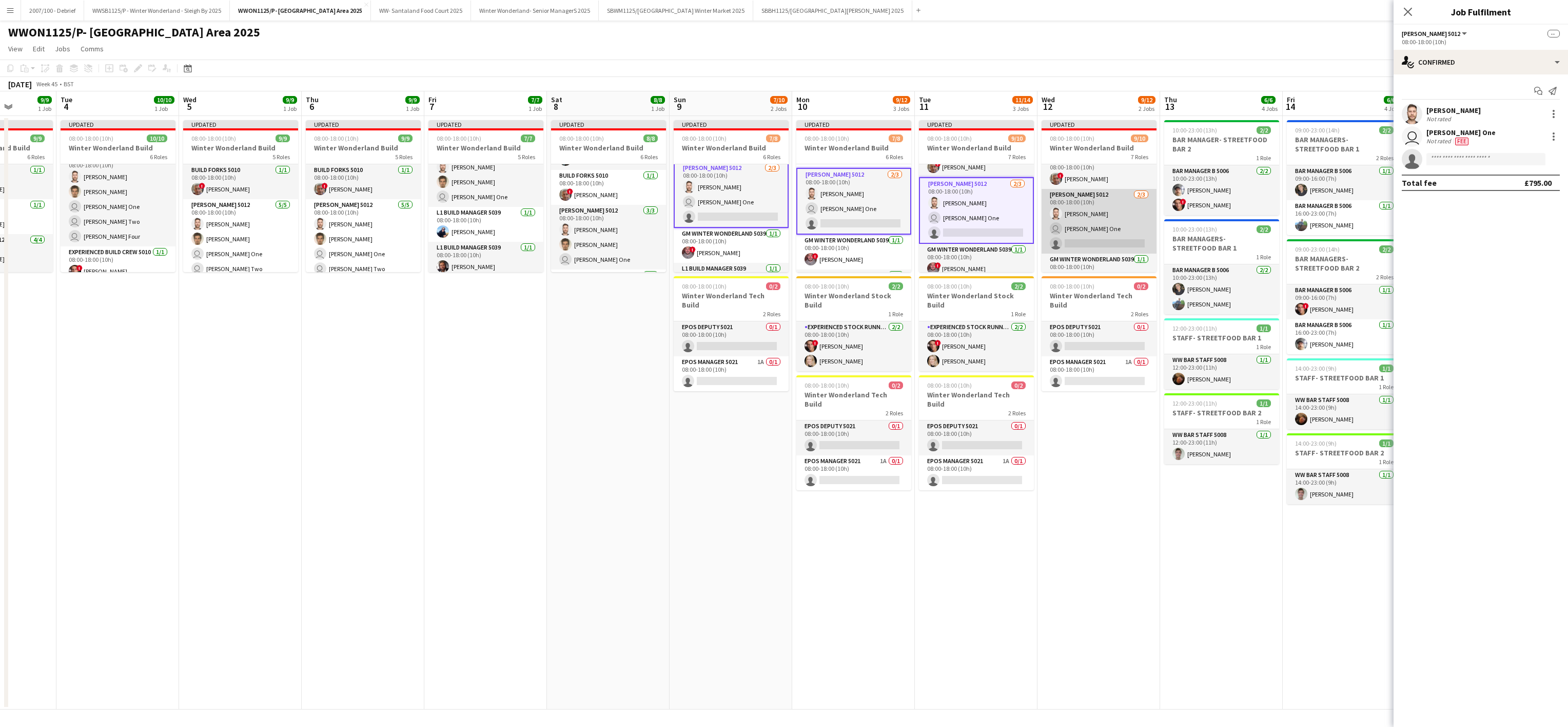
click at [1090, 244] on app-card-role "[PERSON_NAME] 5012 [DATE] 08:00-18:00 (10h) [PERSON_NAME] user [PERSON_NAME] On…" at bounding box center [1099, 221] width 115 height 64
click at [1470, 161] on input at bounding box center [1485, 158] width 119 height 12
type input "**********"
click at [1454, 186] on span "[EMAIL_ADDRESS][DOMAIN_NAME]" at bounding box center [1486, 187] width 103 height 8
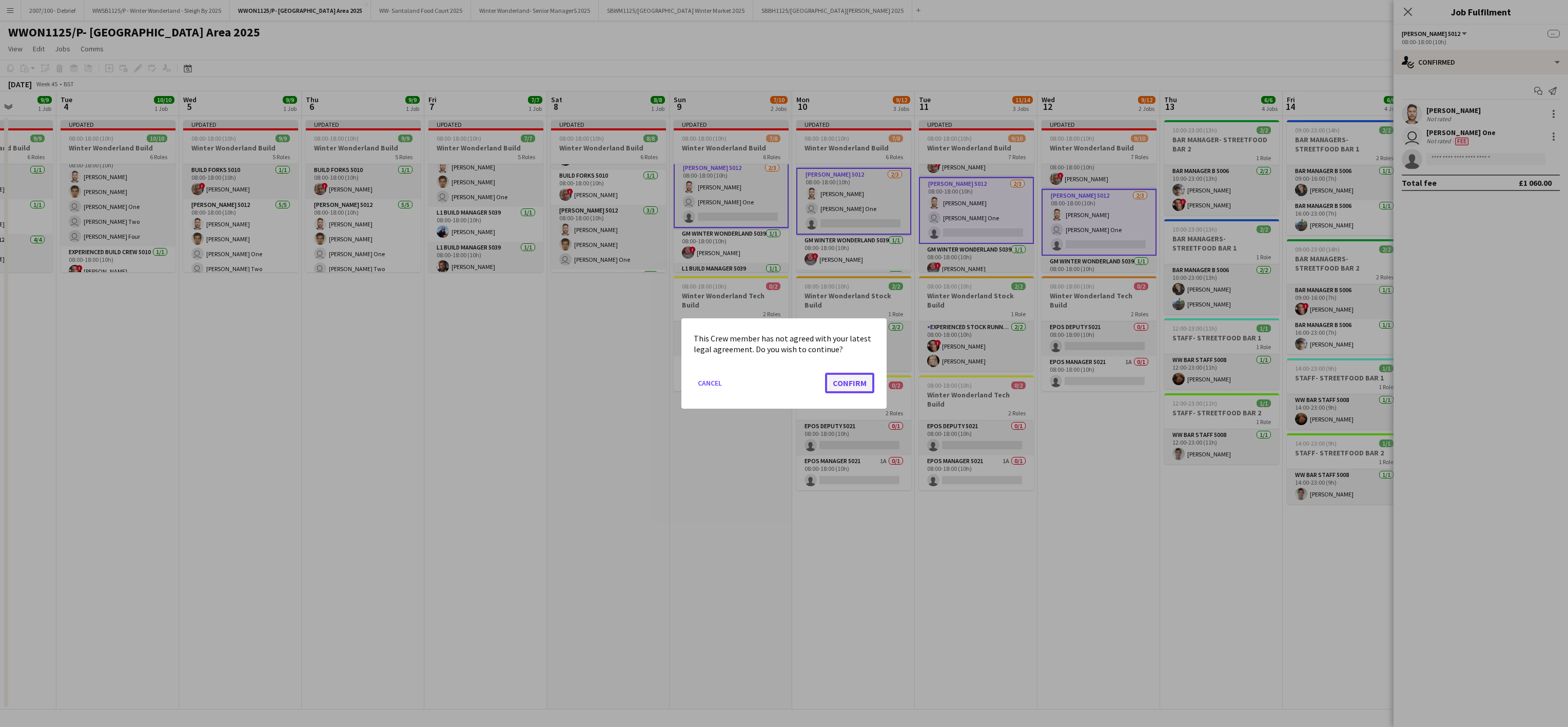
click at [844, 376] on button "Confirm" at bounding box center [850, 383] width 50 height 20
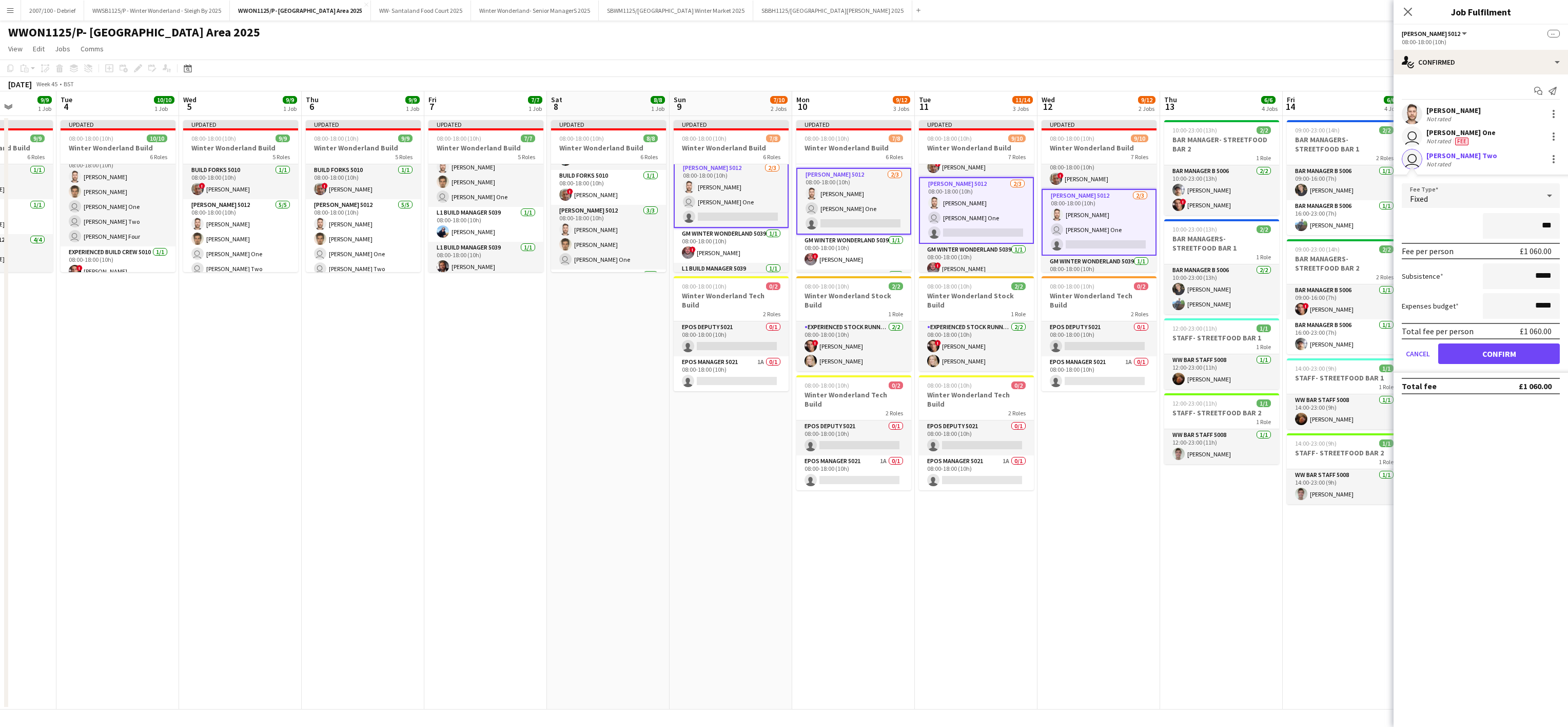
type input "**"
type input "*****"
click button "Confirm" at bounding box center [1499, 353] width 121 height 20
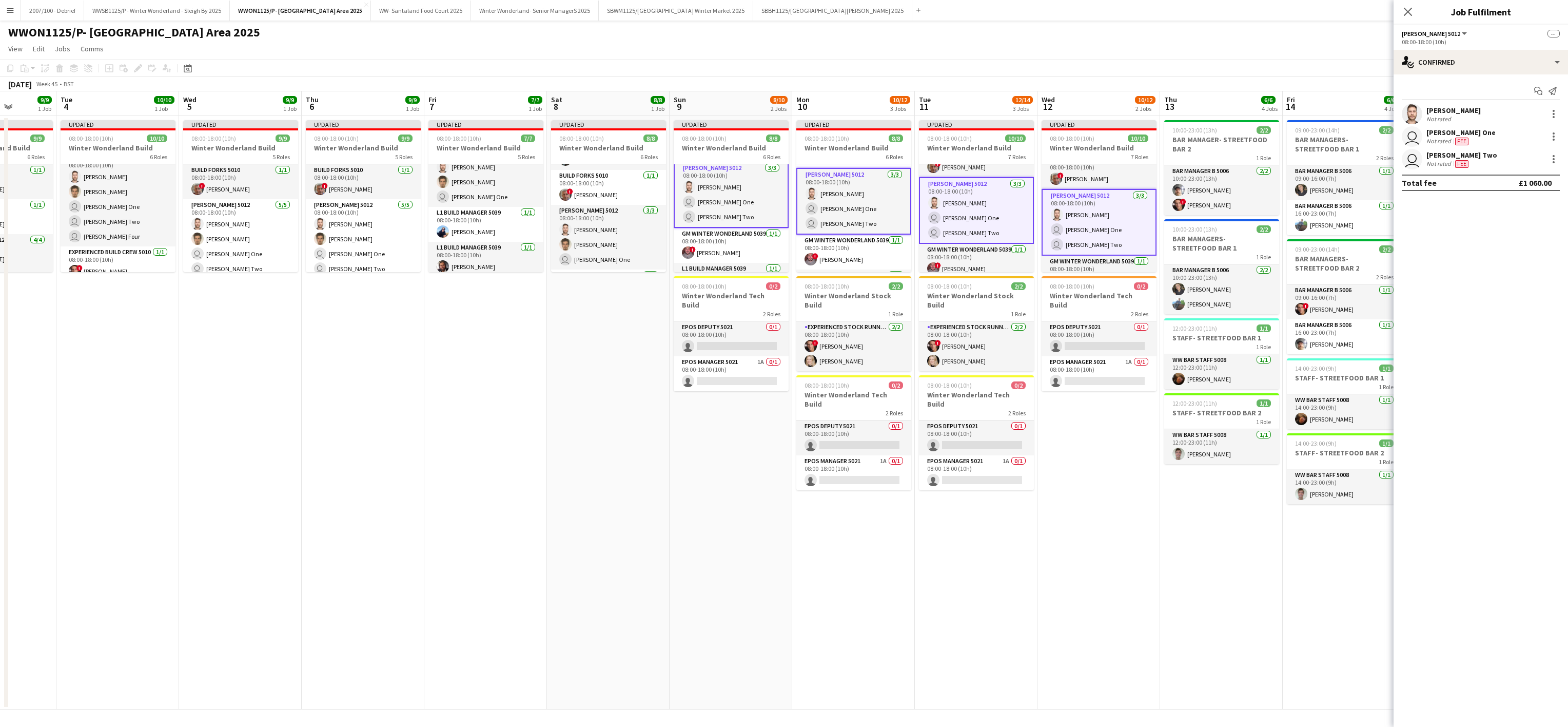
click at [337, 429] on app-date-cell "Updated 08:00-18:00 (10h) 9/9 Winter Wonderland Build 5 Roles Build Forks 5010 …" at bounding box center [363, 412] width 122 height 594
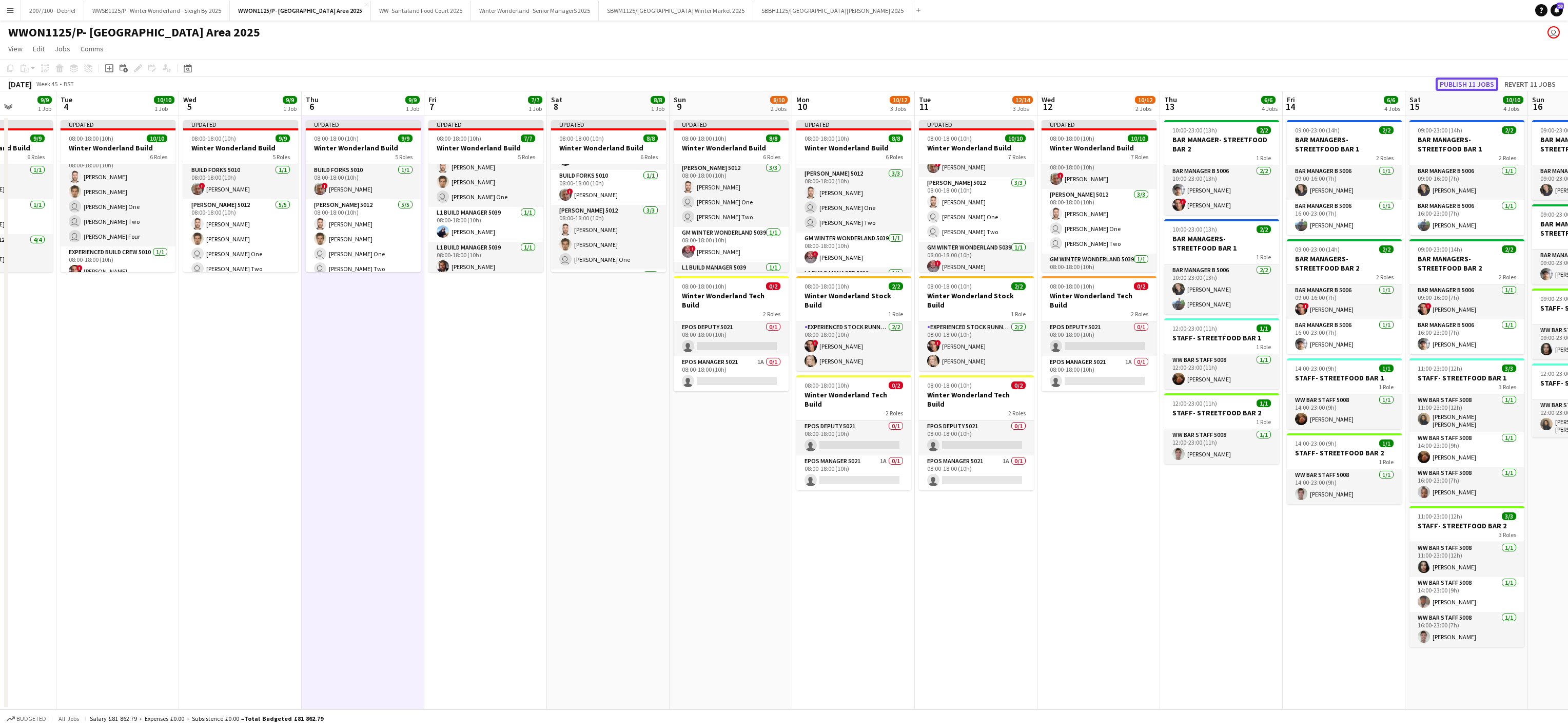
click at [1447, 80] on button "Publish 11 jobs" at bounding box center [1467, 84] width 63 height 14
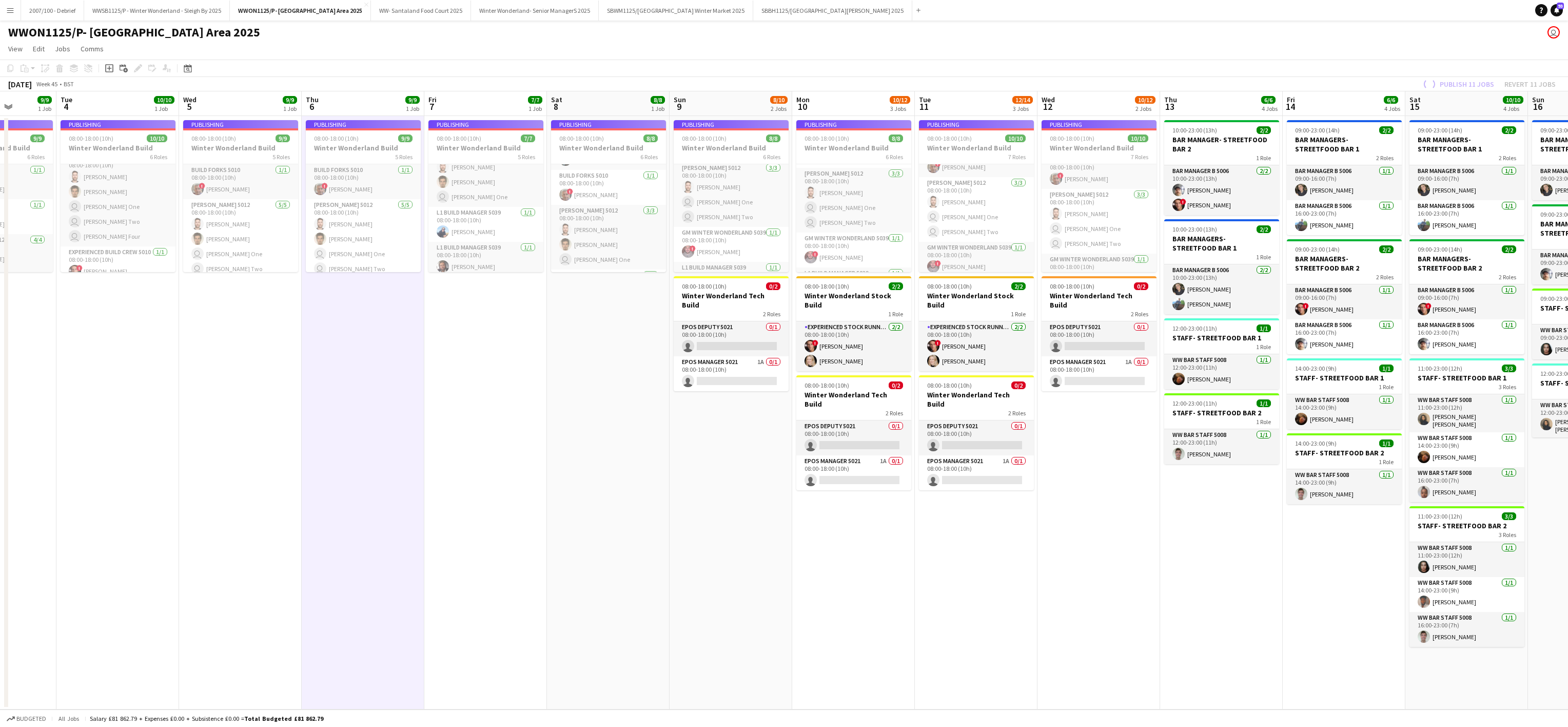
click at [361, 376] on app-date-cell "Publishing 08:00-18:00 (10h) 9/9 Winter Wonderland Build 5 Roles Build Forks 50…" at bounding box center [363, 412] width 122 height 594
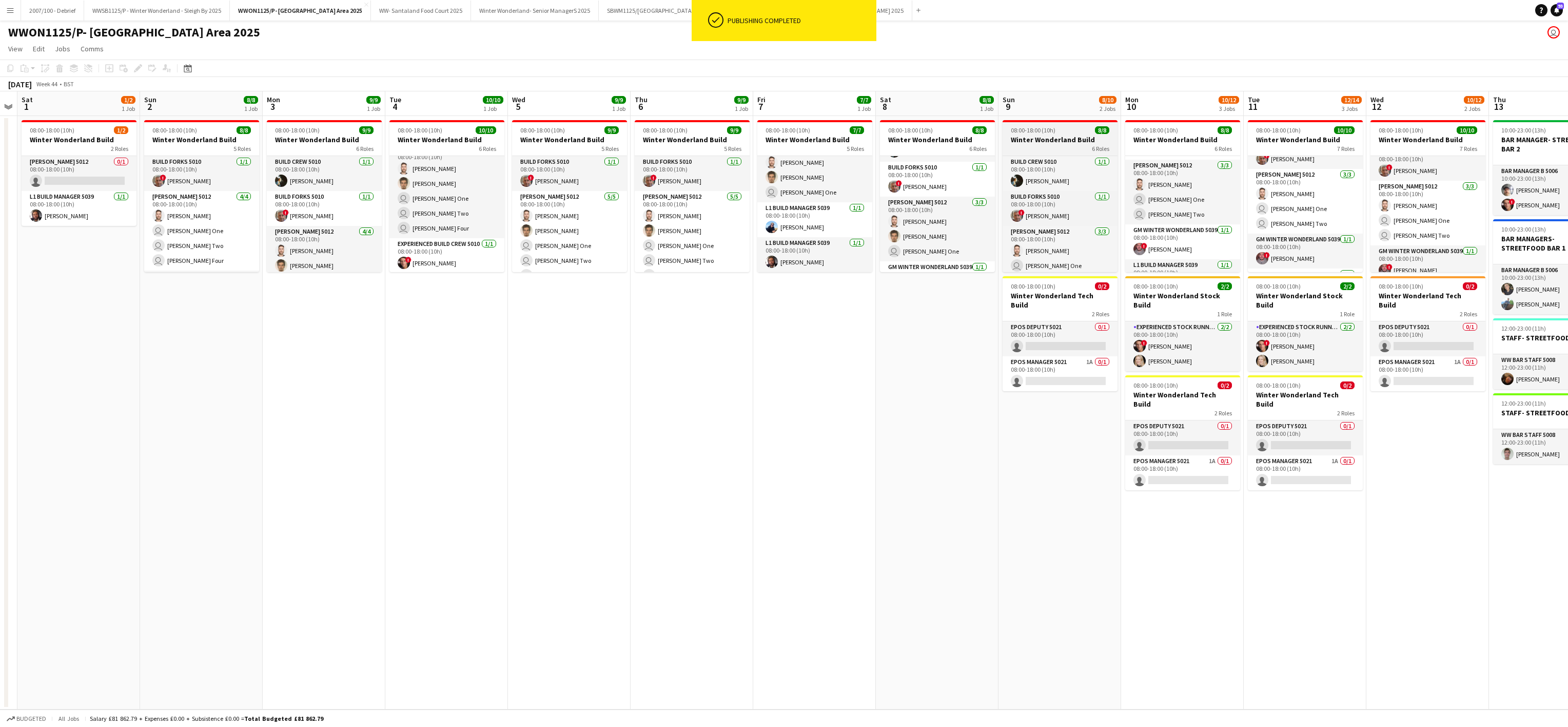
scroll to position [127, 0]
click at [677, 539] on app-date-cell "08:00-18:00 (10h) 9/9 Winter Wonderland Build 5 Roles Build Forks 5010 [DATE] 0…" at bounding box center [691, 412] width 122 height 594
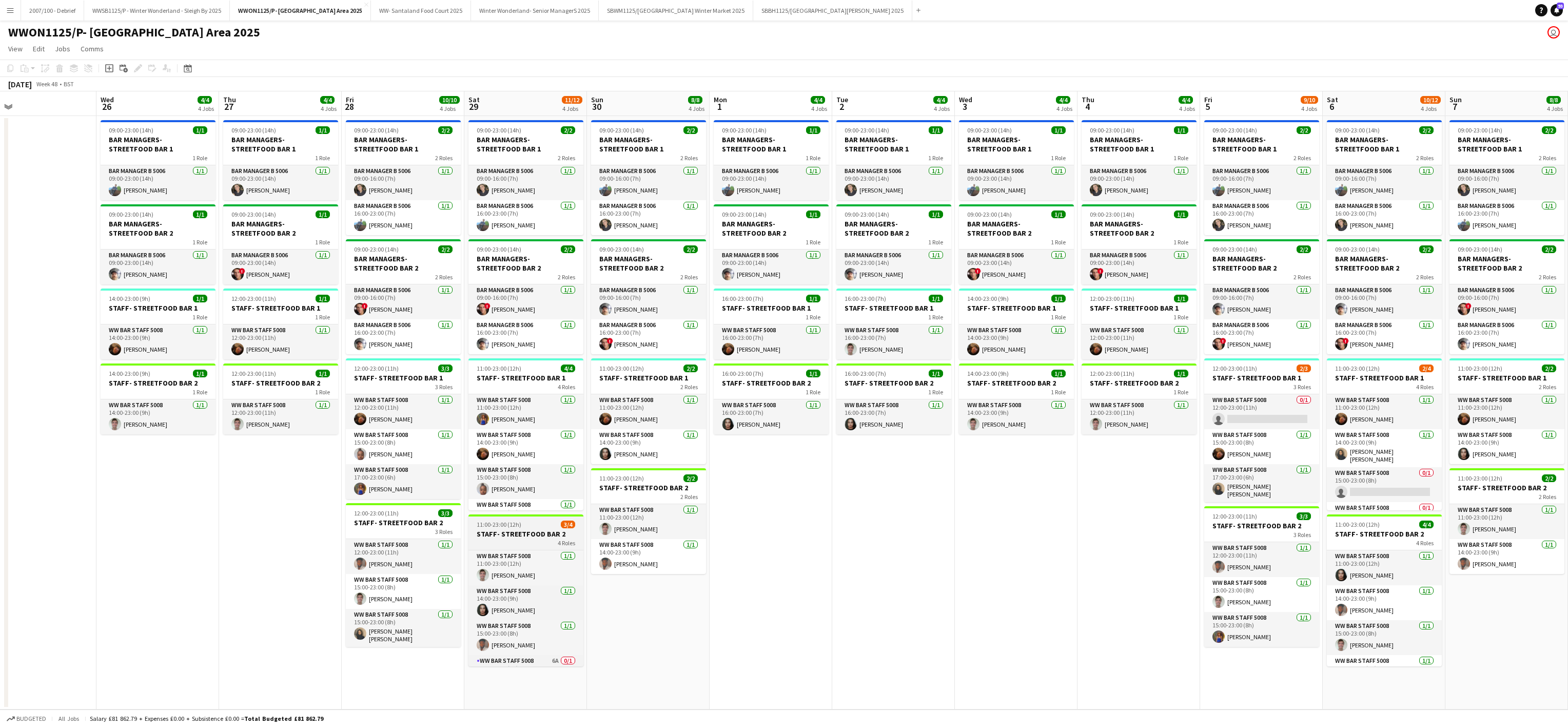
scroll to position [26, 0]
click at [869, 620] on app-date-cell "09:00-23:00 (14h) 1/1 BAR MANAGERS- STREETFOOD BAR 1 1 Role Bar Manager B 5006 …" at bounding box center [894, 412] width 122 height 594
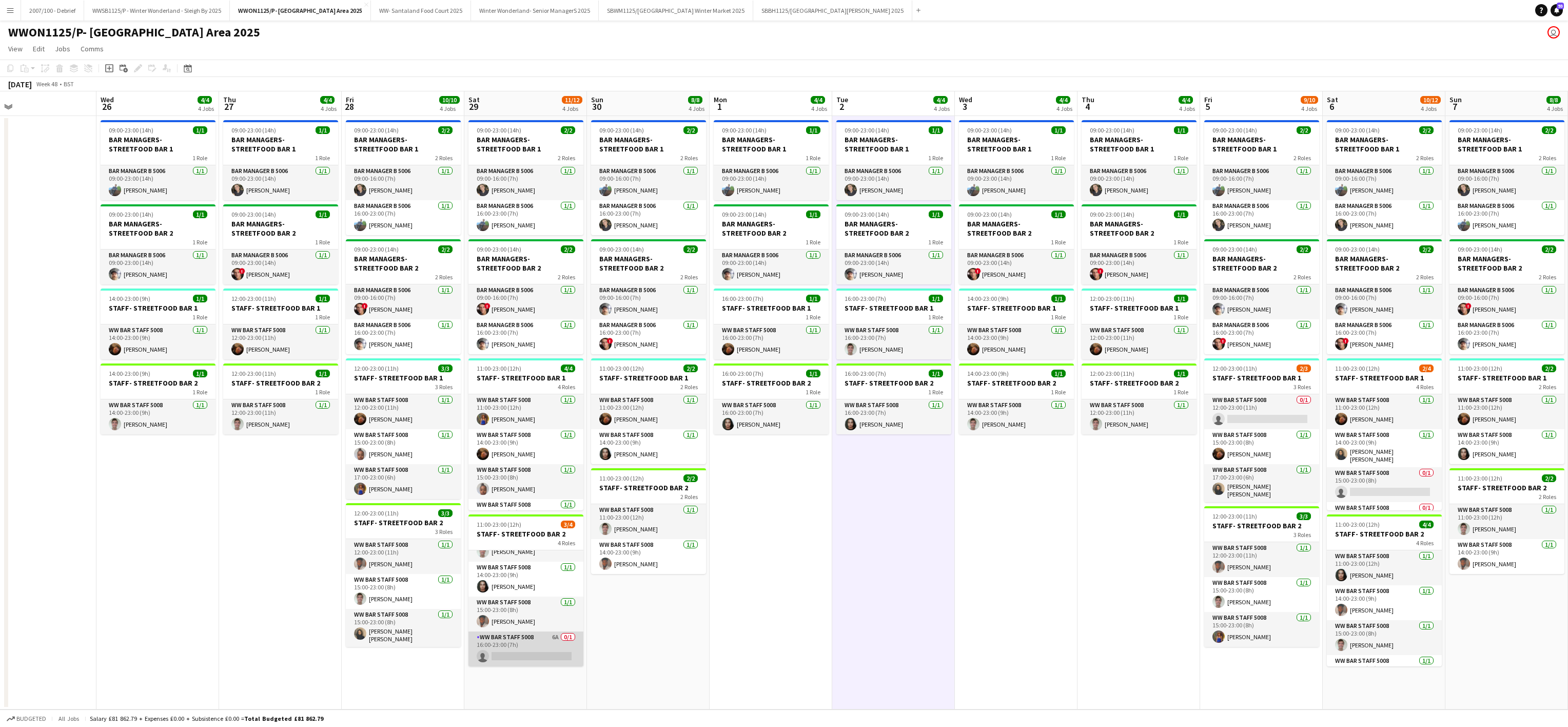
click at [535, 645] on app-card-role "WW Bar Staff 5008 6A 0/1 16:00-23:00 (7h) single-neutral-actions" at bounding box center [525, 649] width 115 height 35
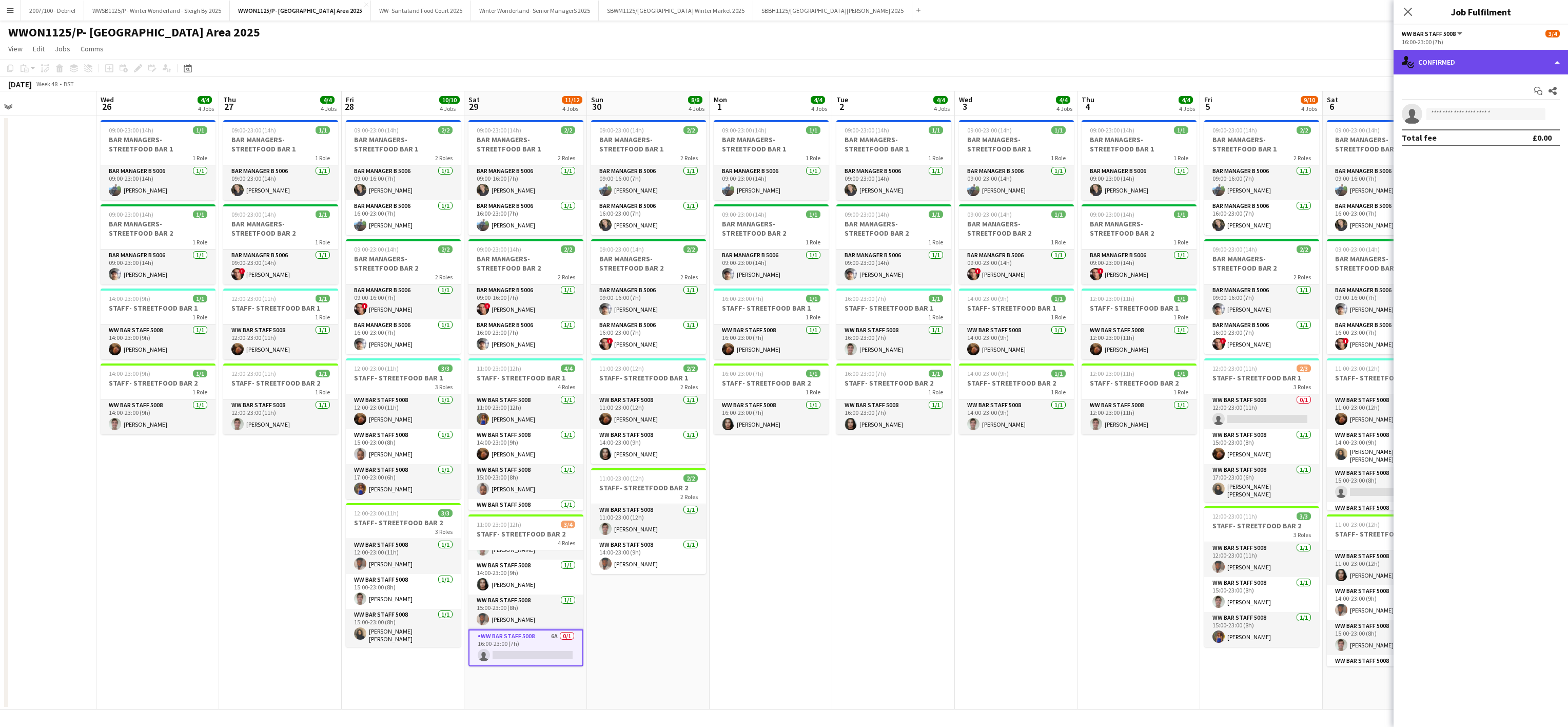
click at [1468, 63] on div "single-neutral-actions-check-2 Confirmed" at bounding box center [1482, 62] width 175 height 25
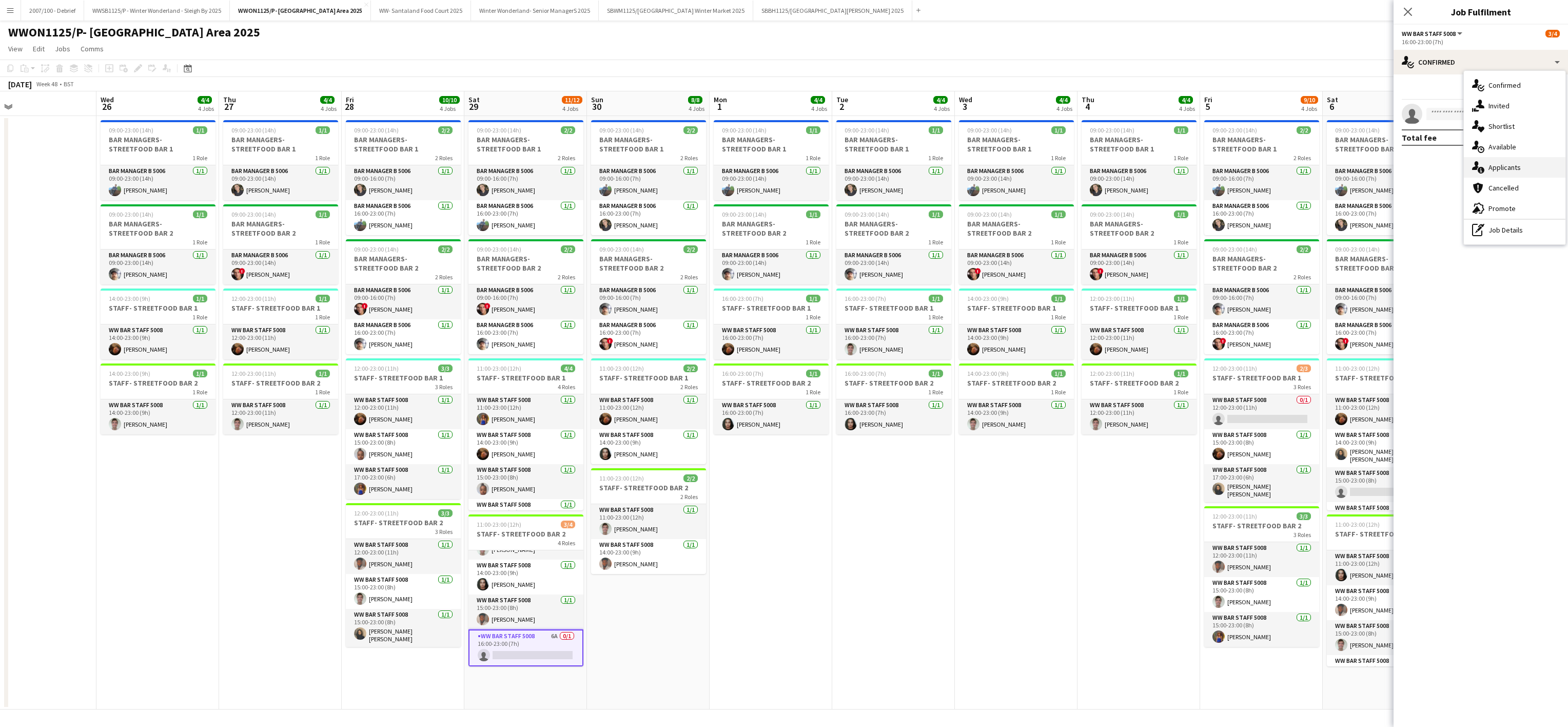
click at [1509, 170] on span "Applicants" at bounding box center [1505, 167] width 32 height 9
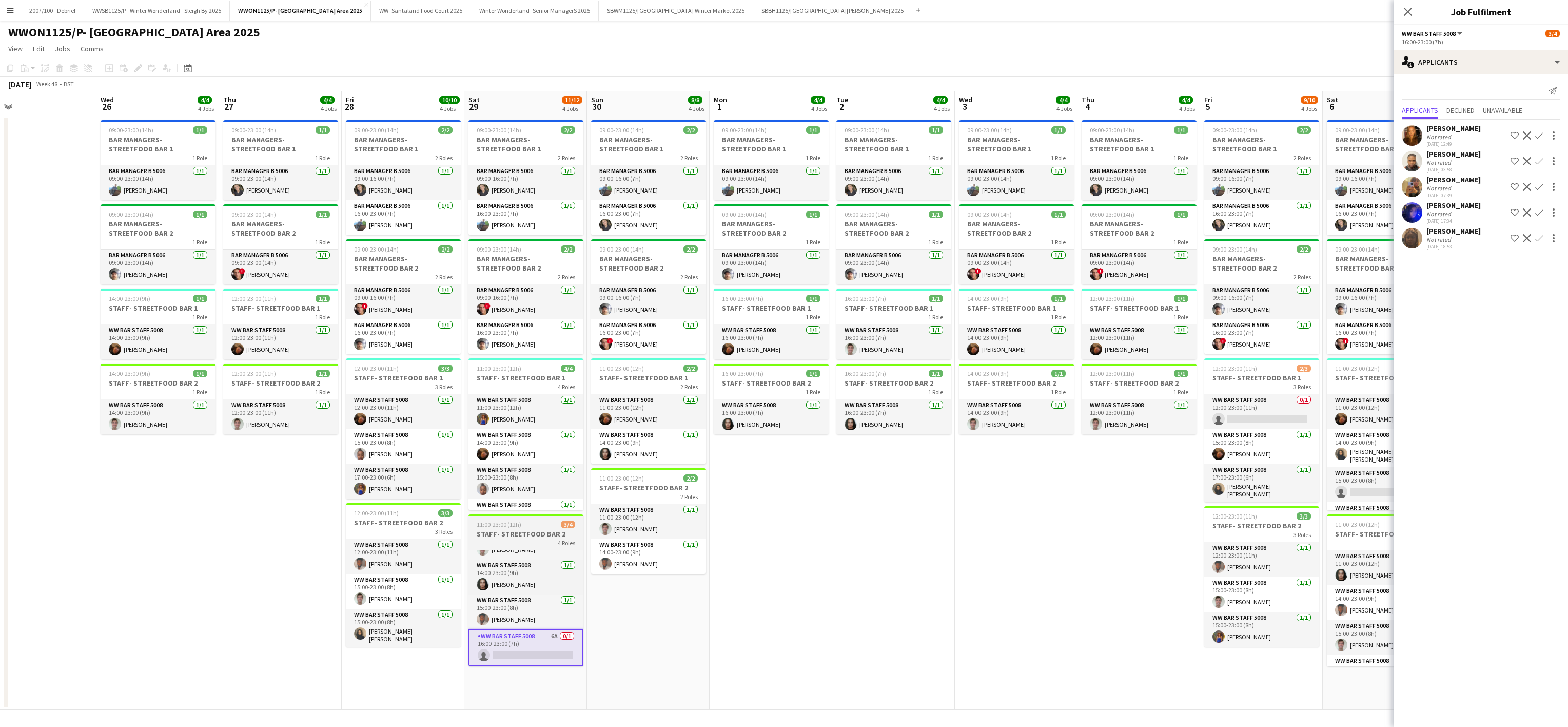
click at [521, 528] on div "11:00-23:00 (12h) 3/4" at bounding box center [525, 525] width 115 height 7
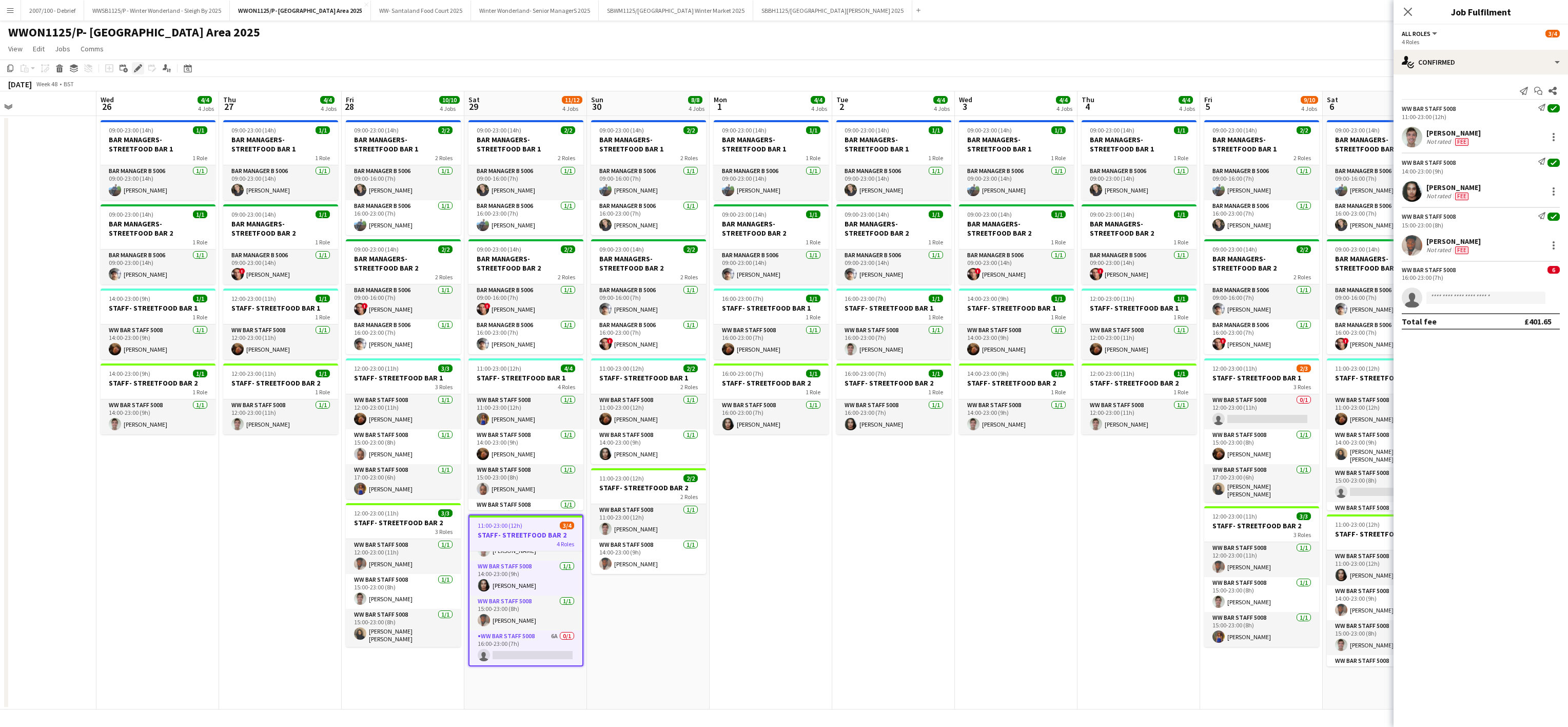
click at [137, 69] on icon at bounding box center [138, 68] width 6 height 6
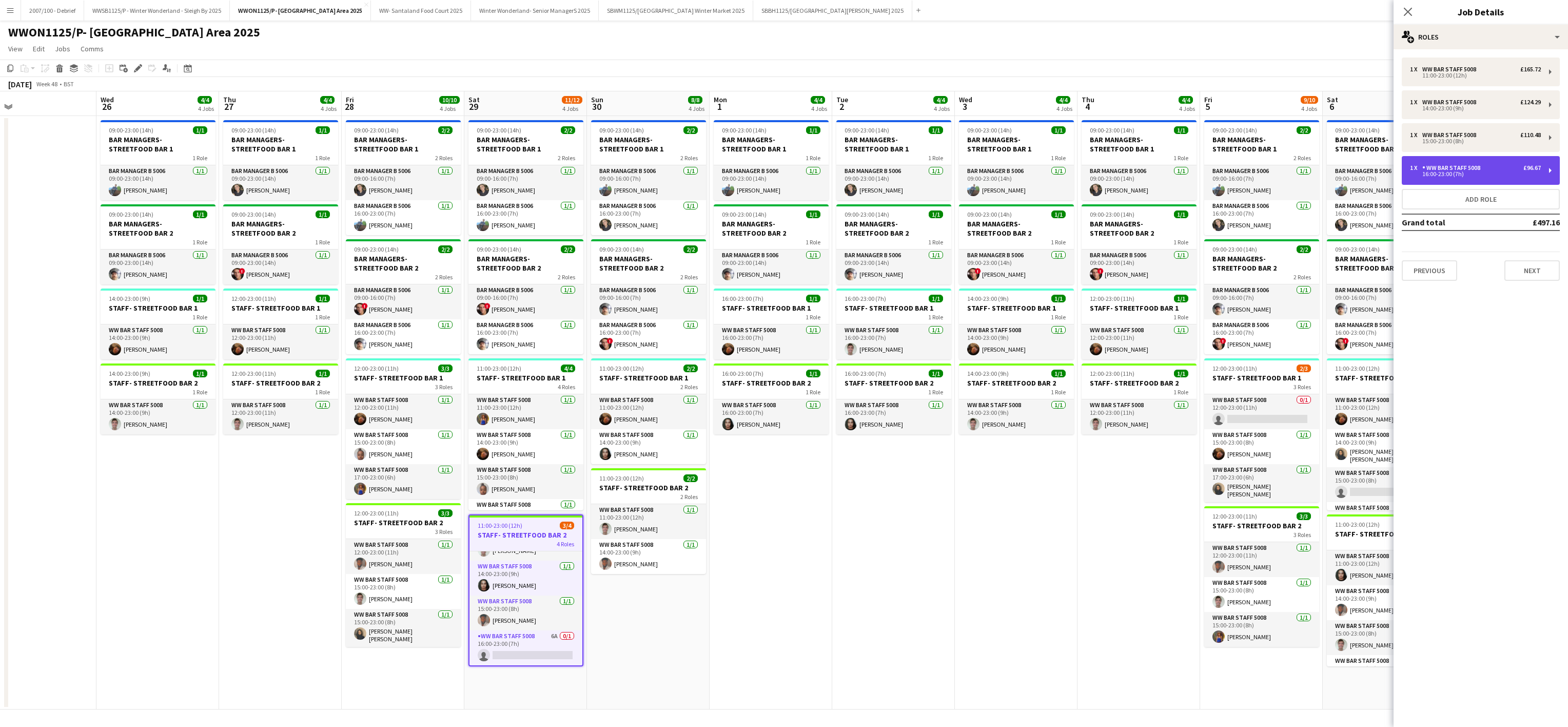
click at [1482, 176] on div "16:00-23:00 (7h)" at bounding box center [1476, 174] width 131 height 6
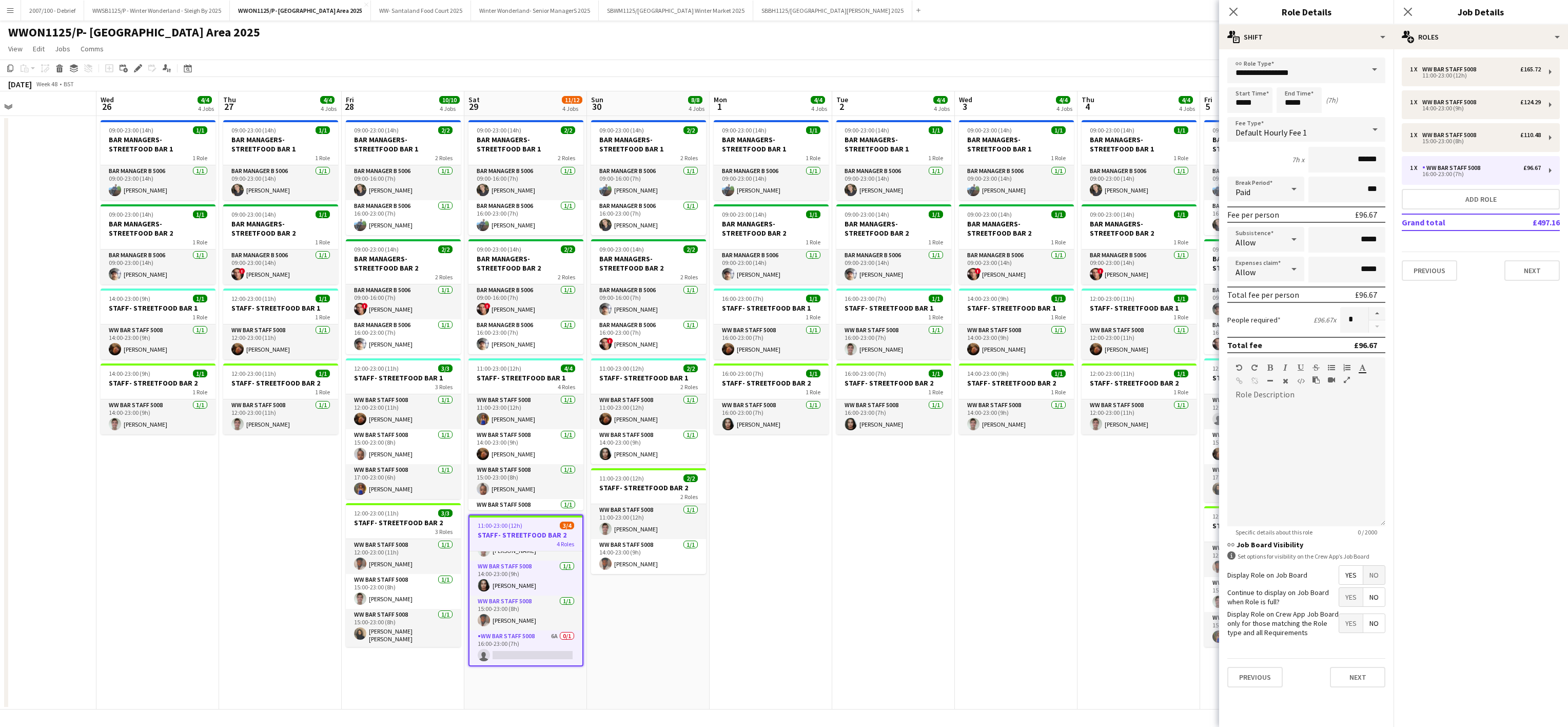
click at [1377, 572] on span "No" at bounding box center [1374, 575] width 21 height 18
click at [814, 619] on app-date-cell "09:00-23:00 (14h) 1/1 BAR MANAGERS- STREETFOOD BAR 1 1 Role Bar Manager B 5006 …" at bounding box center [770, 412] width 122 height 594
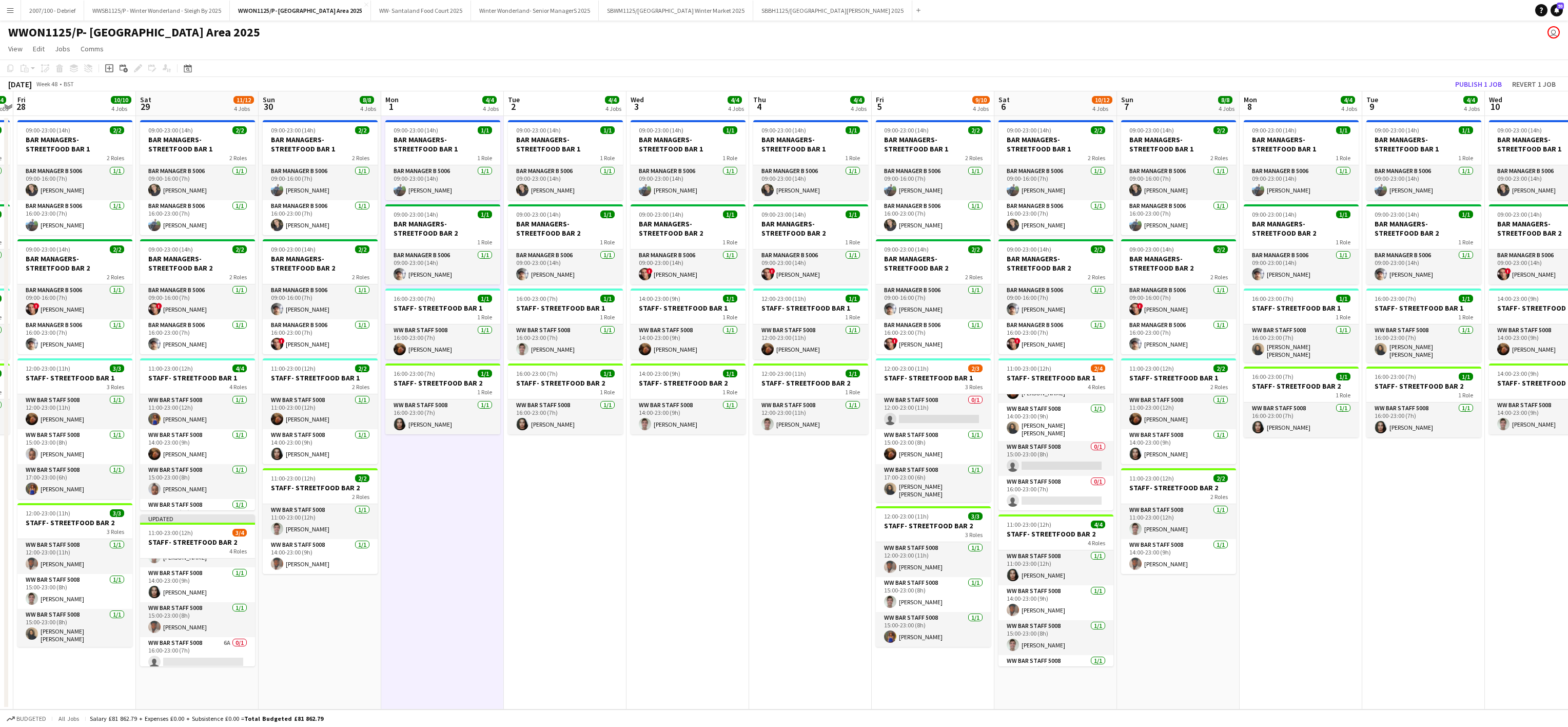
click at [564, 590] on app-date-cell "09:00-23:00 (14h) 1/1 BAR MANAGERS- STREETFOOD BAR 1 1 Role Bar Manager B 5006 …" at bounding box center [565, 412] width 122 height 594
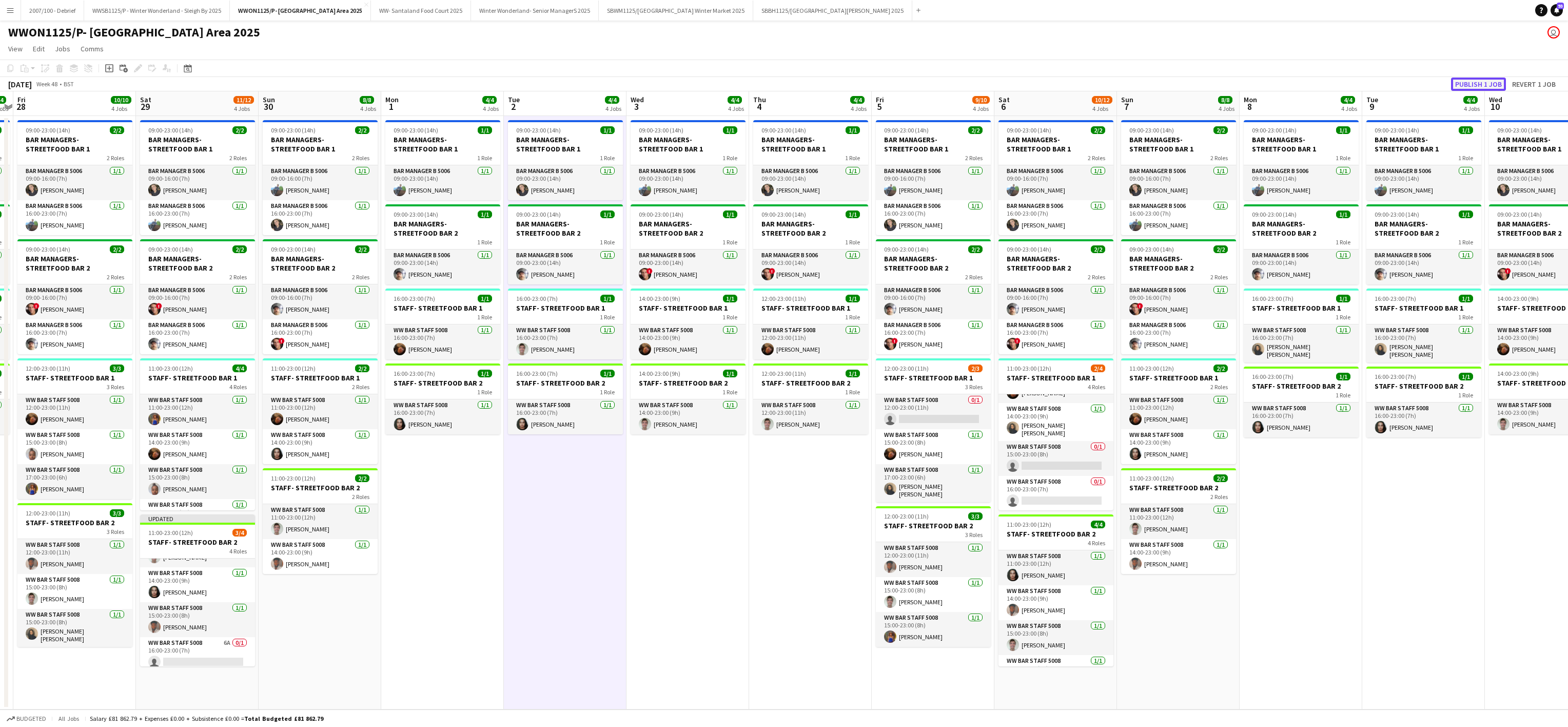
click at [1474, 78] on button "Publish 1 job" at bounding box center [1479, 84] width 55 height 14
click at [418, 665] on app-date-cell "09:00-23:00 (14h) 1/1 BAR MANAGERS- STREETFOOD BAR 1 1 Role Bar Manager B 5006 …" at bounding box center [442, 412] width 122 height 594
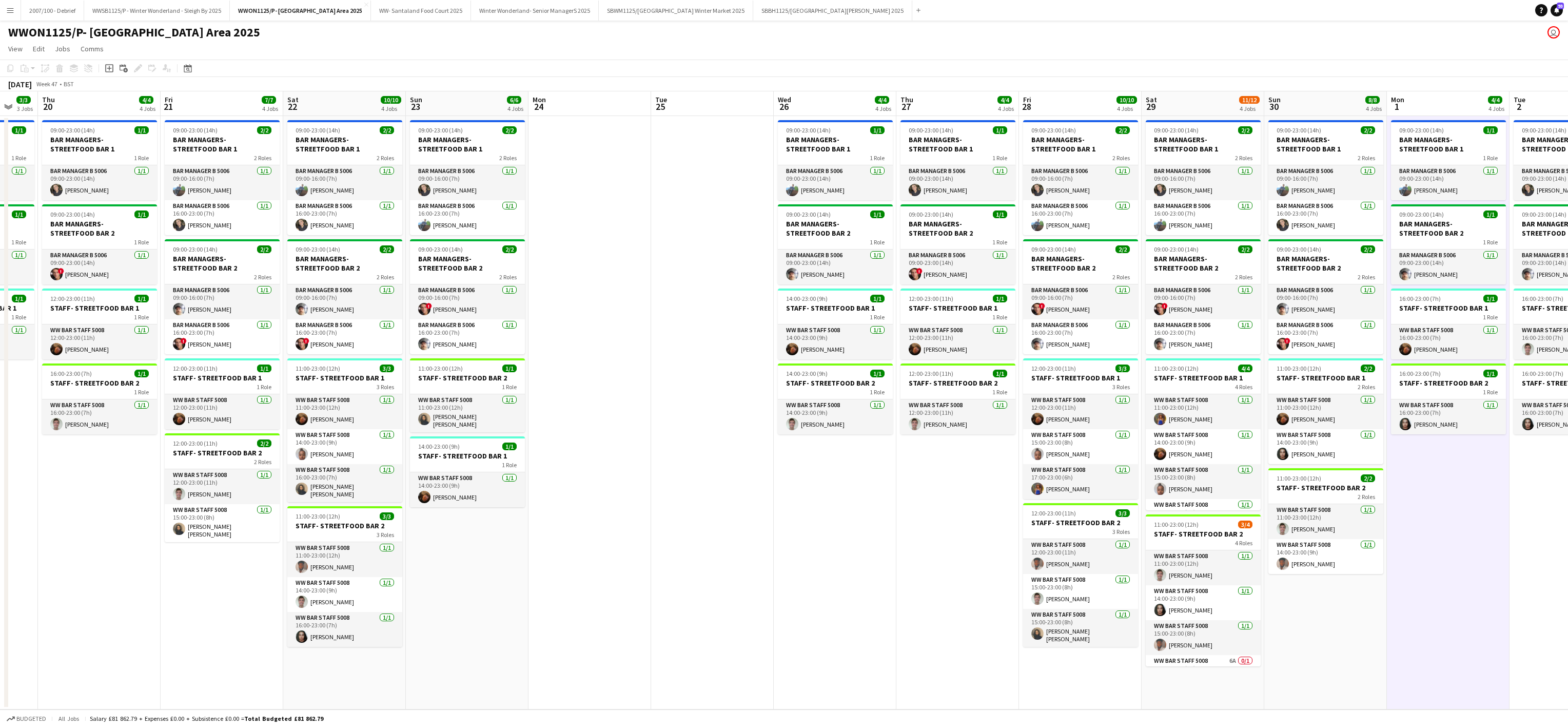
scroll to position [0, 206]
click at [550, 598] on app-date-cell at bounding box center [591, 412] width 122 height 594
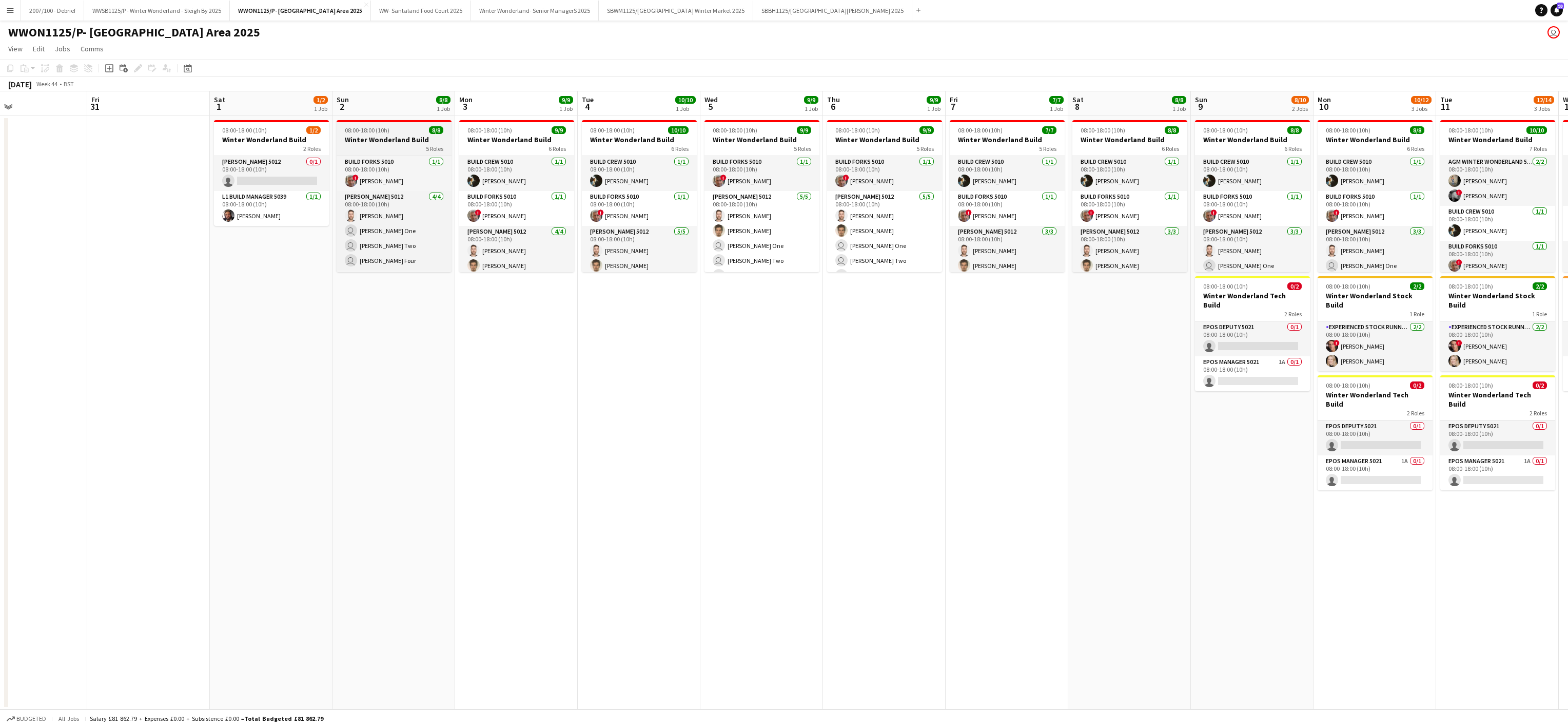
scroll to position [107, 0]
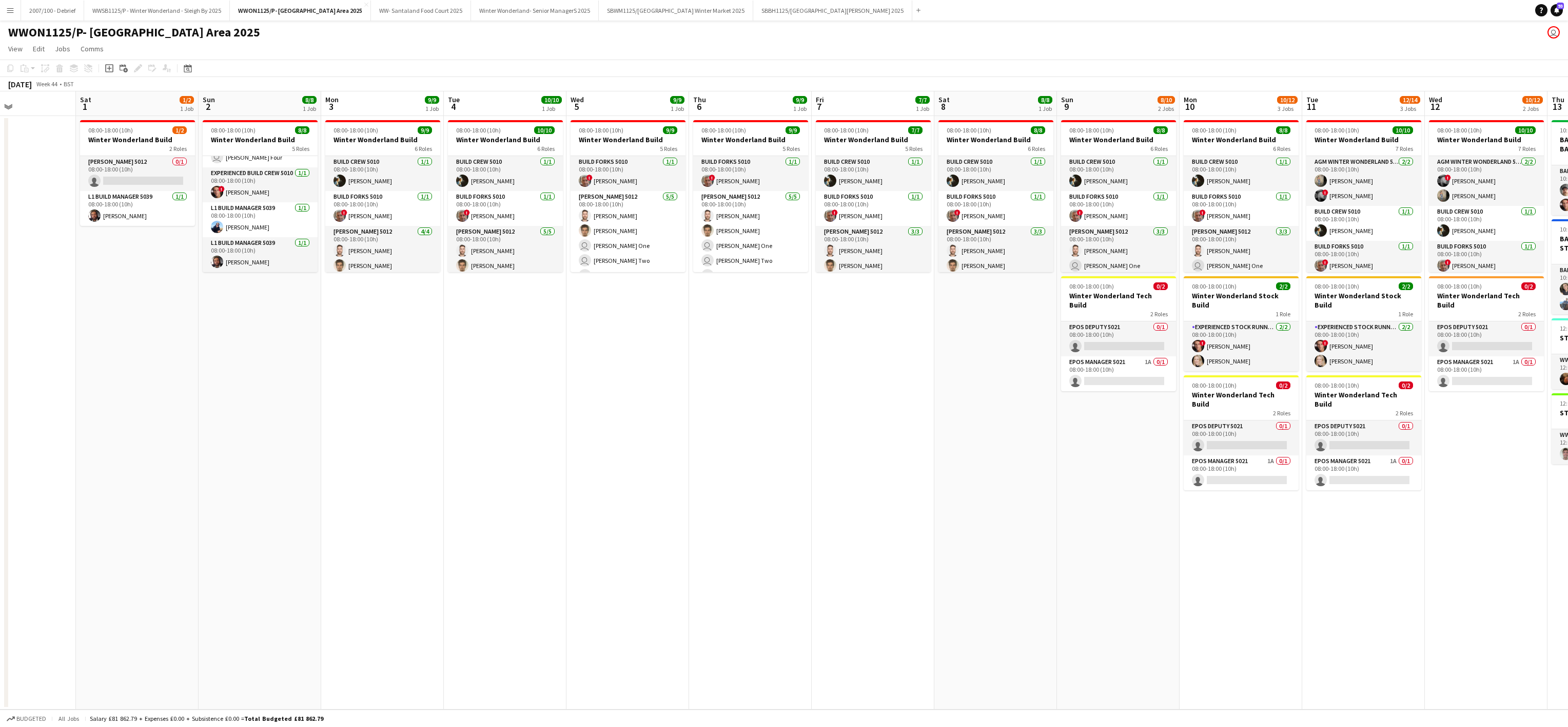
drag, startPoint x: 192, startPoint y: 371, endPoint x: 55, endPoint y: 446, distance: 156.2
click at [55, 446] on app-calendar-viewport "Tue 28 Wed 29 Thu 30 Fri 31 Sat 1 1/2 1 Job Sun 2 8/8 1 Job Mon 3 9/9 1 Job Tue…" at bounding box center [784, 399] width 1568 height 617
click at [346, 219] on app-card-role "L1 Build Manager 5039 [DATE] 08:00-18:00 (10h) [PERSON_NAME]" at bounding box center [380, 220] width 115 height 35
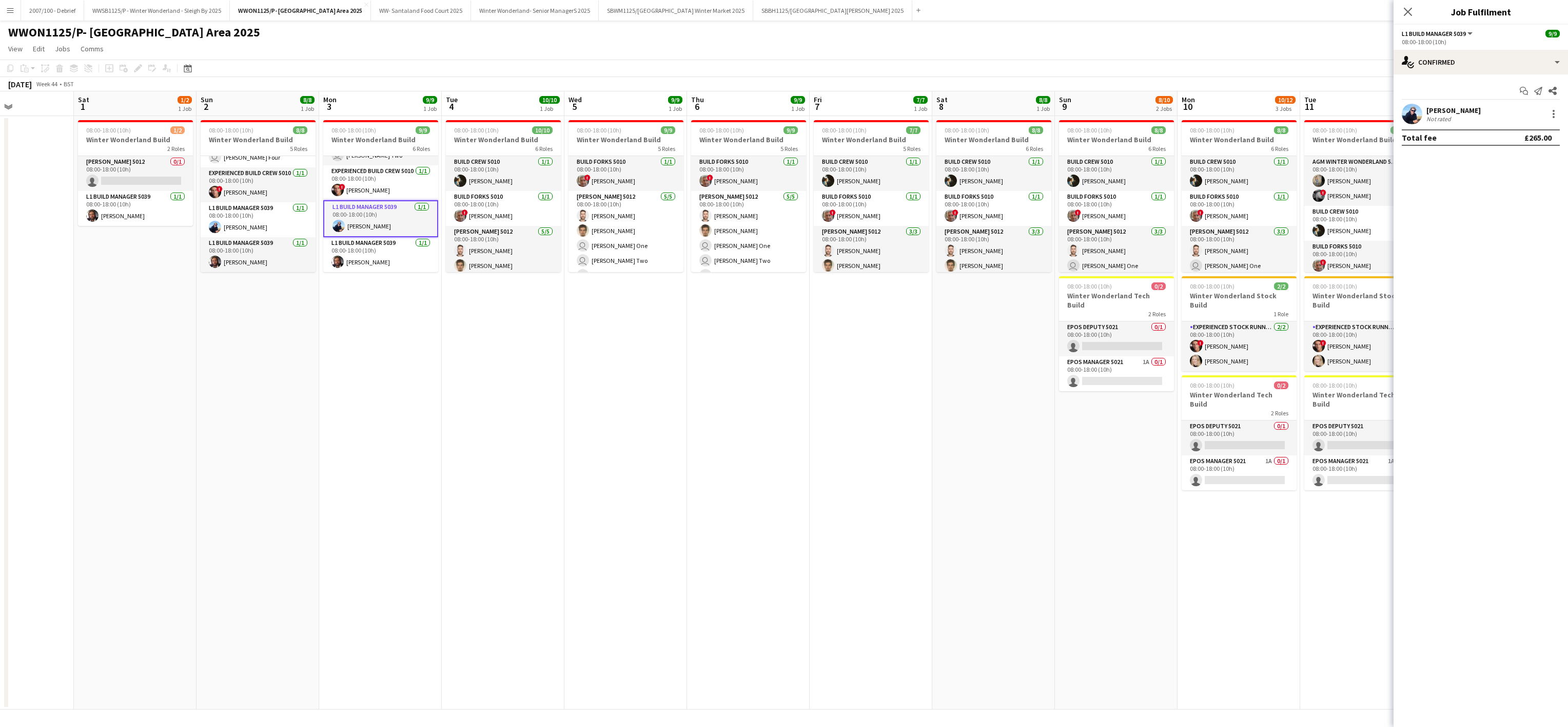
click at [1417, 111] on app-user-avatar at bounding box center [1412, 114] width 20 height 20
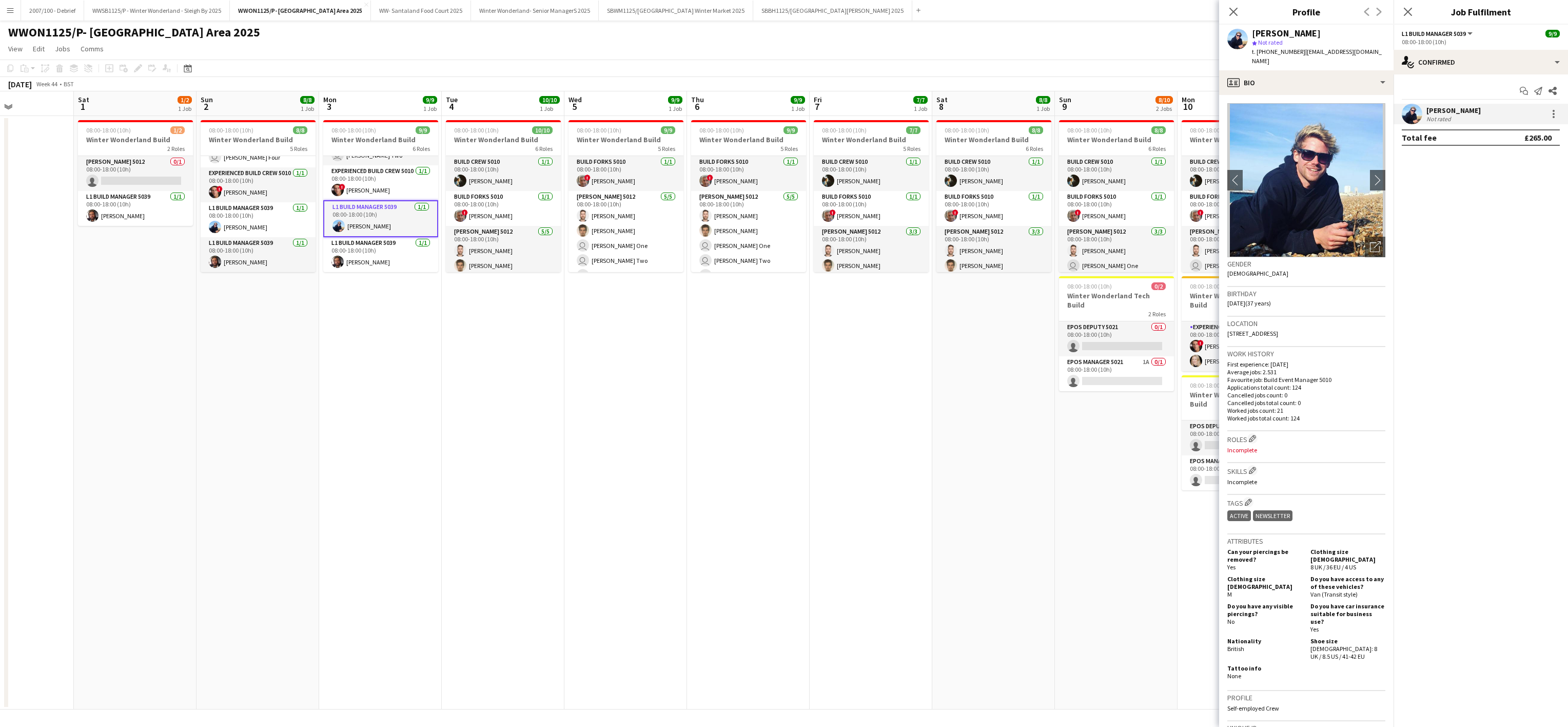
click at [834, 398] on app-date-cell "08:00-18:00 (10h) 7/7 Winter Wonderland Build 5 Roles Build Crew 5010 [DATE] 08…" at bounding box center [870, 412] width 122 height 594
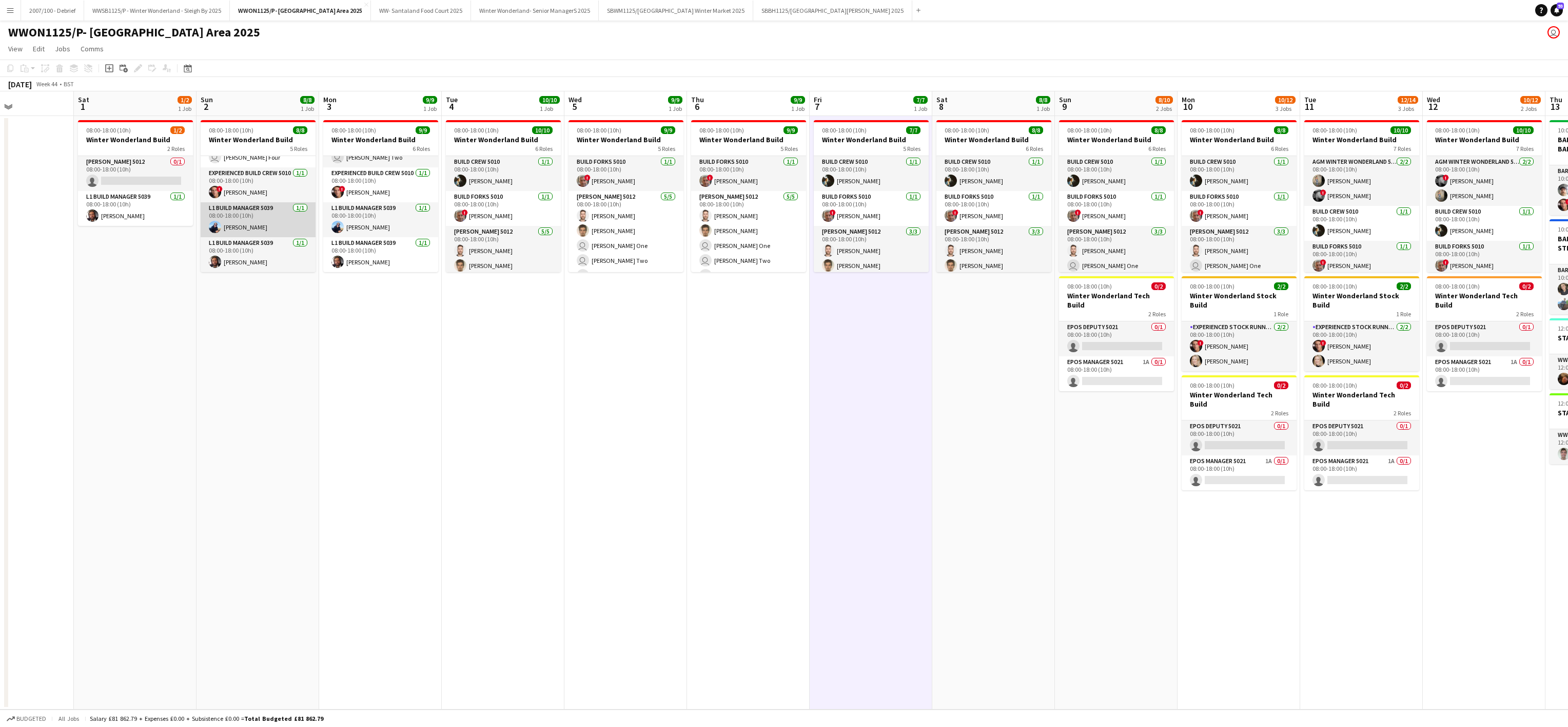
click at [212, 229] on app-user-avatar at bounding box center [214, 226] width 12 height 12
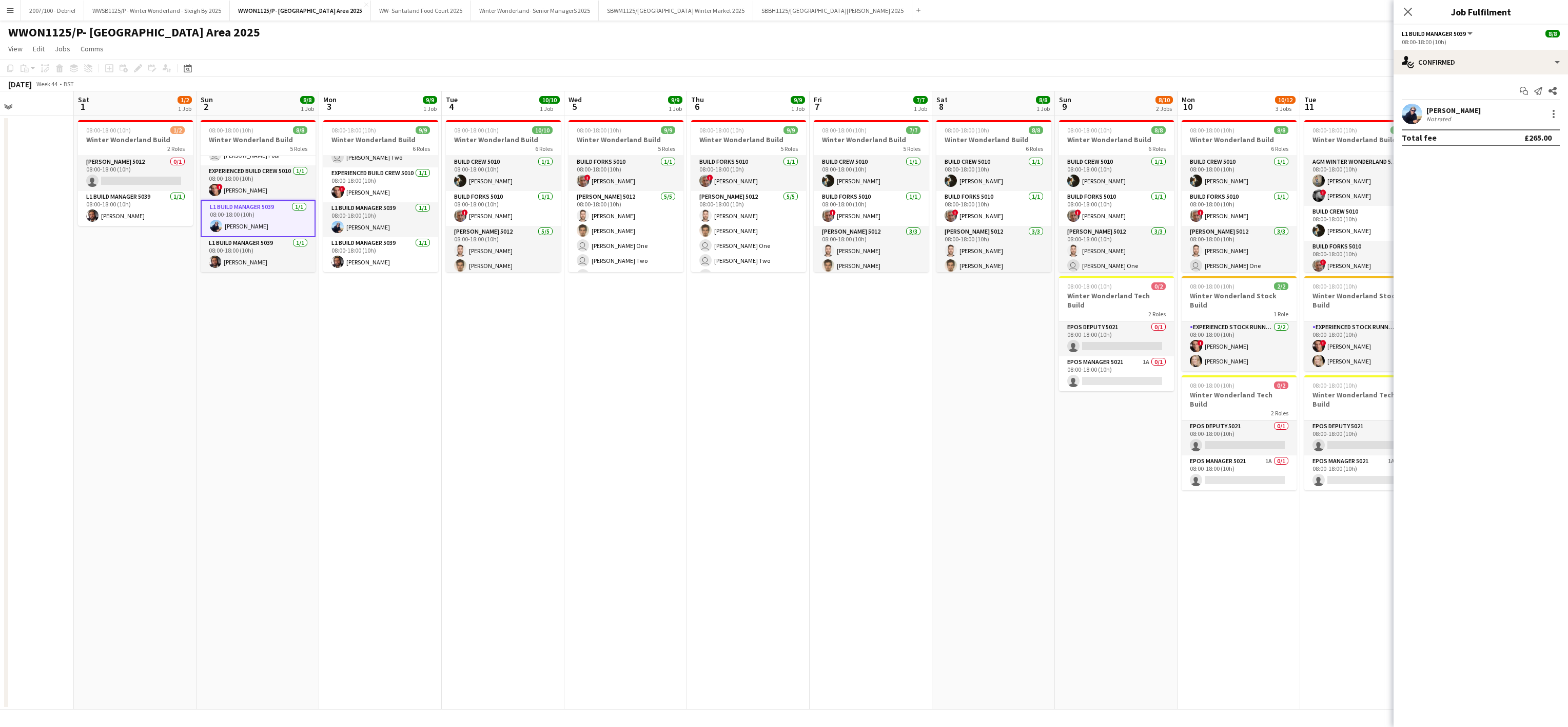
click at [1420, 120] on app-user-avatar at bounding box center [1412, 114] width 20 height 20
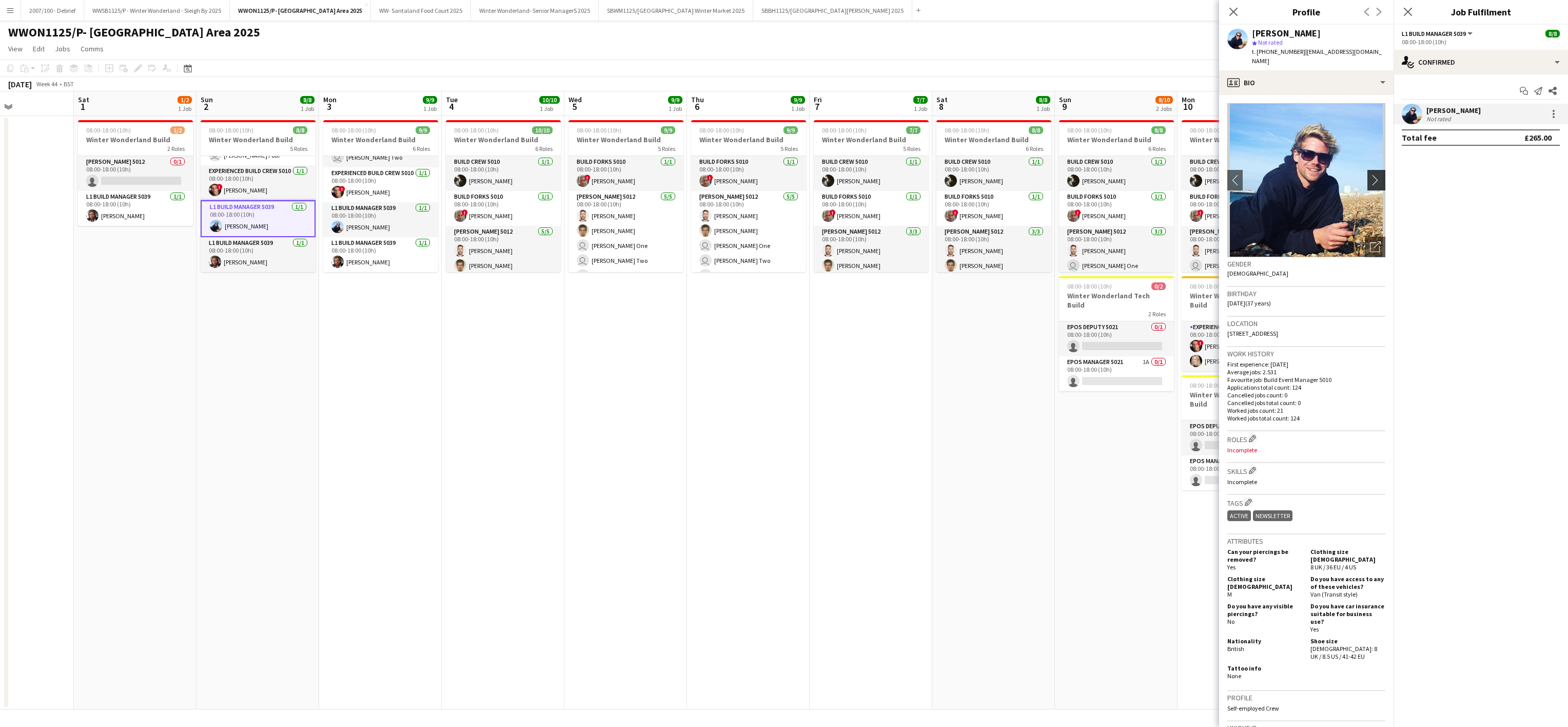
click at [1367, 170] on button "chevron-right" at bounding box center [1378, 180] width 20 height 20
click at [589, 453] on app-date-cell "08:00-18:00 (10h) 9/9 Winter Wonderland Build 5 Roles Build Forks 5010 [DATE] 0…" at bounding box center [625, 412] width 122 height 594
